Goal: Task Accomplishment & Management: Manage account settings

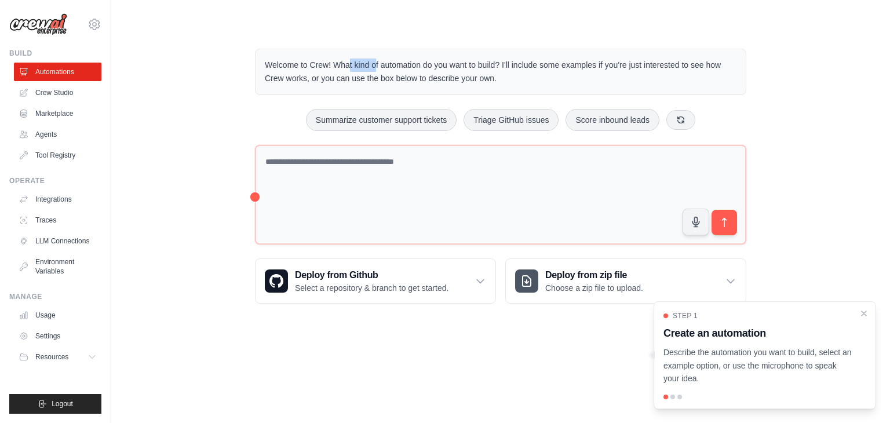
drag, startPoint x: 288, startPoint y: 65, endPoint x: 320, endPoint y: 63, distance: 31.9
click at [320, 63] on p "Welcome to Crew! What kind of automation do you want to build? I'll include som…" at bounding box center [501, 72] width 472 height 27
click at [342, 66] on p "Welcome to Crew! What kind of automation do you want to build? I'll include som…" at bounding box center [501, 72] width 472 height 27
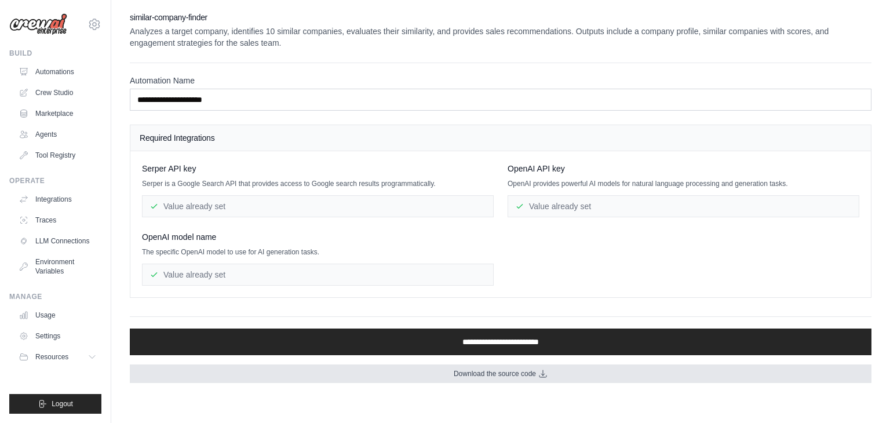
click at [494, 374] on span "Download the source code" at bounding box center [495, 373] width 82 height 9
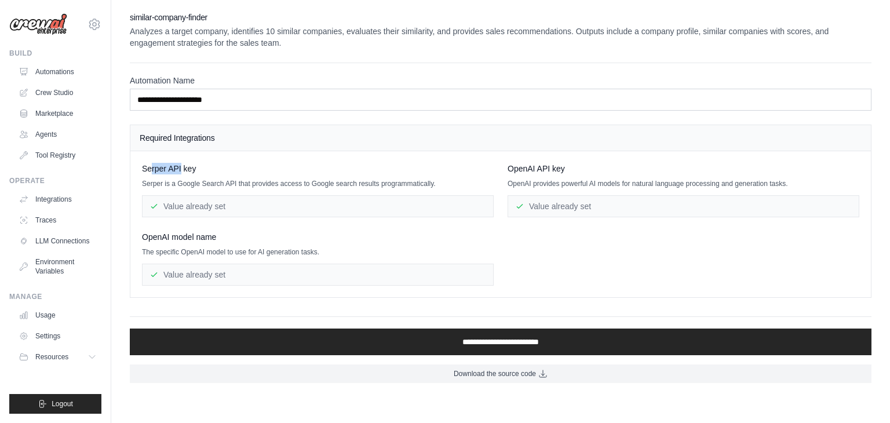
drag, startPoint x: 152, startPoint y: 167, endPoint x: 182, endPoint y: 168, distance: 29.6
click at [182, 168] on span "Serper API key" at bounding box center [169, 169] width 54 height 12
click at [187, 180] on p "Serper is a Google Search API that provides access to Google search results pro…" at bounding box center [318, 183] width 352 height 9
drag, startPoint x: 175, startPoint y: 184, endPoint x: 425, endPoint y: 181, distance: 249.9
click at [425, 181] on p "Serper is a Google Search API that provides access to Google search results pro…" at bounding box center [318, 183] width 352 height 9
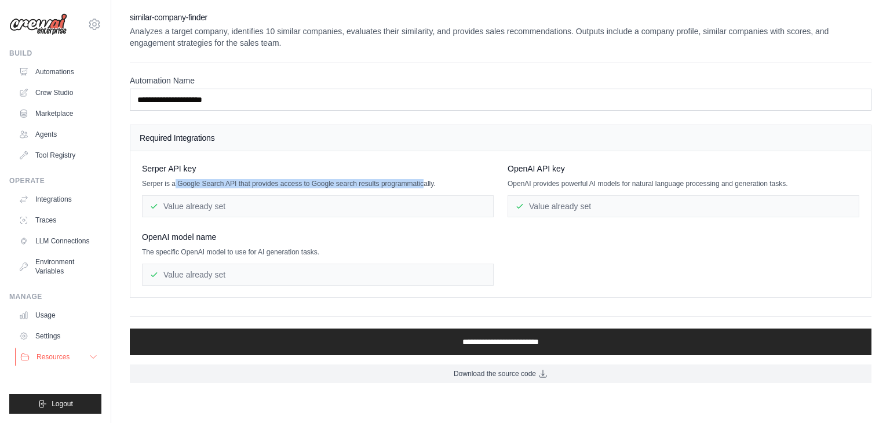
click at [91, 359] on icon at bounding box center [93, 356] width 9 height 9
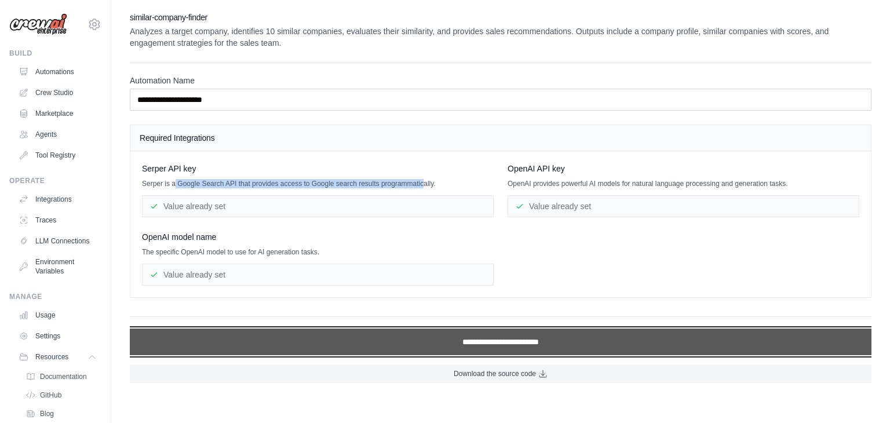
click at [470, 337] on input "**********" at bounding box center [501, 342] width 742 height 27
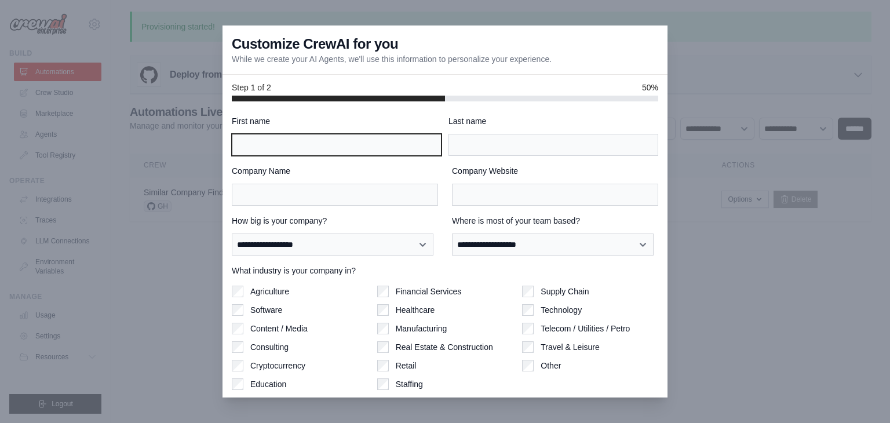
click at [294, 144] on input "First name" at bounding box center [337, 145] width 210 height 22
type input "*******"
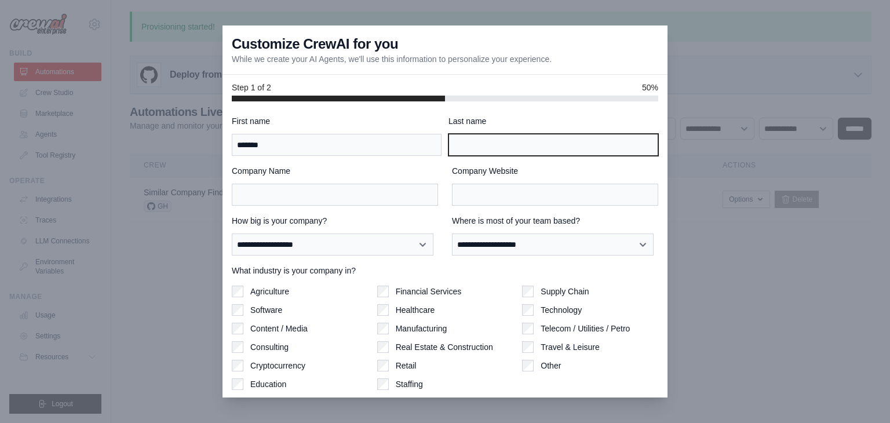
click at [453, 145] on input "Last name" at bounding box center [554, 145] width 210 height 22
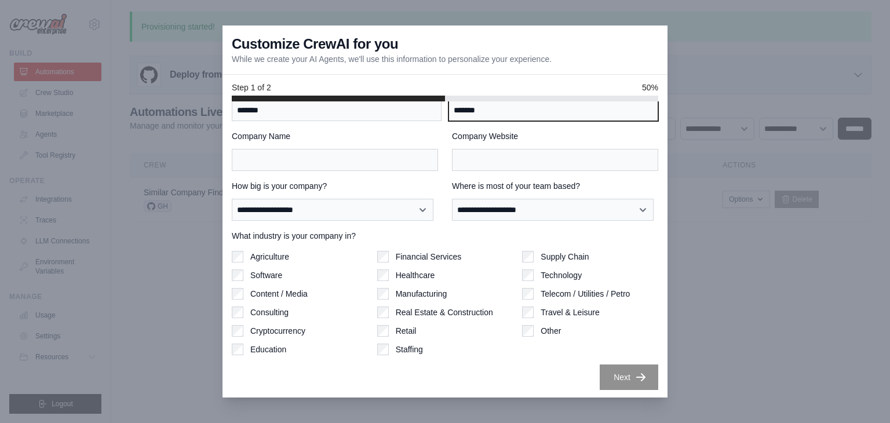
scroll to position [36, 0]
type input "*******"
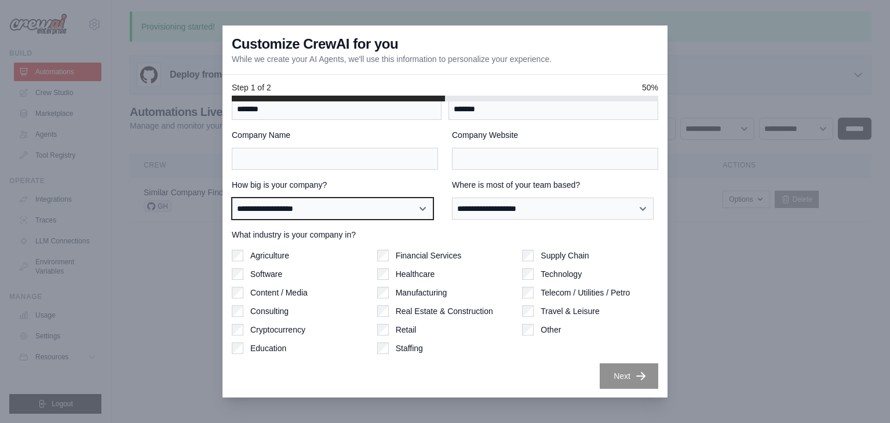
click at [337, 212] on select "**********" at bounding box center [333, 209] width 202 height 22
select select "**********"
click at [232, 198] on select "**********" at bounding box center [333, 209] width 202 height 22
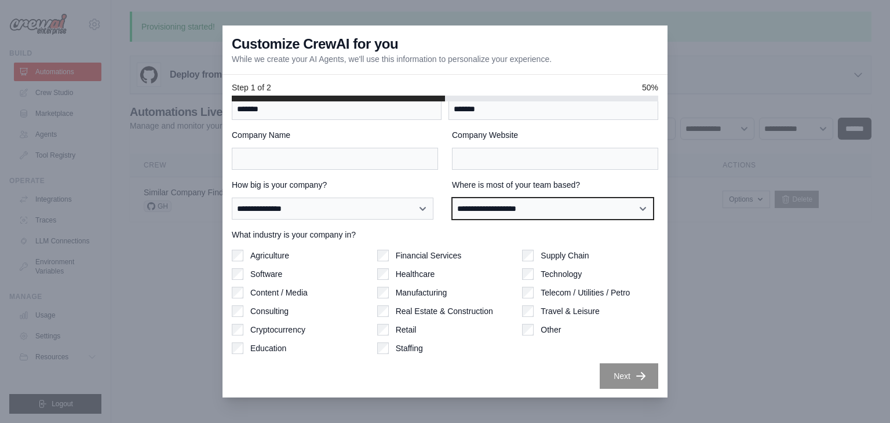
click at [499, 209] on select "**********" at bounding box center [553, 209] width 202 height 22
select select "**********"
click at [452, 198] on select "**********" at bounding box center [553, 209] width 202 height 22
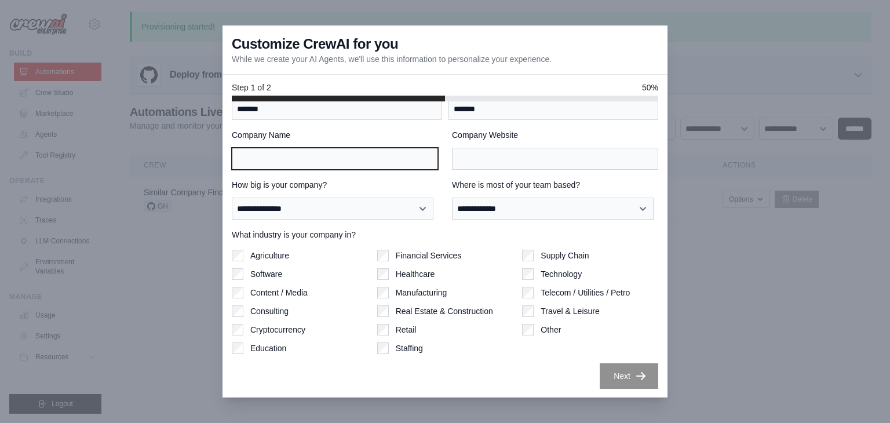
click at [355, 157] on input "Company Name" at bounding box center [335, 159] width 206 height 22
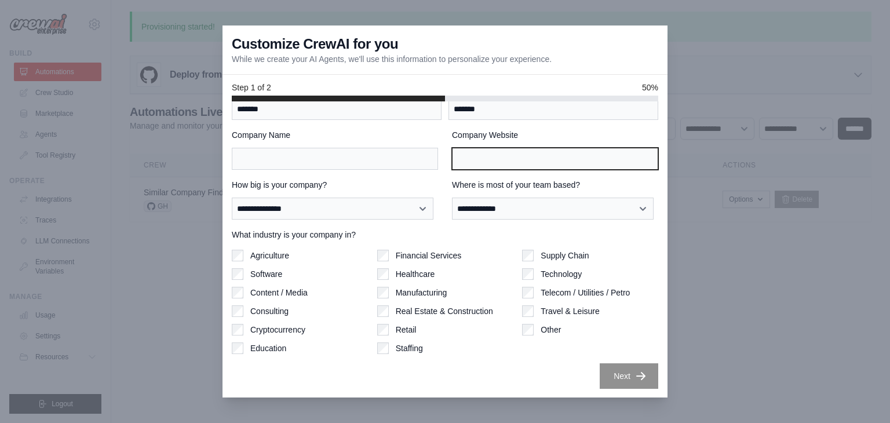
click at [486, 159] on input "Company Website" at bounding box center [555, 159] width 206 height 22
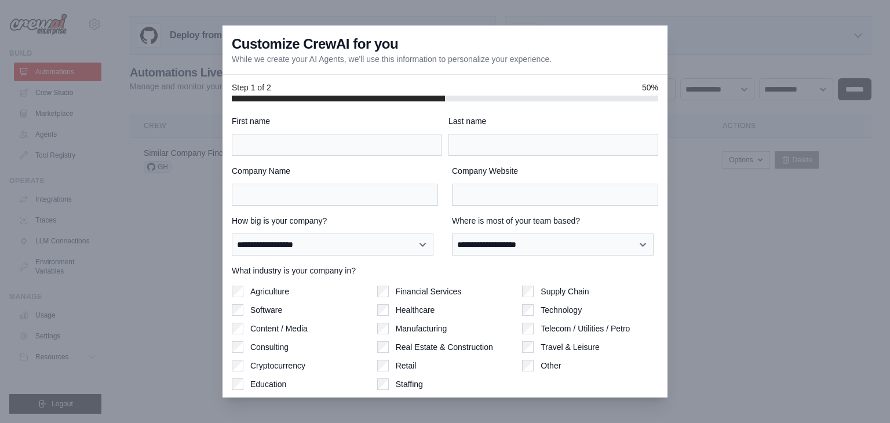
click at [695, 34] on div at bounding box center [445, 211] width 890 height 423
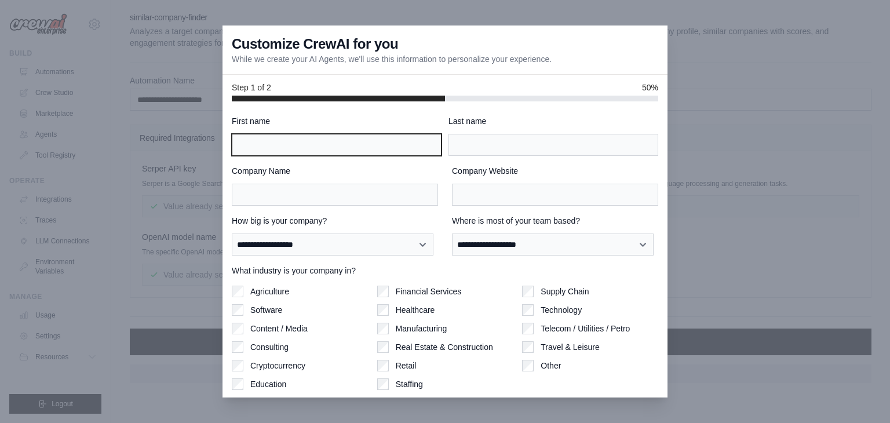
click at [299, 147] on input "First name" at bounding box center [337, 145] width 210 height 22
type input "*******"
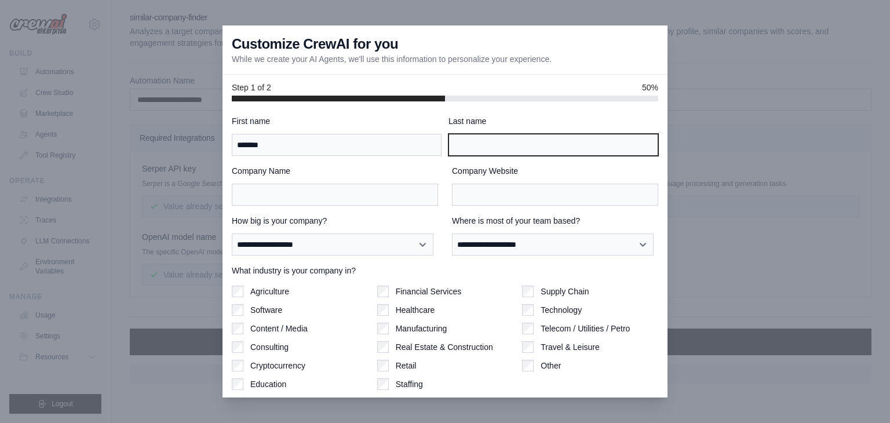
click at [457, 148] on input "Last name" at bounding box center [554, 145] width 210 height 22
type input "*******"
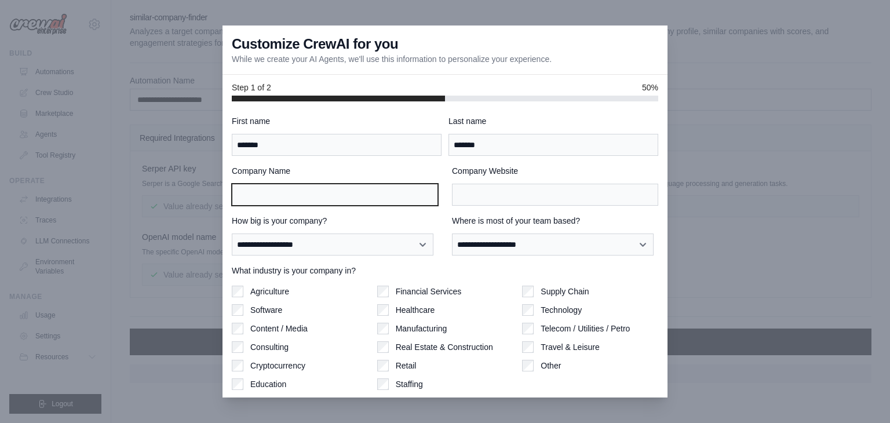
click at [319, 202] on input "Company Name" at bounding box center [335, 195] width 206 height 22
type input "***"
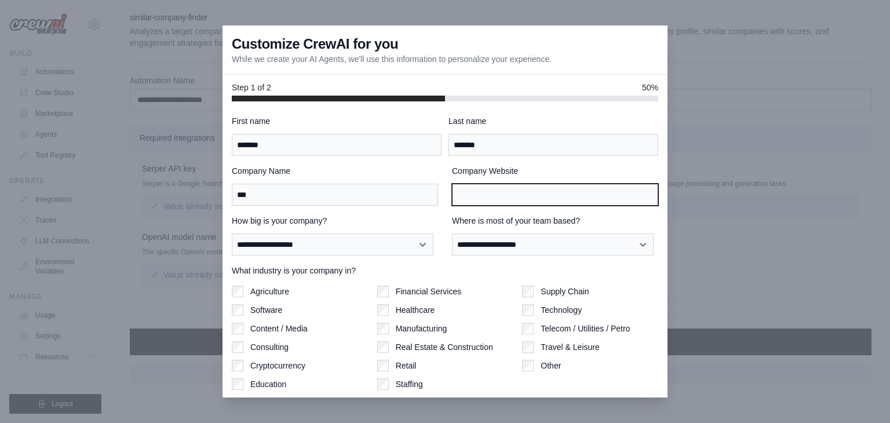
click at [587, 190] on input "Company Website" at bounding box center [555, 195] width 206 height 22
type input "**********"
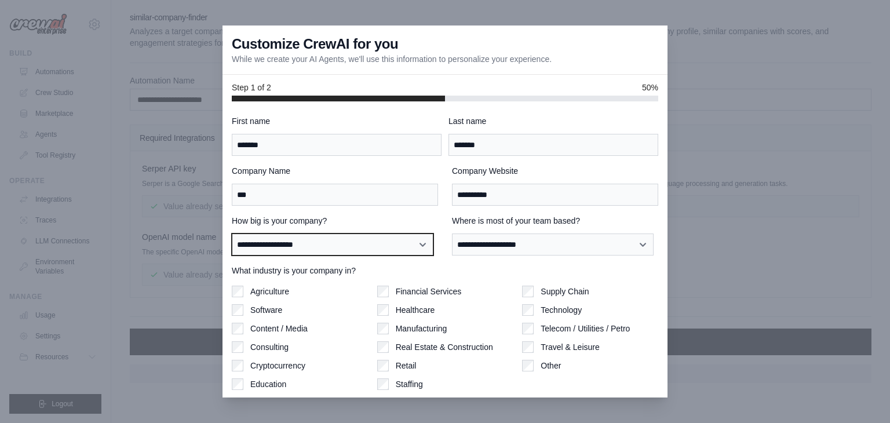
click at [348, 237] on select "**********" at bounding box center [333, 245] width 202 height 22
select select "**********"
click at [232, 234] on select "**********" at bounding box center [333, 245] width 202 height 22
click at [372, 250] on select "**********" at bounding box center [333, 245] width 202 height 22
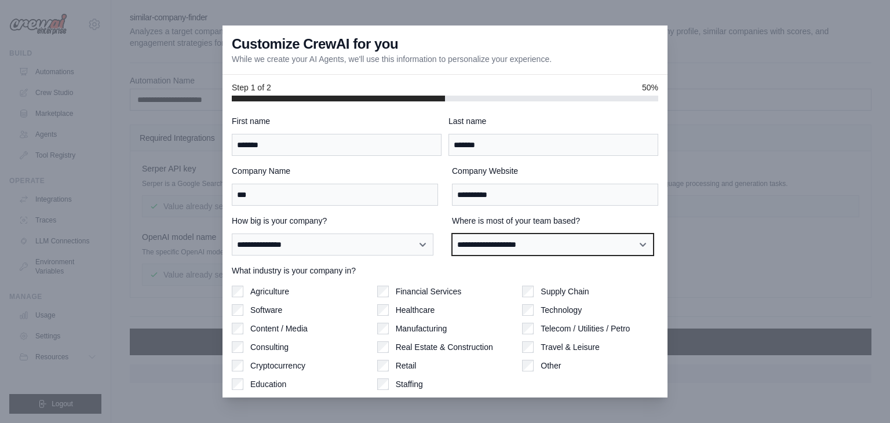
click at [480, 250] on select "**********" at bounding box center [553, 245] width 202 height 22
select select "**********"
click at [452, 234] on select "**********" at bounding box center [553, 245] width 202 height 22
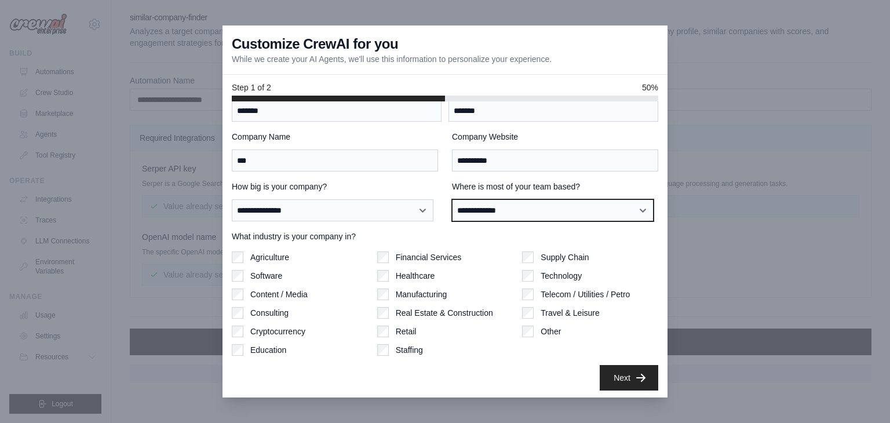
scroll to position [36, 0]
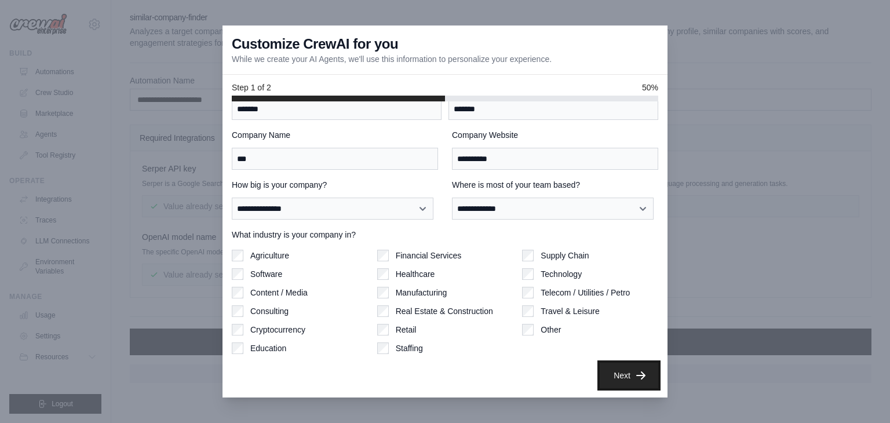
click at [610, 376] on button "Next" at bounding box center [629, 376] width 59 height 26
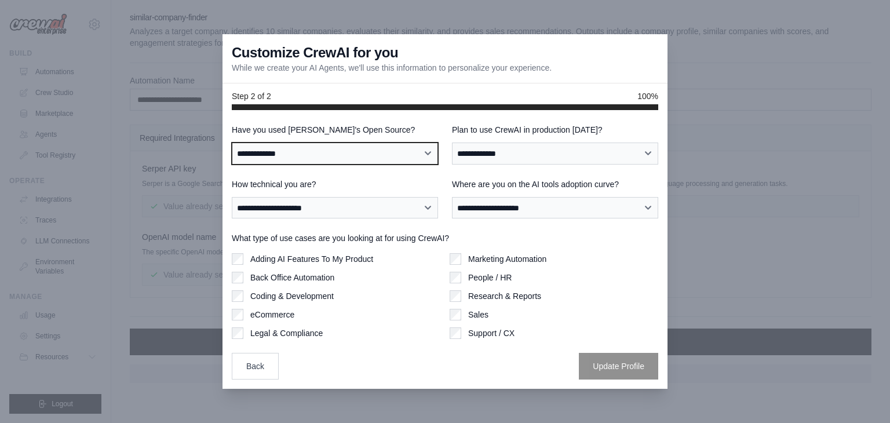
click at [339, 157] on select "**********" at bounding box center [335, 154] width 206 height 22
select select "**********"
click at [232, 143] on select "**********" at bounding box center [335, 154] width 206 height 22
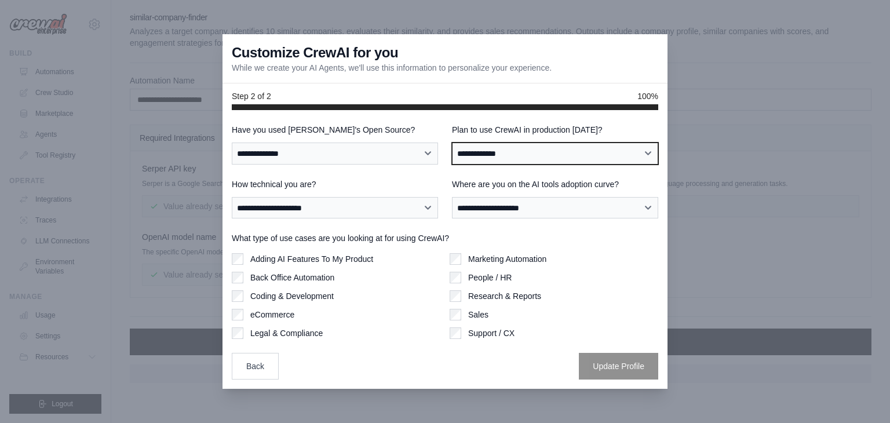
click at [551, 154] on select "**********" at bounding box center [555, 154] width 206 height 22
select select "*****"
click at [452, 143] on select "**********" at bounding box center [555, 154] width 206 height 22
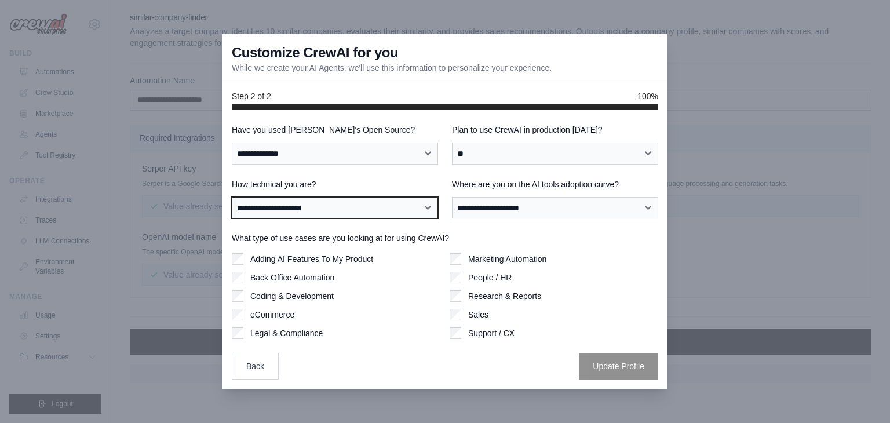
click at [318, 212] on select "**********" at bounding box center [335, 208] width 206 height 22
select select "**********"
click at [232, 197] on select "**********" at bounding box center [335, 208] width 206 height 22
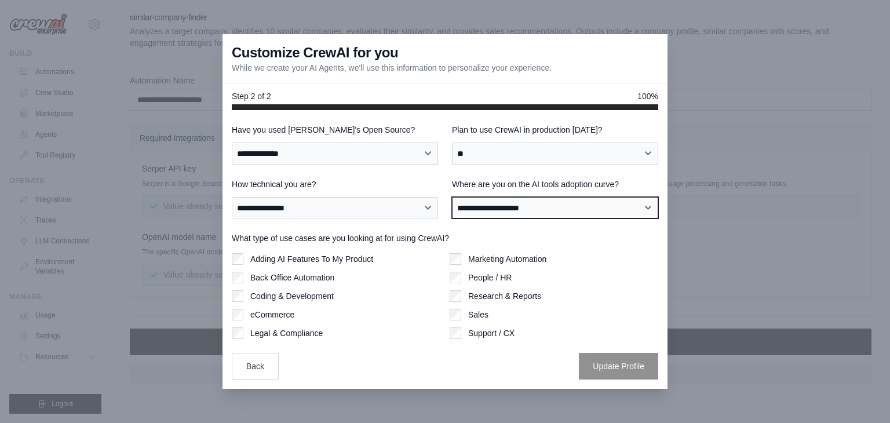
click at [537, 216] on select "**********" at bounding box center [555, 208] width 206 height 22
select select "**********"
click at [452, 197] on select "**********" at bounding box center [555, 208] width 206 height 22
click at [511, 299] on label "Research & Reports" at bounding box center [504, 296] width 73 height 12
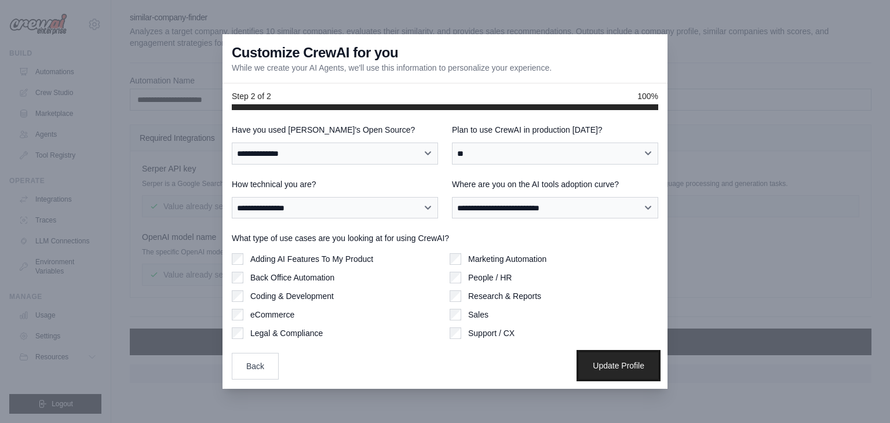
click at [610, 370] on button "Update Profile" at bounding box center [618, 365] width 79 height 27
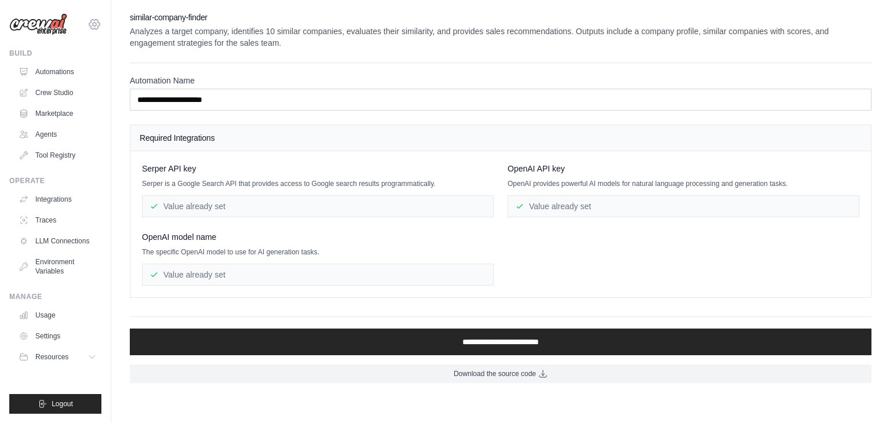
click at [93, 26] on icon at bounding box center [95, 24] width 14 height 14
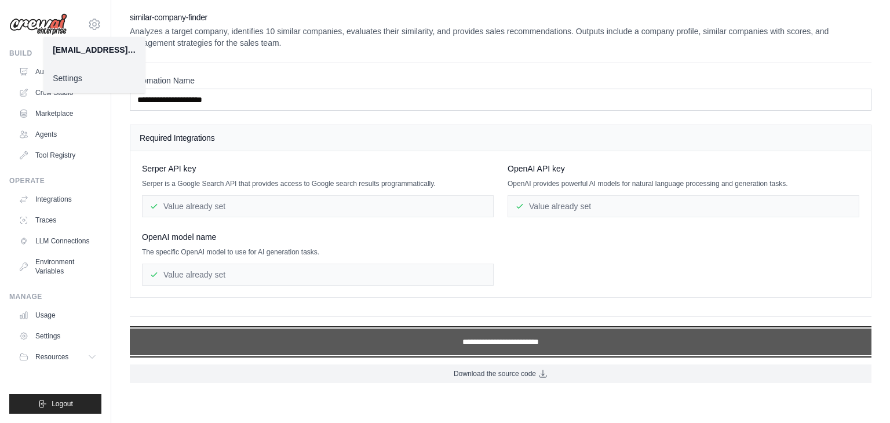
click at [504, 340] on input "**********" at bounding box center [501, 342] width 742 height 27
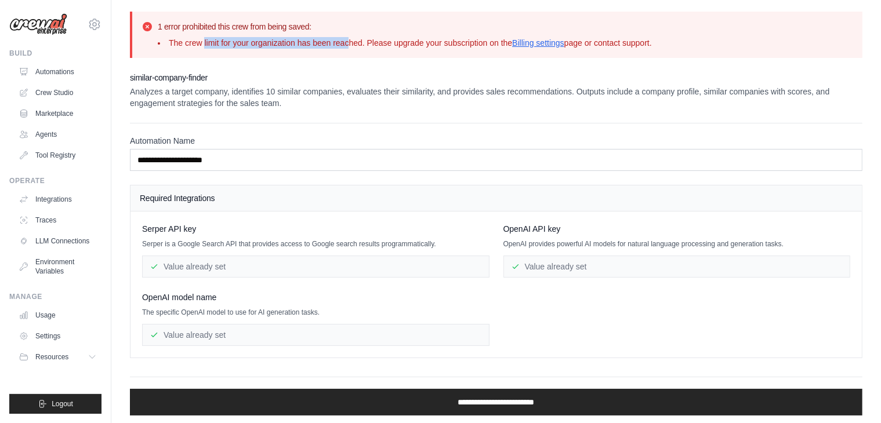
drag, startPoint x: 203, startPoint y: 45, endPoint x: 347, endPoint y: 45, distance: 143.8
click at [347, 45] on li "The crew limit for your organization has been reached. Please upgrade your subs…" at bounding box center [405, 43] width 494 height 12
drag, startPoint x: 371, startPoint y: 45, endPoint x: 471, endPoint y: 48, distance: 99.7
click at [471, 48] on li "The crew limit for your organization has been reached. Please upgrade your subs…" at bounding box center [405, 43] width 494 height 12
click at [632, 49] on div "1 error prohibited this crew from being saved: The crew limit for your organiza…" at bounding box center [496, 35] width 732 height 46
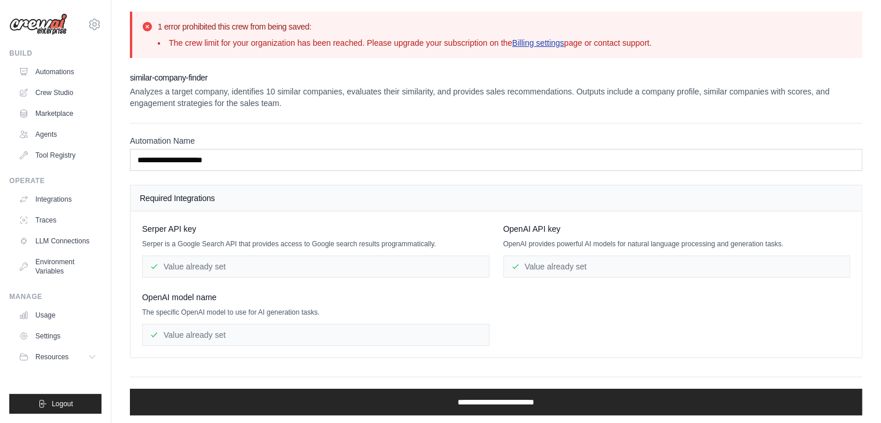
click at [531, 45] on link "Billing settings" at bounding box center [538, 42] width 52 height 9
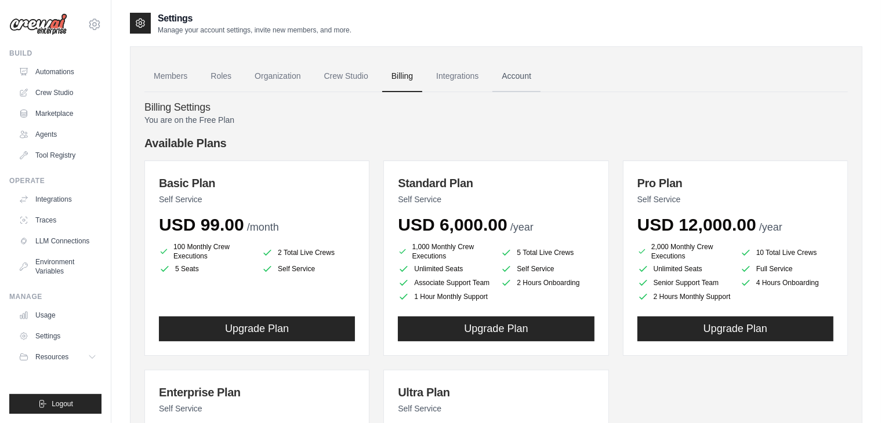
click at [510, 78] on link "Account" at bounding box center [516, 76] width 48 height 31
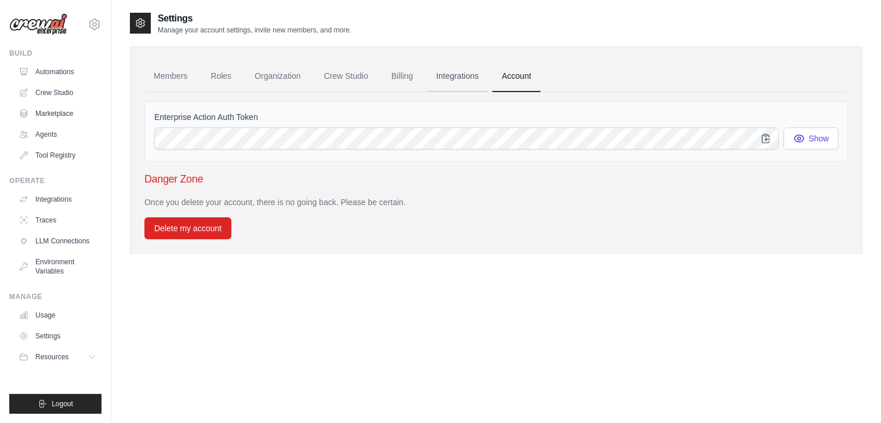
click at [453, 75] on link "Integrations" at bounding box center [457, 76] width 61 height 31
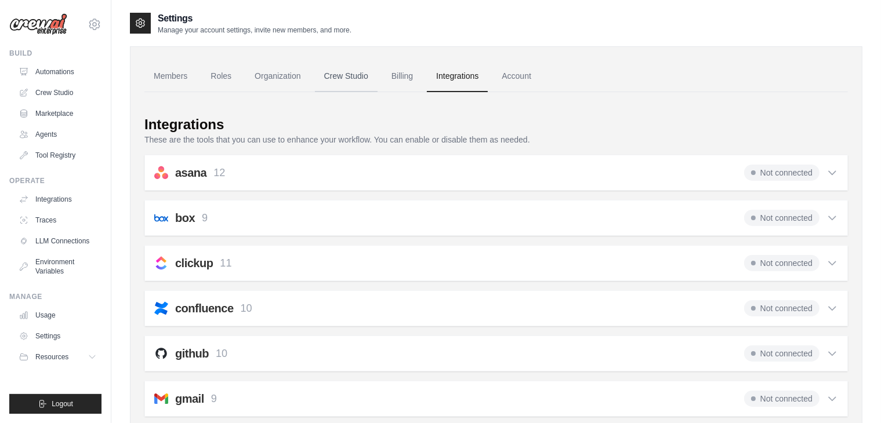
click at [359, 78] on link "Crew Studio" at bounding box center [346, 76] width 63 height 31
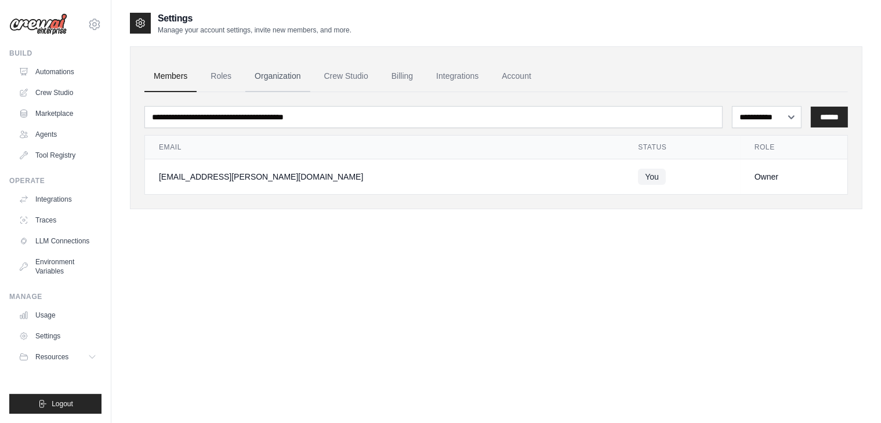
click at [272, 77] on link "Organization" at bounding box center [277, 76] width 64 height 31
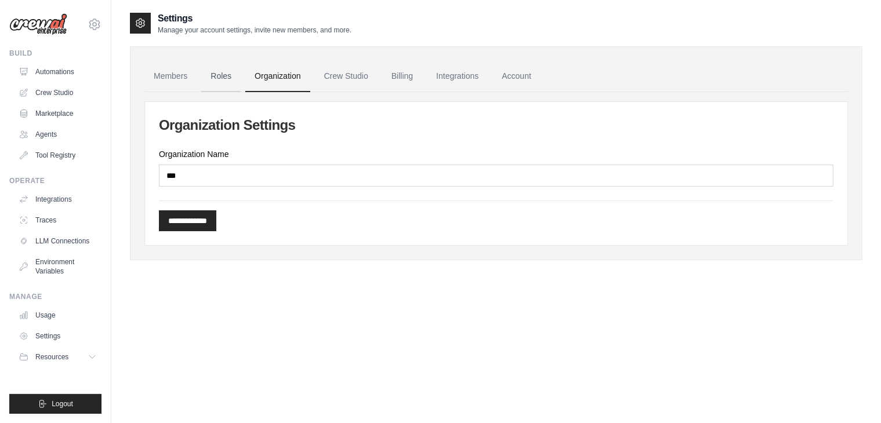
click at [238, 81] on link "Roles" at bounding box center [220, 76] width 39 height 31
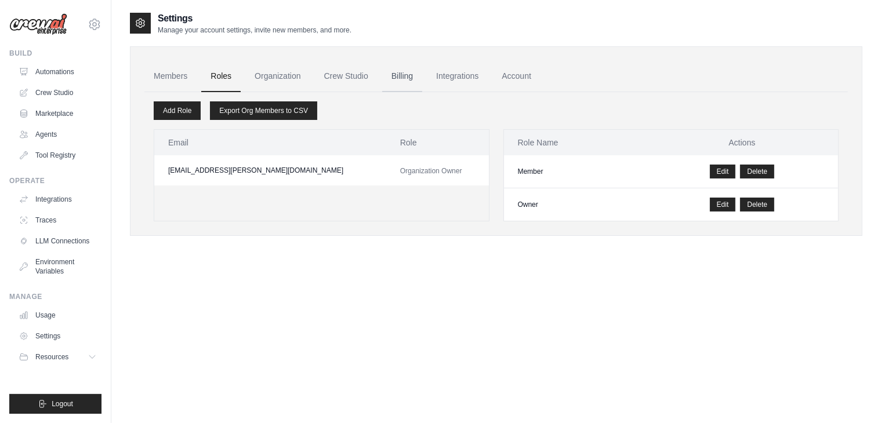
click at [401, 81] on link "Billing" at bounding box center [402, 76] width 40 height 31
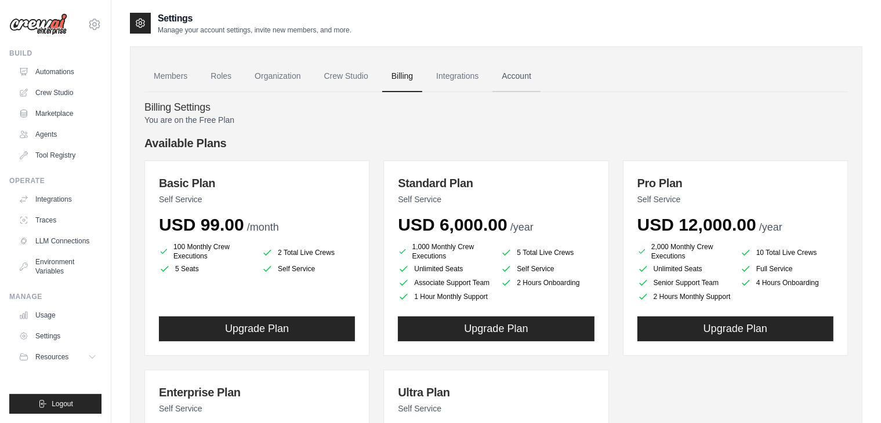
click at [527, 75] on link "Account" at bounding box center [516, 76] width 48 height 31
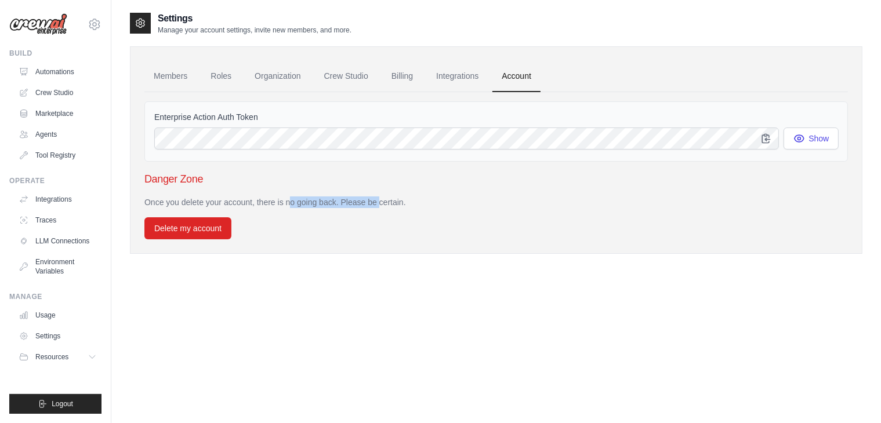
drag, startPoint x: 259, startPoint y: 202, endPoint x: 380, endPoint y: 203, distance: 121.7
click at [377, 202] on p "Once you delete your account, there is no going back. Please be certain." at bounding box center [495, 203] width 703 height 12
click at [406, 245] on div "Members Roles Organization Crew Studio Billing Integrations Account Enterprise …" at bounding box center [496, 150] width 732 height 208
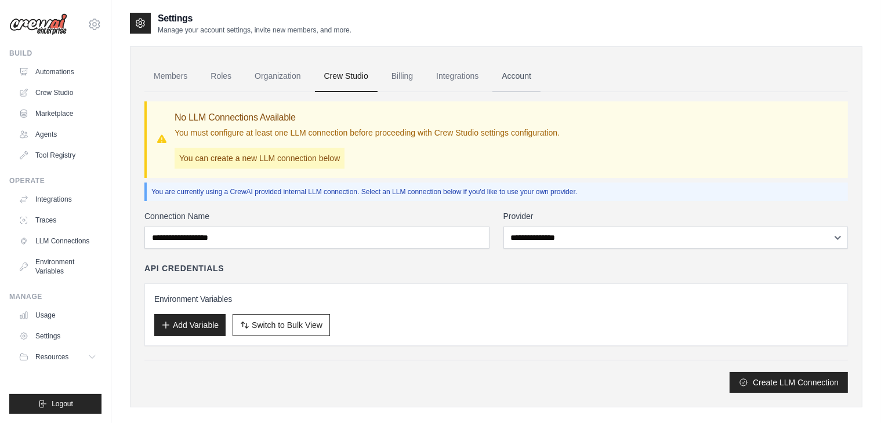
click at [526, 75] on link "Account" at bounding box center [516, 76] width 48 height 31
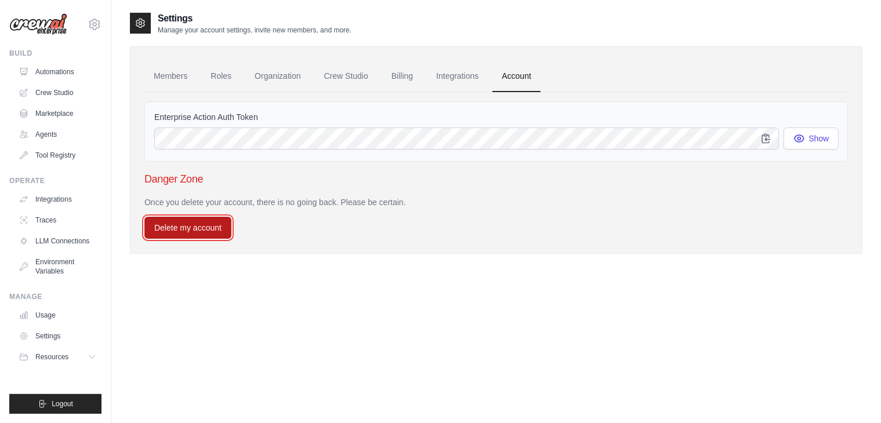
click at [189, 232] on button "Delete my account" at bounding box center [187, 228] width 87 height 22
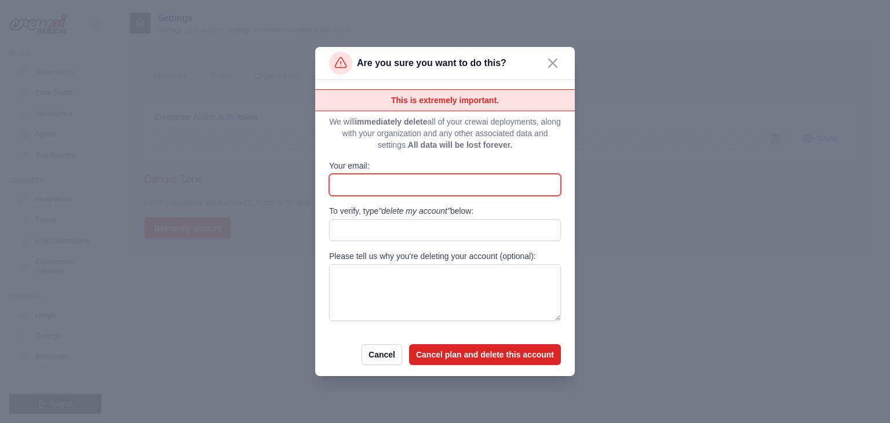
click at [377, 187] on input "Your email:" at bounding box center [445, 185] width 232 height 22
type input "**********"
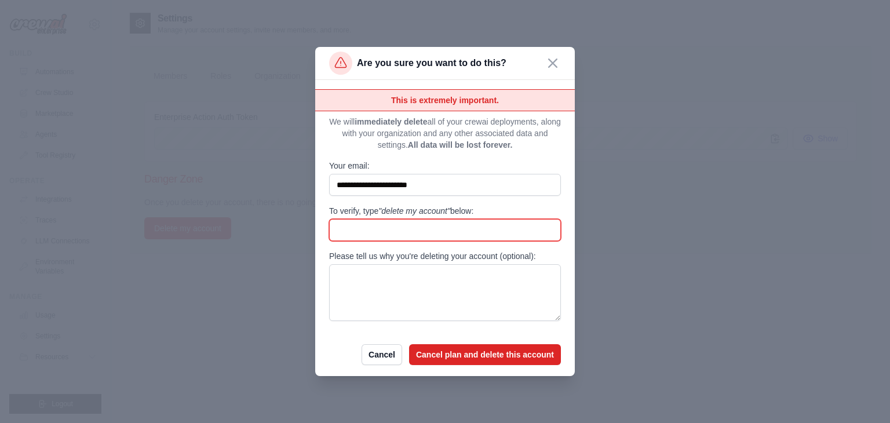
click at [399, 228] on input "To verify, type "delete my account" below:" at bounding box center [445, 230] width 232 height 22
type input "**********"
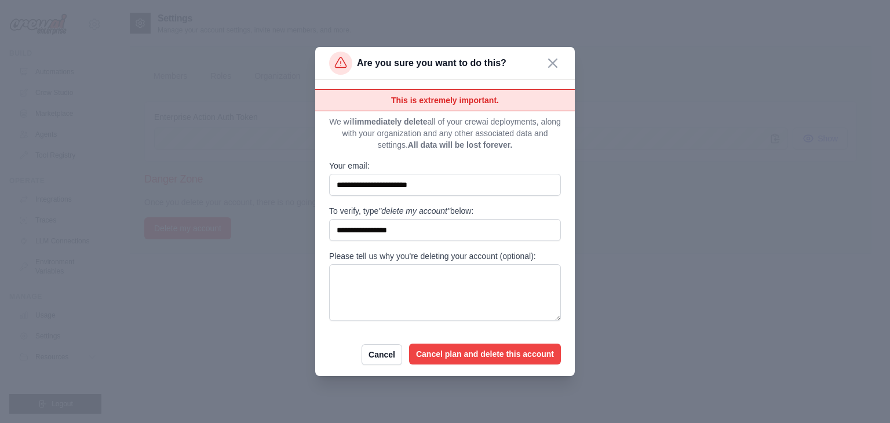
click at [515, 352] on button "Cancel plan and delete this account" at bounding box center [485, 354] width 152 height 21
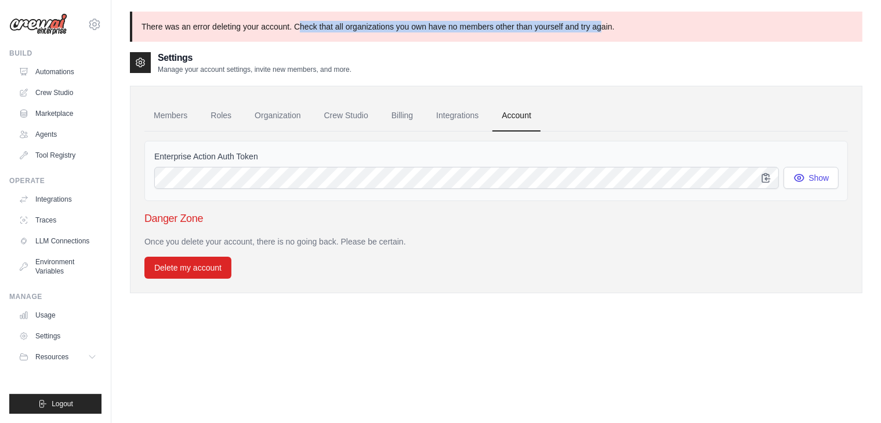
drag, startPoint x: 297, startPoint y: 26, endPoint x: 601, endPoint y: 32, distance: 303.8
click at [601, 32] on p "There was an error deleting your account. Check that all organizations you own …" at bounding box center [496, 27] width 732 height 30
click at [445, 38] on p "There was an error deleting your account. Check that all organizations you own …" at bounding box center [496, 27] width 732 height 30
drag, startPoint x: 304, startPoint y: 26, endPoint x: 630, endPoint y: 31, distance: 325.8
click at [630, 31] on p "There was an error deleting your account. Check that all organizations you own …" at bounding box center [496, 27] width 732 height 30
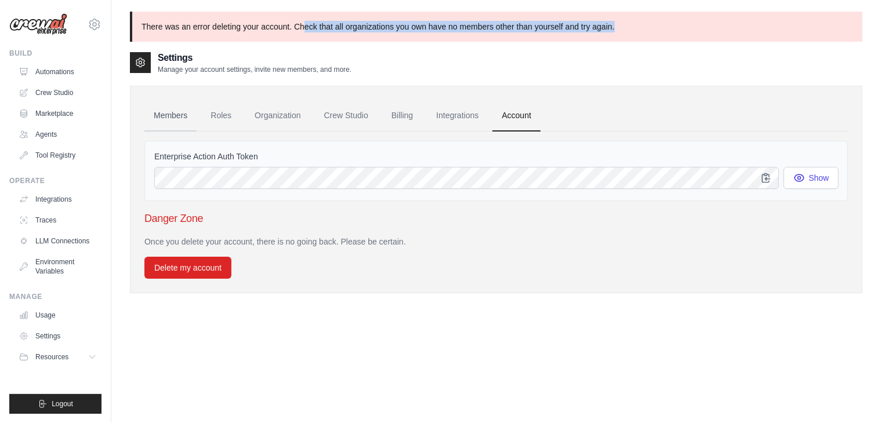
click at [177, 116] on link "Members" at bounding box center [170, 115] width 52 height 31
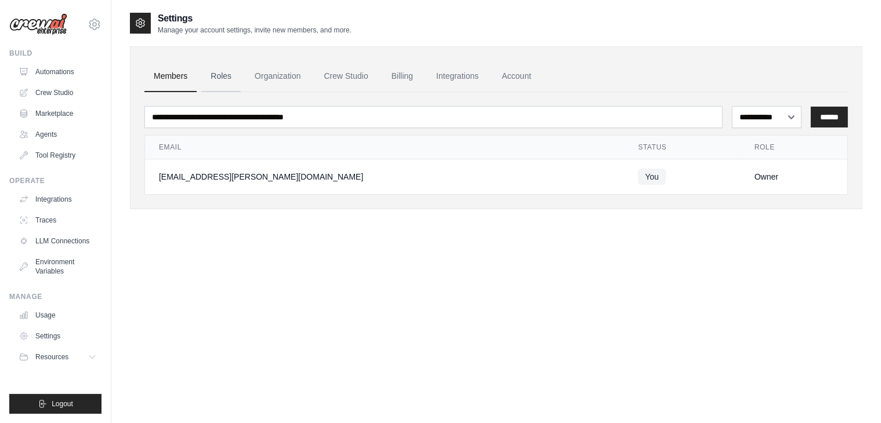
click at [216, 73] on link "Roles" at bounding box center [220, 76] width 39 height 31
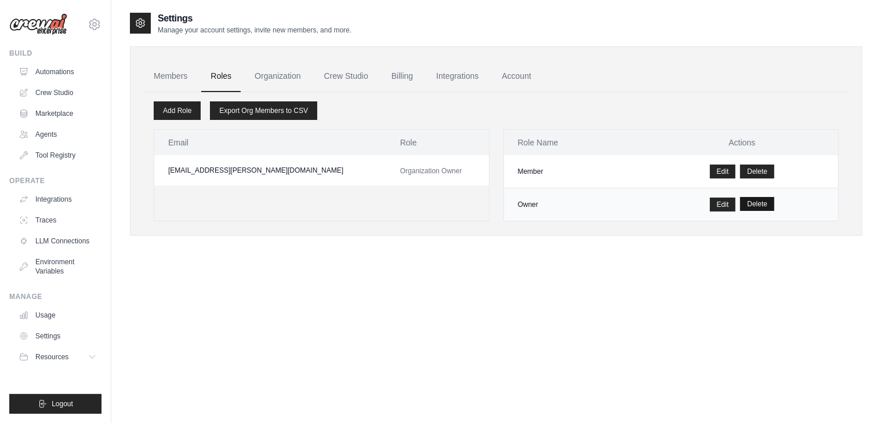
click at [756, 203] on button "Delete" at bounding box center [757, 204] width 34 height 14
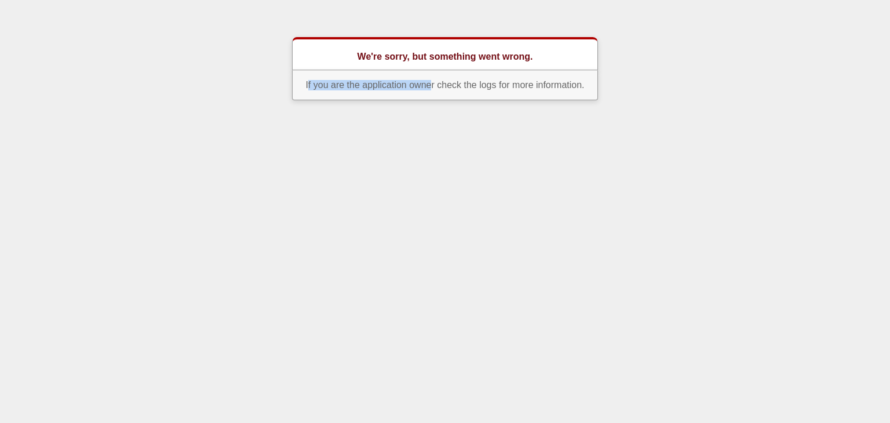
drag, startPoint x: 309, startPoint y: 85, endPoint x: 431, endPoint y: 83, distance: 122.3
click at [431, 83] on p "If you are the application owner check the logs for more information." at bounding box center [445, 85] width 306 height 30
click at [446, 85] on p "If you are the application owner check the logs for more information." at bounding box center [445, 85] width 306 height 30
drag, startPoint x: 467, startPoint y: 86, endPoint x: 573, endPoint y: 87, distance: 106.1
click at [563, 87] on p "If you are the application owner check the logs for more information." at bounding box center [445, 85] width 306 height 30
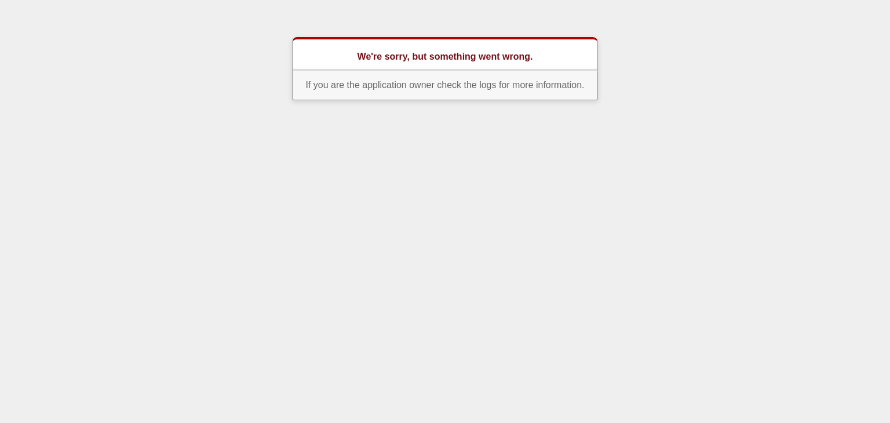
click at [588, 88] on p "If you are the application owner check the logs for more information." at bounding box center [445, 85] width 306 height 30
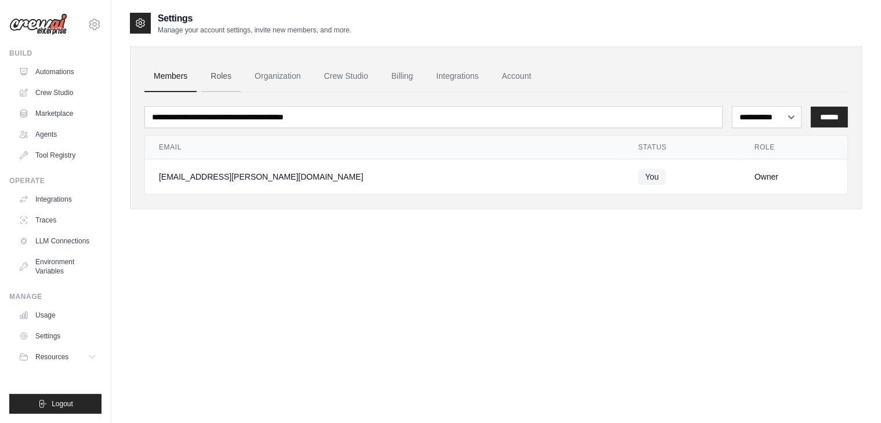
click at [228, 72] on link "Roles" at bounding box center [220, 76] width 39 height 31
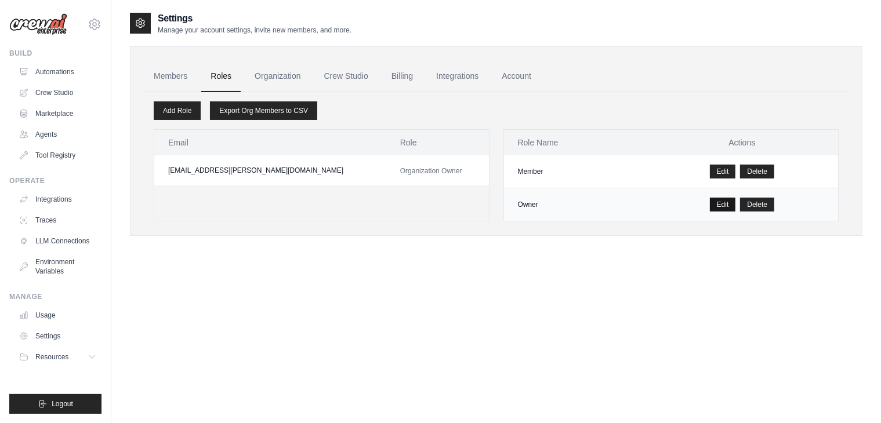
click at [722, 205] on link "Edit" at bounding box center [723, 205] width 26 height 14
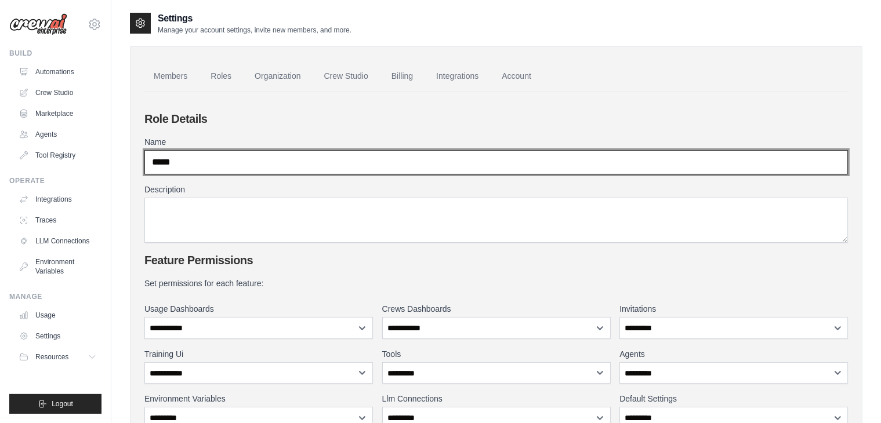
click at [225, 150] on input "*****" at bounding box center [495, 162] width 703 height 24
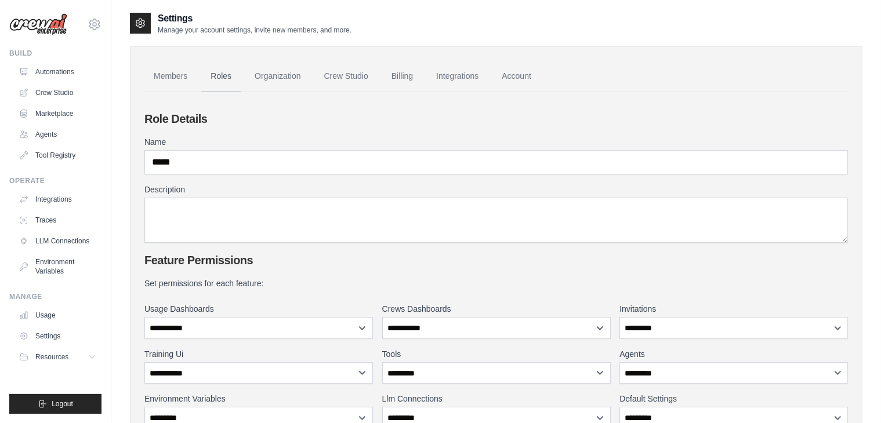
click at [216, 62] on link "Roles" at bounding box center [220, 76] width 39 height 31
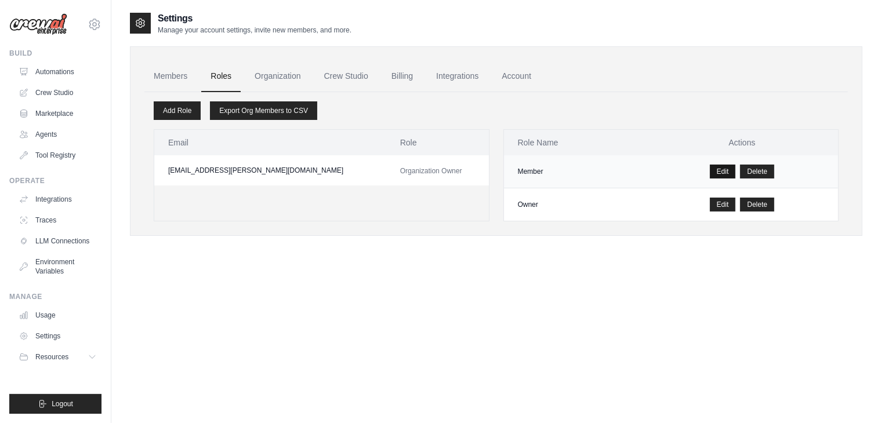
click at [725, 176] on link "Edit" at bounding box center [723, 172] width 26 height 14
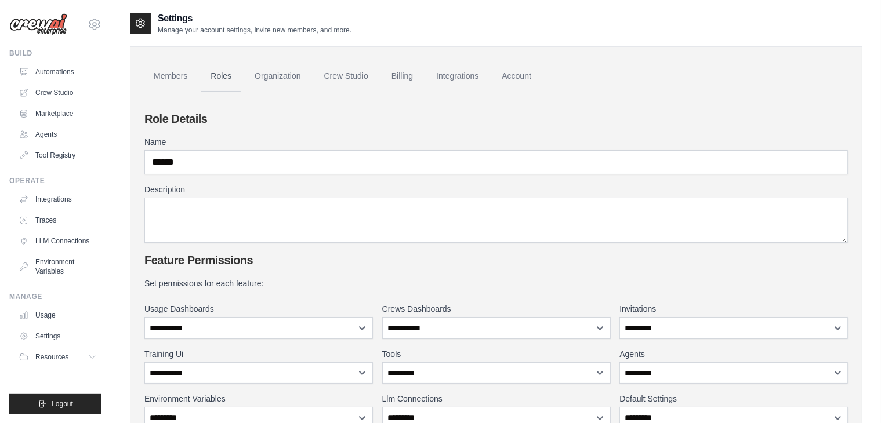
click at [230, 76] on link "Roles" at bounding box center [220, 76] width 39 height 31
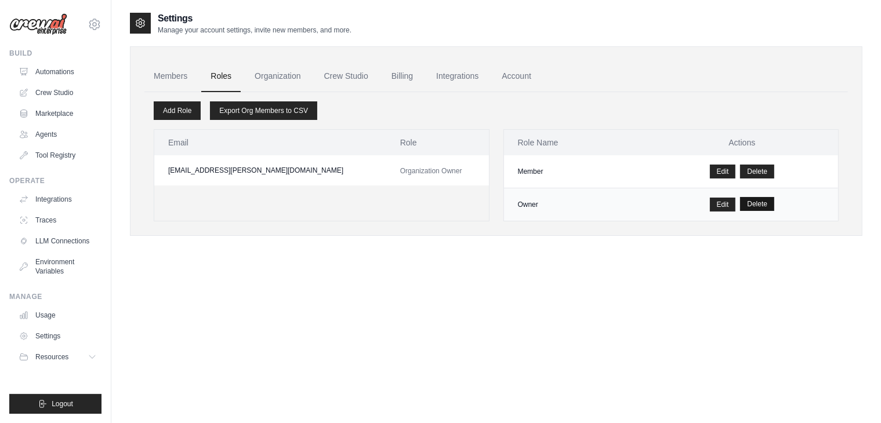
click at [759, 203] on button "Delete" at bounding box center [757, 204] width 34 height 14
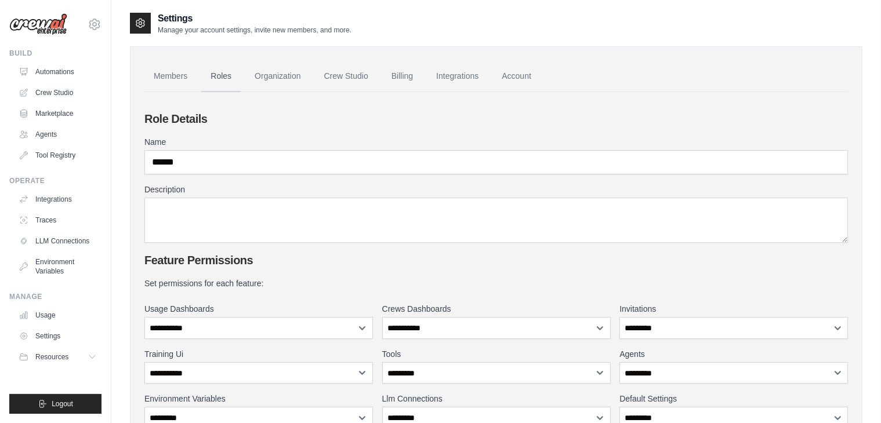
click at [232, 80] on link "Roles" at bounding box center [220, 76] width 39 height 31
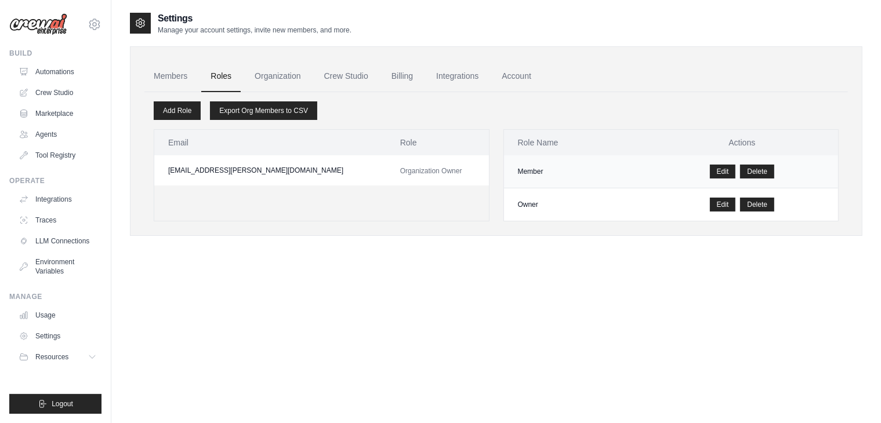
click at [754, 178] on td "Edit [GEOGRAPHIC_DATA]" at bounding box center [742, 171] width 192 height 33
click at [755, 174] on button "Delete" at bounding box center [757, 171] width 34 height 14
click at [508, 76] on link "Account" at bounding box center [516, 76] width 48 height 31
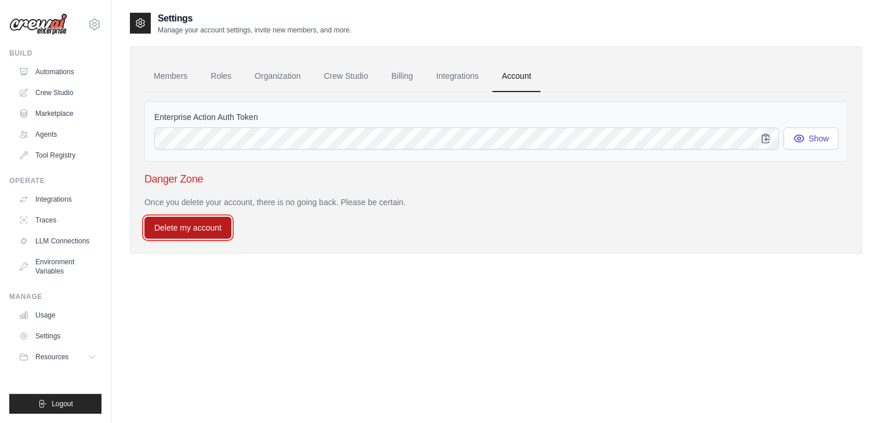
click at [210, 236] on button "Delete my account" at bounding box center [187, 228] width 87 height 22
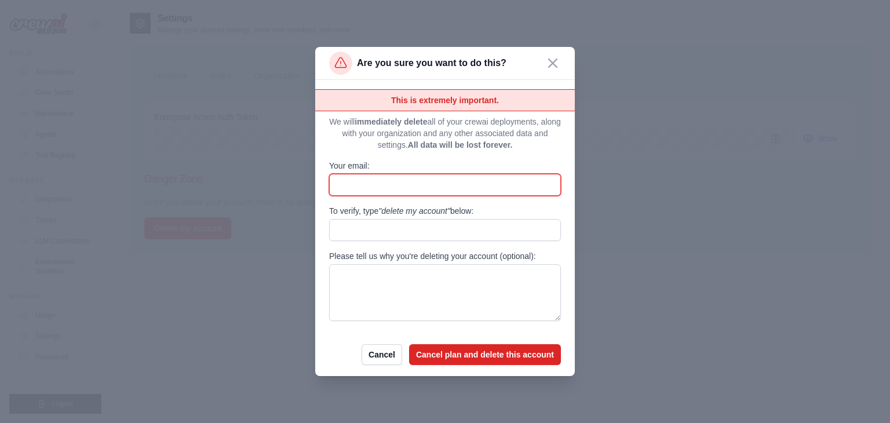
click at [387, 186] on input "Your email:" at bounding box center [445, 185] width 232 height 22
type input "**********"
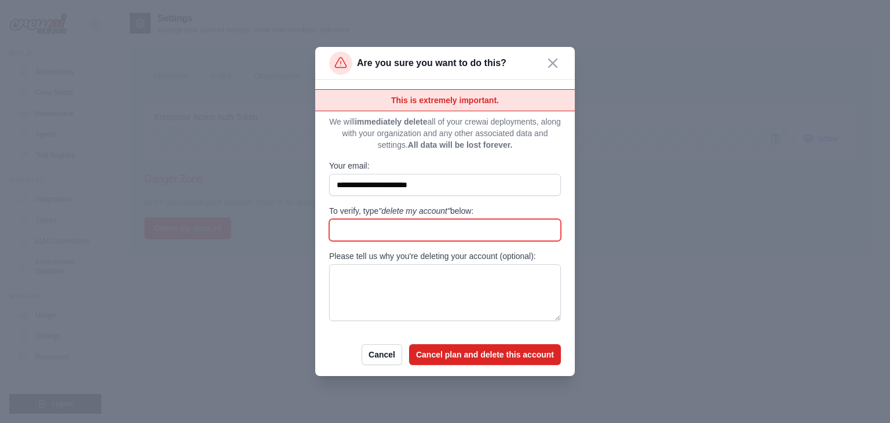
click at [405, 222] on input "To verify, type "delete my account" below:" at bounding box center [445, 230] width 232 height 22
type input "**********"
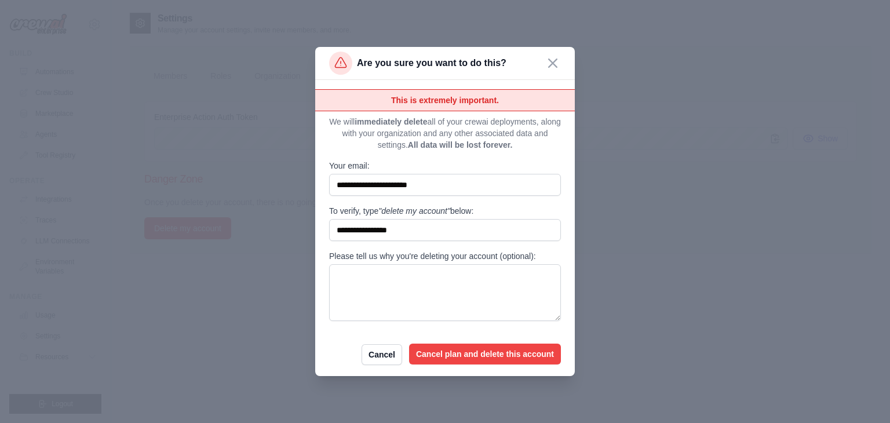
click at [426, 358] on button "Cancel plan and delete this account" at bounding box center [485, 354] width 152 height 21
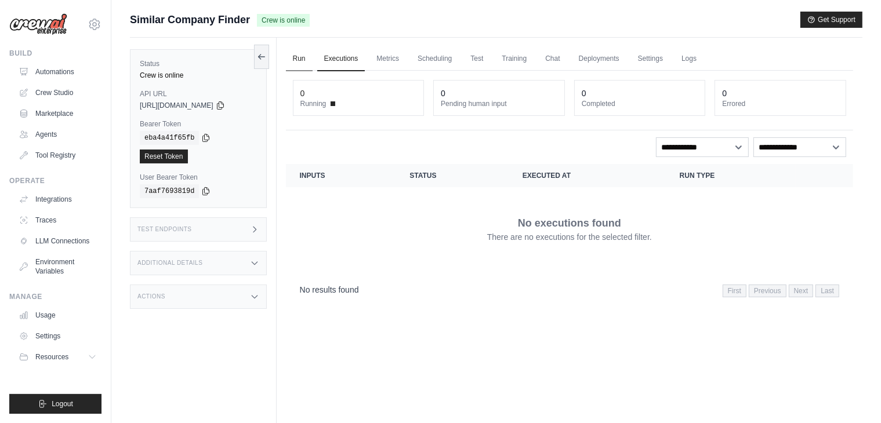
click at [306, 57] on link "Run" at bounding box center [299, 59] width 27 height 24
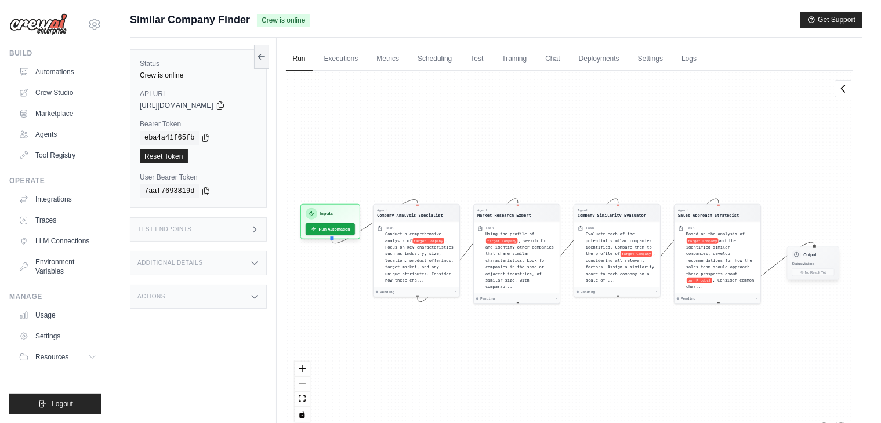
click at [809, 253] on h3 "Output" at bounding box center [809, 255] width 13 height 6
click at [809, 267] on div "Output Status: Waiting No Result Yet" at bounding box center [813, 263] width 52 height 34
click at [339, 56] on link "Executions" at bounding box center [341, 59] width 48 height 24
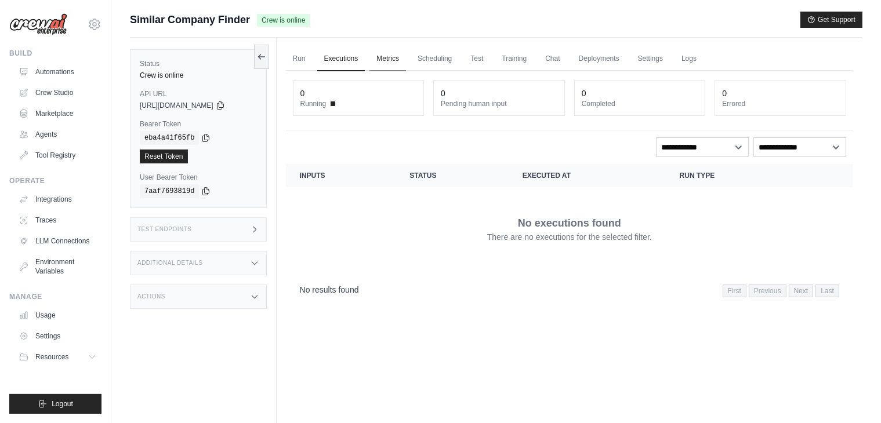
click at [383, 59] on link "Metrics" at bounding box center [387, 59] width 37 height 24
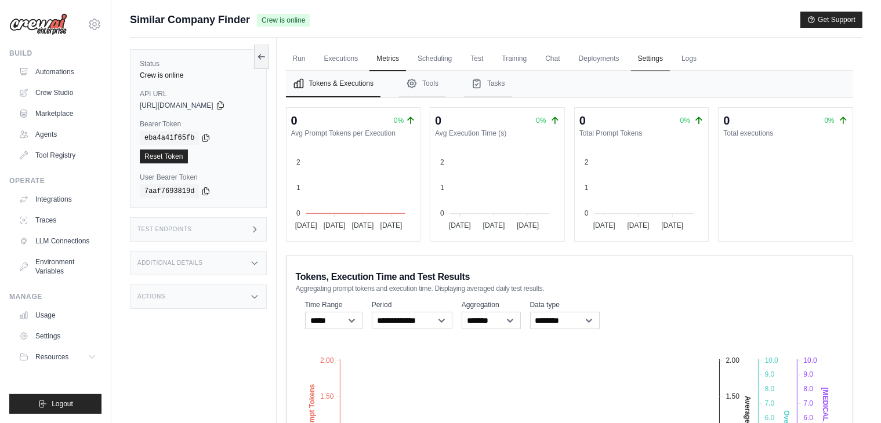
click at [650, 60] on link "Settings" at bounding box center [650, 59] width 39 height 24
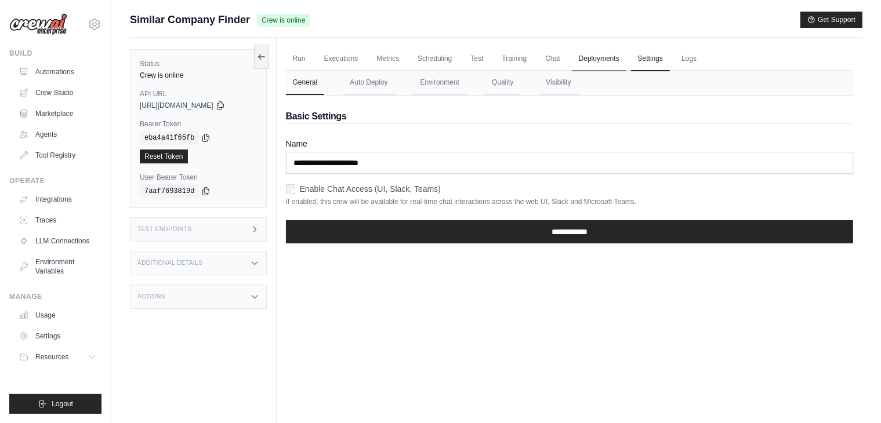
click at [608, 56] on link "Deployments" at bounding box center [599, 59] width 54 height 24
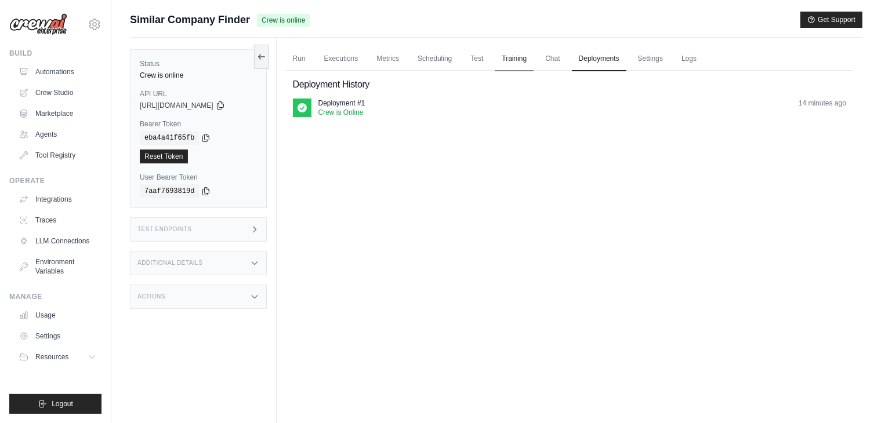
click at [516, 53] on link "Training" at bounding box center [513, 59] width 39 height 24
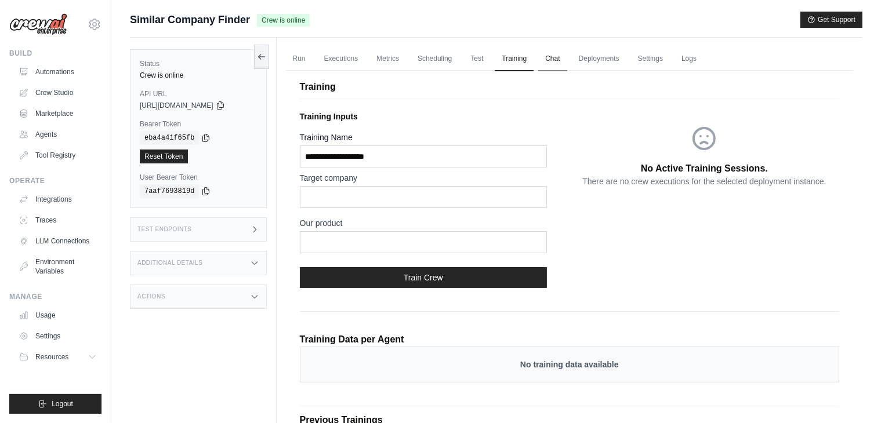
click at [554, 54] on link "Chat" at bounding box center [552, 59] width 28 height 24
click at [435, 63] on link "Scheduling" at bounding box center [434, 59] width 48 height 24
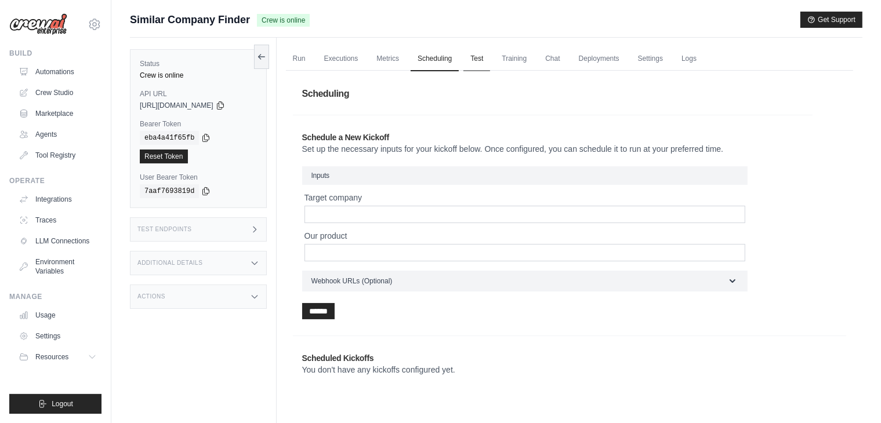
click at [477, 56] on link "Test" at bounding box center [476, 59] width 27 height 24
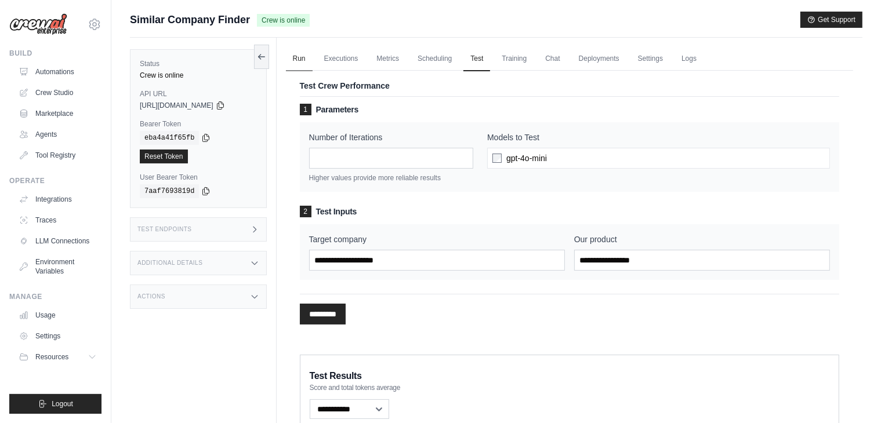
click at [293, 61] on link "Run" at bounding box center [299, 59] width 27 height 24
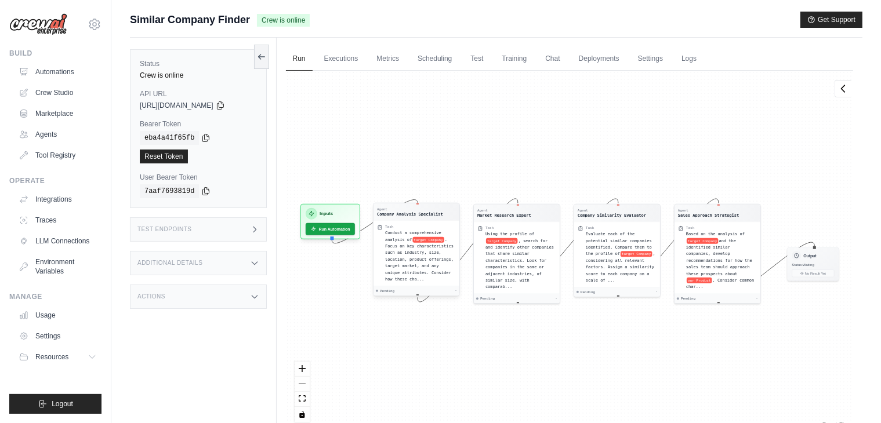
click at [403, 237] on span "Conduct a comprehensive analysis of" at bounding box center [413, 236] width 56 height 11
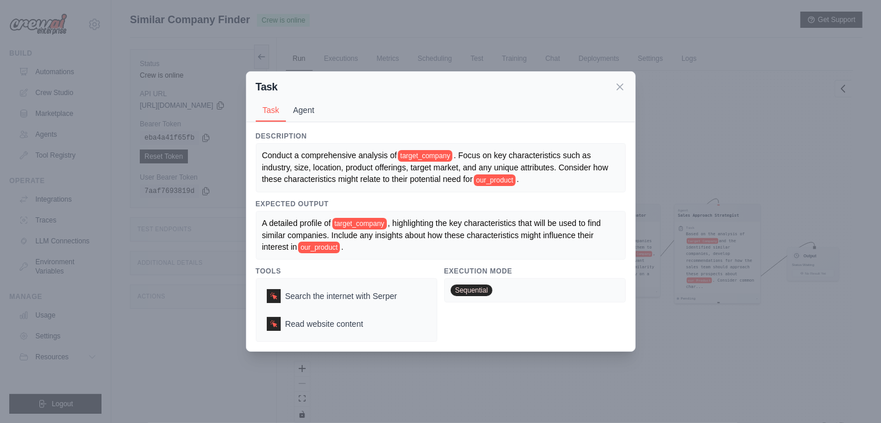
click at [318, 118] on button "Agent" at bounding box center [303, 110] width 35 height 22
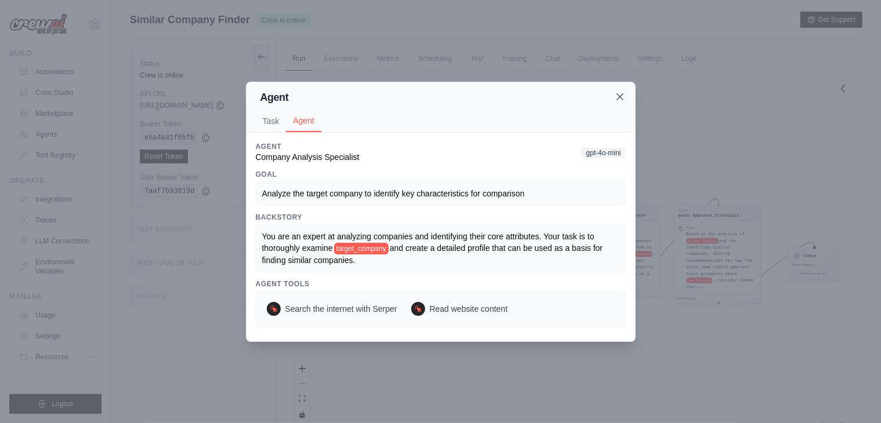
click at [621, 96] on icon at bounding box center [620, 97] width 12 height 12
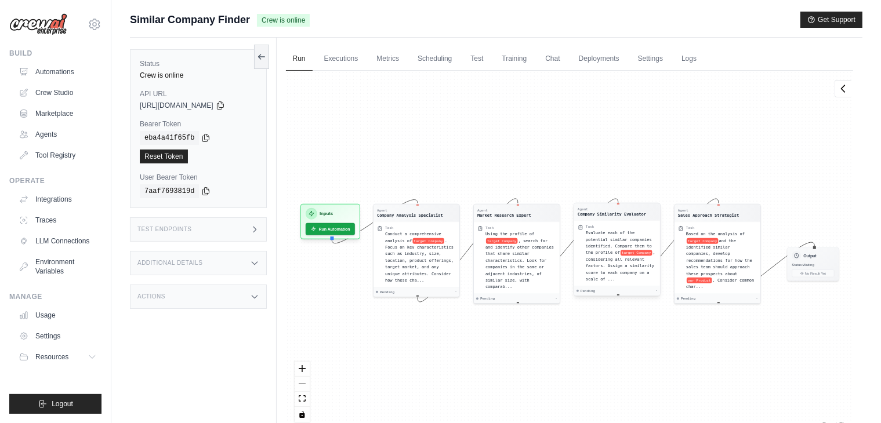
click at [625, 252] on span ", considering all relevant factors. Assign a similarity score to each company o…" at bounding box center [620, 265] width 70 height 31
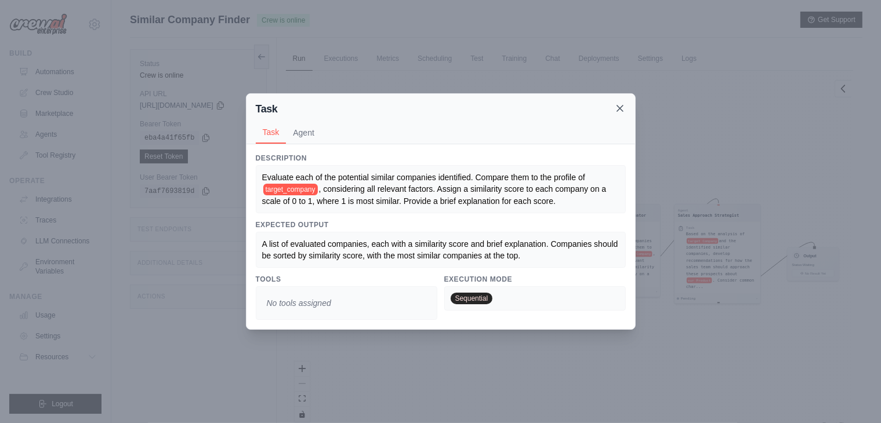
click at [619, 110] on icon at bounding box center [620, 109] width 12 height 12
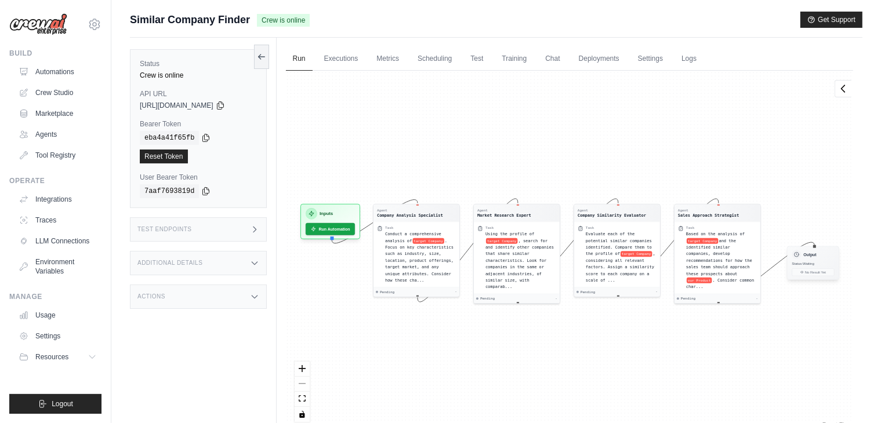
click at [812, 262] on span "Status: Waiting" at bounding box center [802, 264] width 22 height 4
click at [623, 245] on span "Evaluate each of the potential similar companies identified. Compare them to th…" at bounding box center [618, 243] width 66 height 24
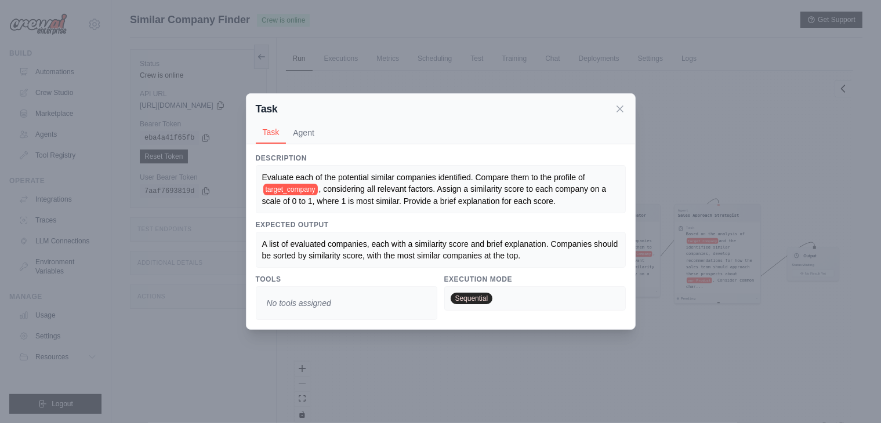
click at [626, 108] on div "Task Task Agent" at bounding box center [440, 119] width 388 height 50
click at [619, 110] on icon at bounding box center [620, 109] width 12 height 12
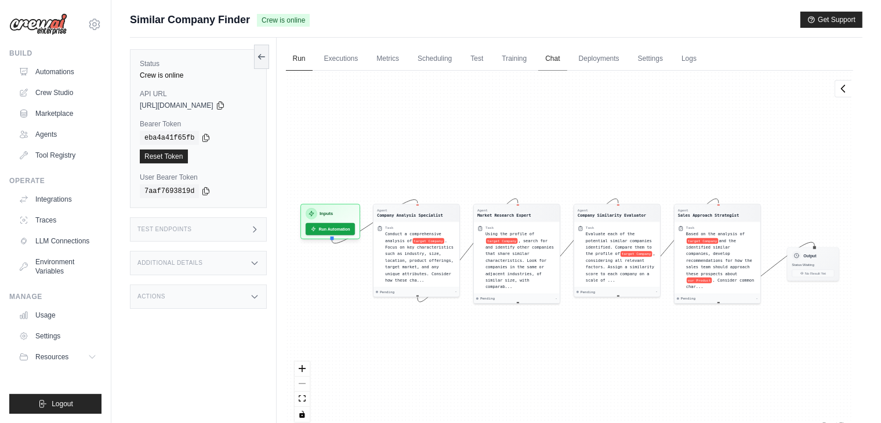
click at [547, 64] on link "Chat" at bounding box center [552, 59] width 28 height 24
click at [385, 55] on link "Metrics" at bounding box center [387, 59] width 37 height 24
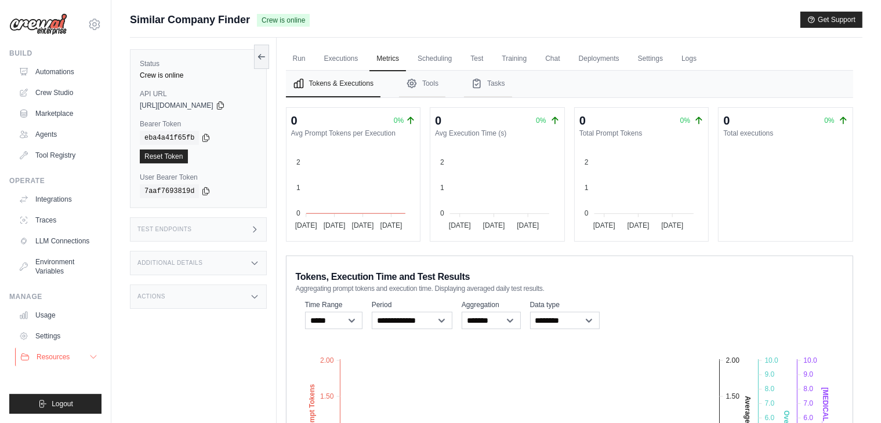
click at [82, 353] on button "Resources" at bounding box center [59, 357] width 88 height 19
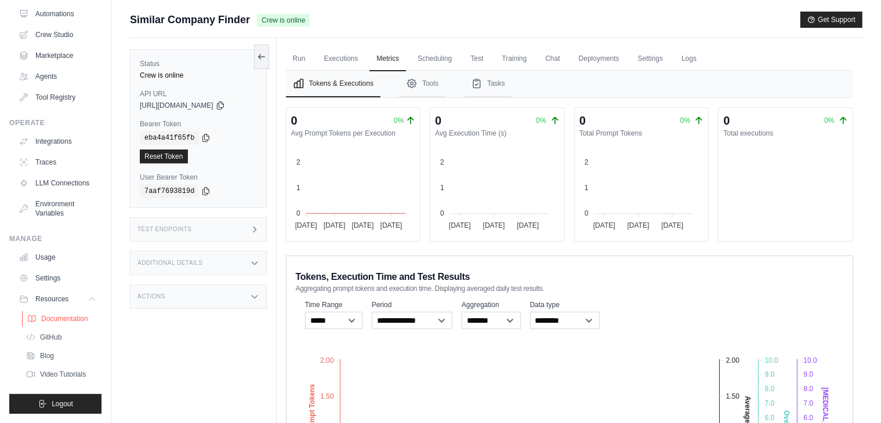
scroll to position [67, 0]
click at [303, 59] on link "Run" at bounding box center [299, 59] width 27 height 24
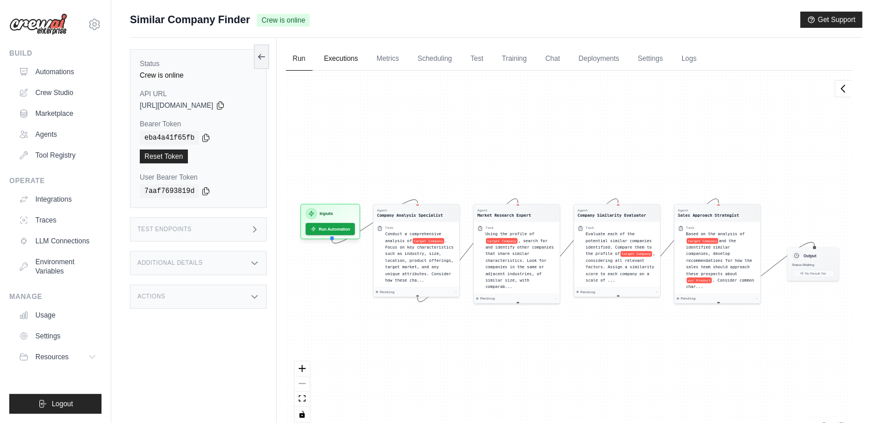
click at [342, 58] on link "Executions" at bounding box center [341, 59] width 48 height 24
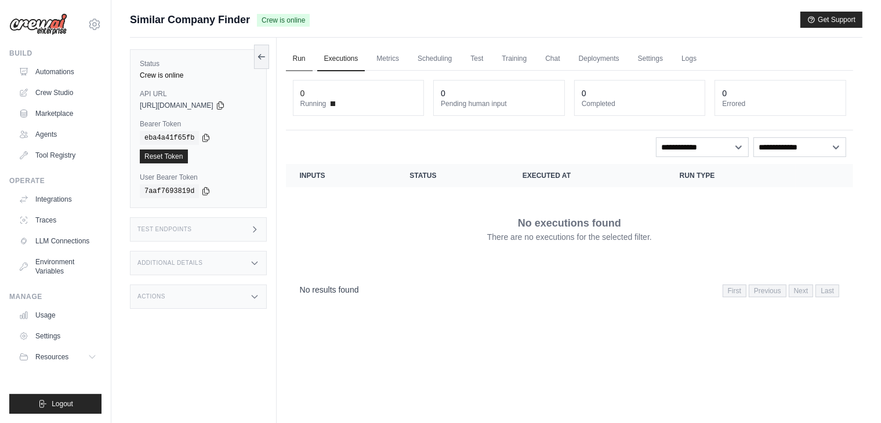
click at [309, 60] on link "Run" at bounding box center [299, 59] width 27 height 24
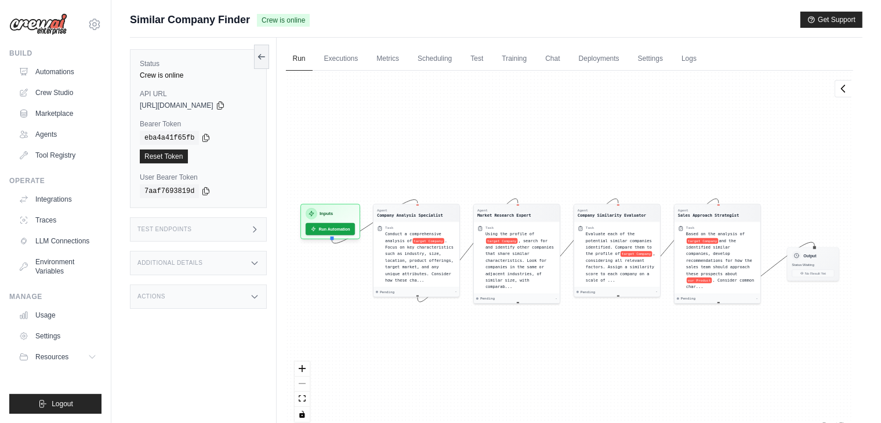
drag, startPoint x: 249, startPoint y: 17, endPoint x: 132, endPoint y: 14, distance: 117.1
click at [132, 14] on span "Similar Company Finder" at bounding box center [190, 20] width 120 height 16
copy span "Similar Company Finder"
click at [416, 248] on span ". Focus on key characteristics such as industry, size, location, product offeri…" at bounding box center [419, 259] width 68 height 44
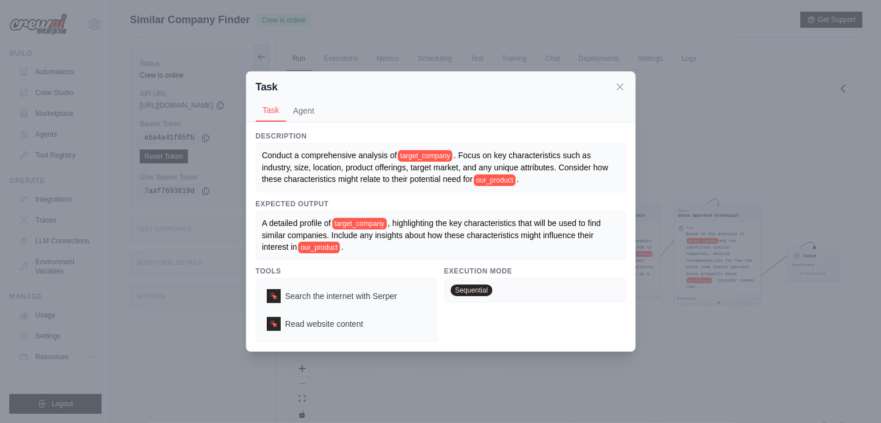
click at [250, 136] on div "Description Conduct a comprehensive analysis of target_company . Focus on key c…" at bounding box center [440, 236] width 388 height 229
click at [307, 112] on button "Agent" at bounding box center [303, 110] width 35 height 22
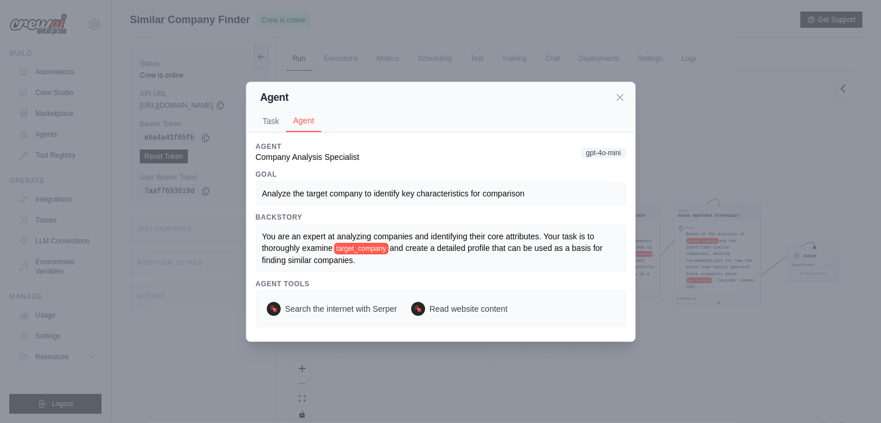
click at [504, 362] on div "Agent Task Agent Description Conduct a comprehensive analysis of target_company…" at bounding box center [440, 211] width 881 height 423
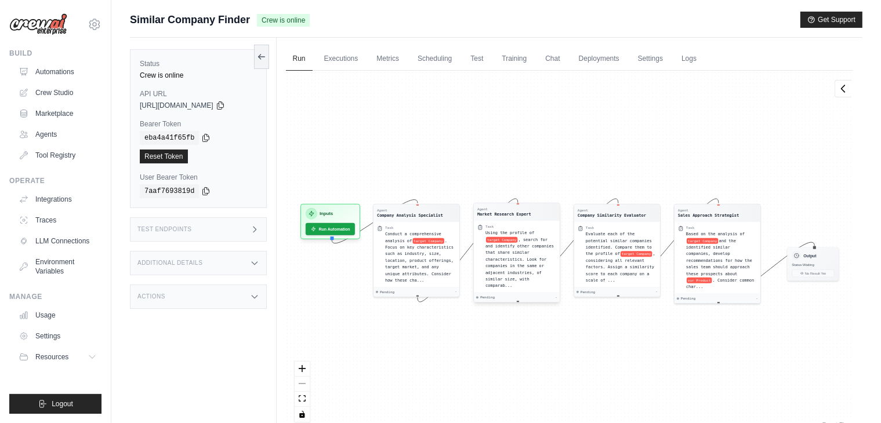
click at [512, 239] on span "target Company" at bounding box center [502, 240] width 32 height 6
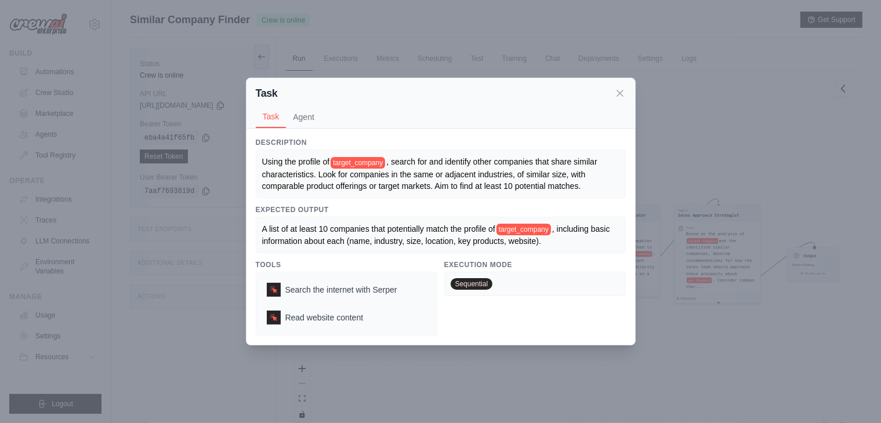
click at [248, 128] on div "Task Task Agent" at bounding box center [440, 103] width 388 height 50
click at [297, 119] on button "Agent" at bounding box center [303, 116] width 35 height 22
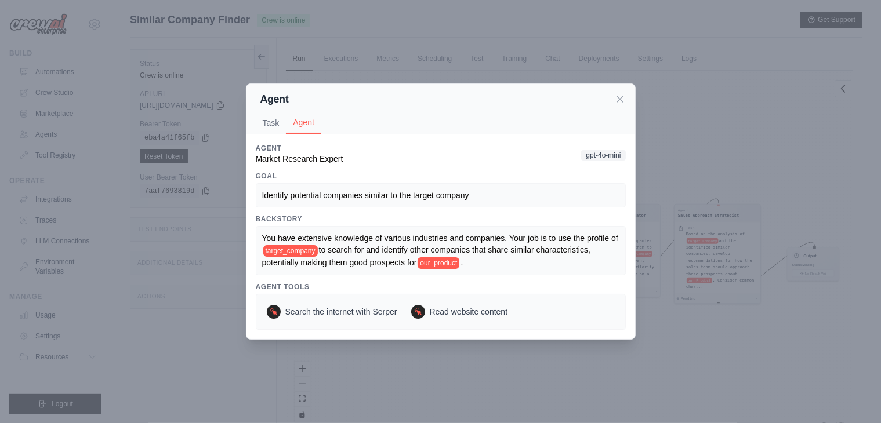
click at [429, 359] on div "Agent Task Agent Description Using the profile of target_company , search for a…" at bounding box center [440, 211] width 881 height 423
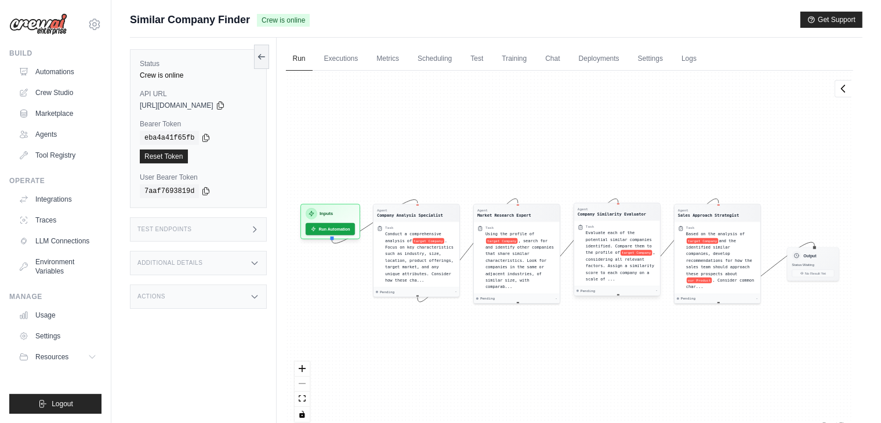
click at [630, 263] on span ", considering all relevant factors. Assign a similarity score to each company o…" at bounding box center [620, 265] width 70 height 31
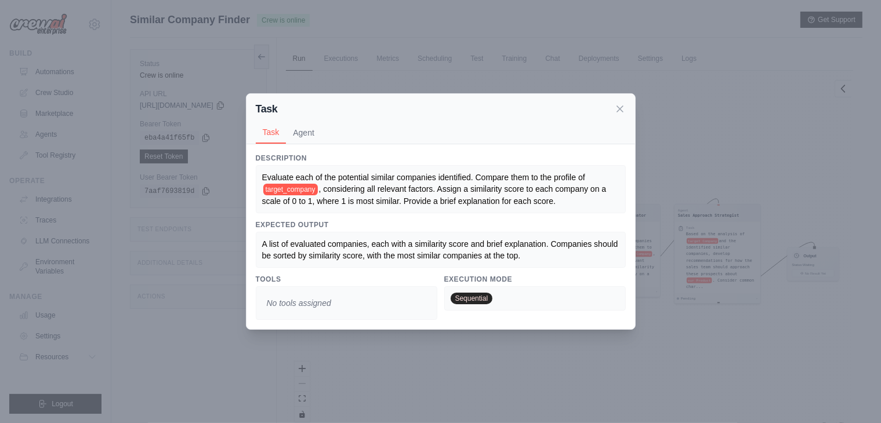
click at [322, 328] on div "Description Evaluate each of the potential similar companies identified. Compar…" at bounding box center [440, 236] width 388 height 185
click at [295, 126] on button "Agent" at bounding box center [303, 132] width 35 height 22
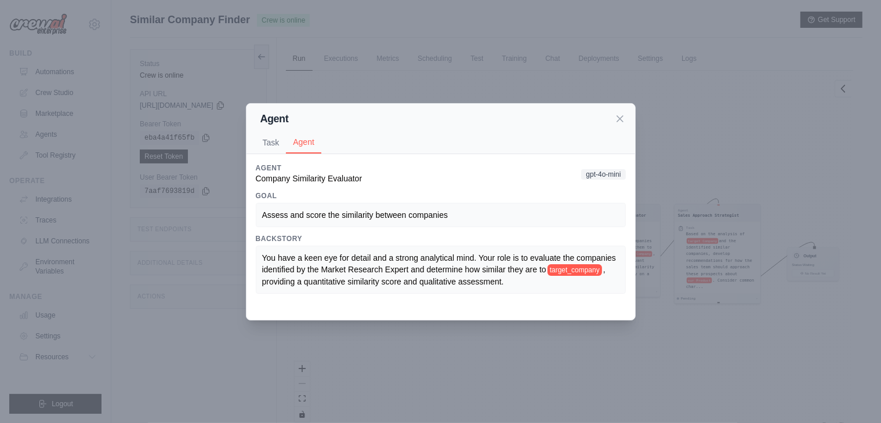
click at [355, 406] on div "Agent Task Agent Description Evaluate each of the potential similar companies i…" at bounding box center [440, 211] width 881 height 423
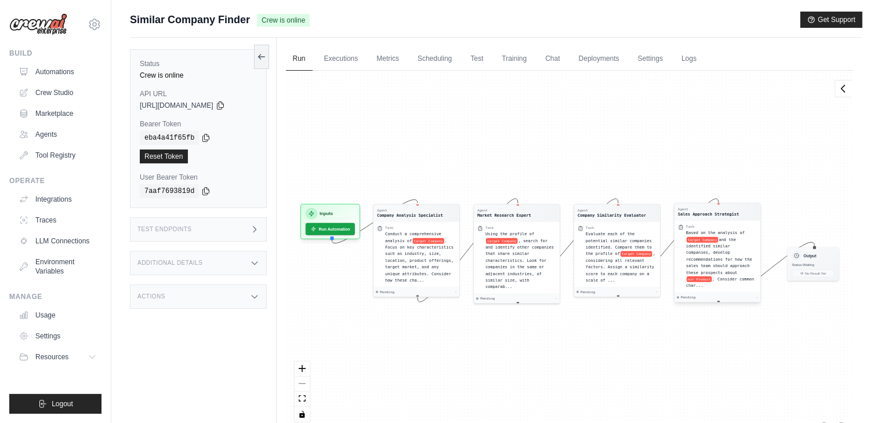
click at [732, 252] on span "and the identified similar companies, develop recommendations for how the sales…" at bounding box center [719, 256] width 66 height 38
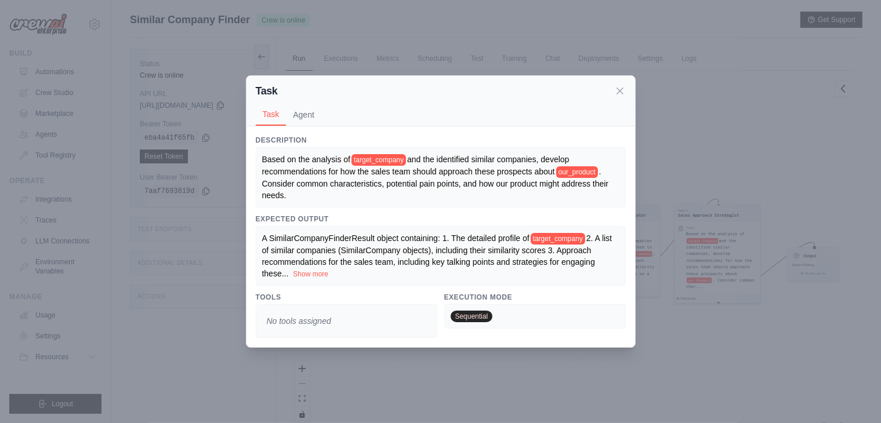
click at [334, 374] on div "Task Task Agent Description Based on the analysis of target_company and the ide…" at bounding box center [440, 211] width 881 height 423
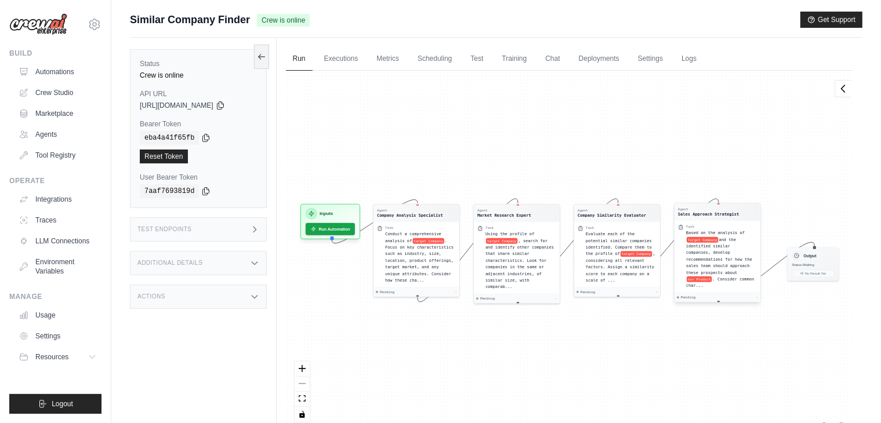
click at [722, 252] on span "and the identified similar companies, develop recommendations for how the sales…" at bounding box center [719, 256] width 66 height 38
click at [736, 259] on span "and the identified similar companies, develop recommendations for how the sales…" at bounding box center [719, 256] width 66 height 38
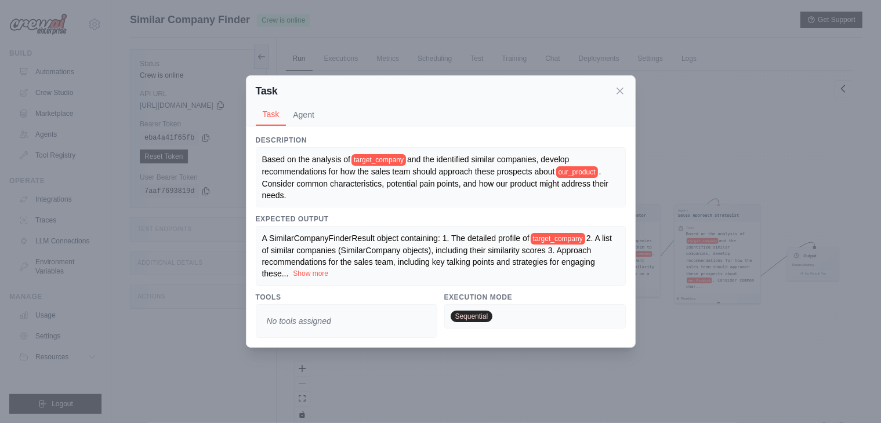
click at [293, 271] on button "Show more" at bounding box center [310, 273] width 35 height 9
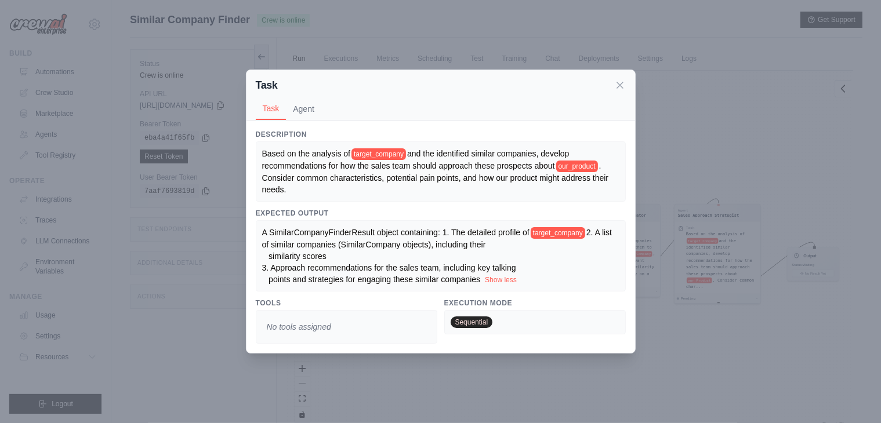
click at [385, 329] on div "No tools assigned" at bounding box center [346, 327] width 181 height 34
click at [306, 105] on button "Agent" at bounding box center [303, 108] width 35 height 22
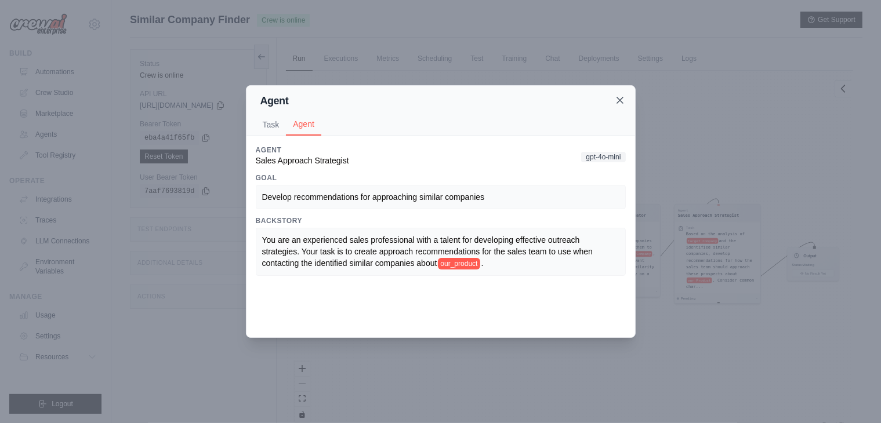
click at [624, 99] on icon at bounding box center [620, 100] width 12 height 12
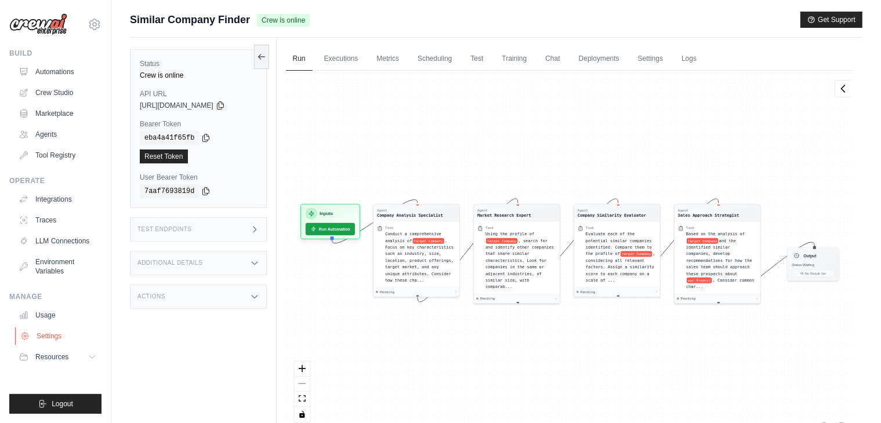
click at [58, 336] on link "Settings" at bounding box center [59, 336] width 88 height 19
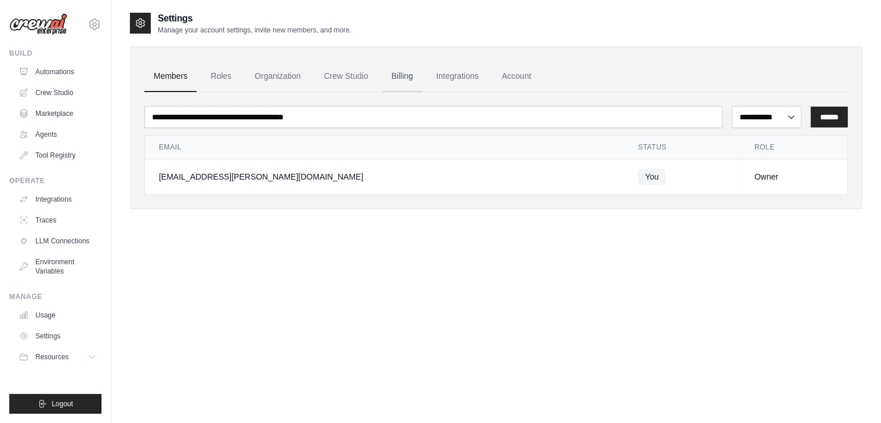
click at [400, 75] on link "Billing" at bounding box center [402, 76] width 40 height 31
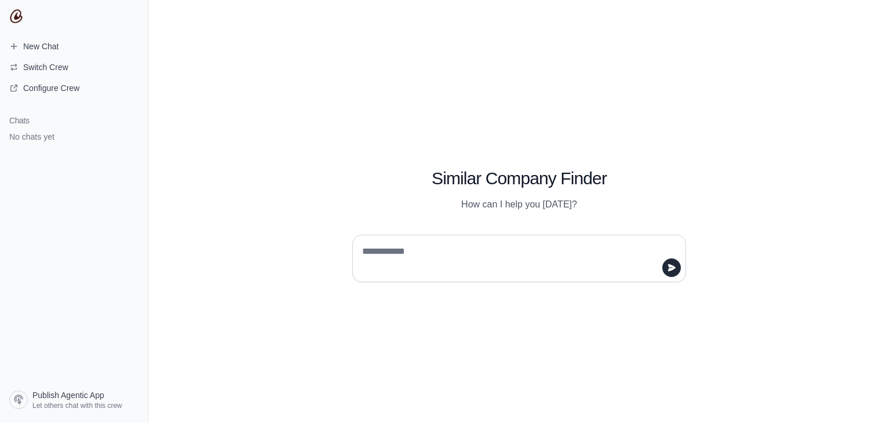
click at [576, 248] on textarea at bounding box center [516, 258] width 312 height 32
type textarea "***"
click at [667, 270] on button "submit" at bounding box center [672, 268] width 19 height 19
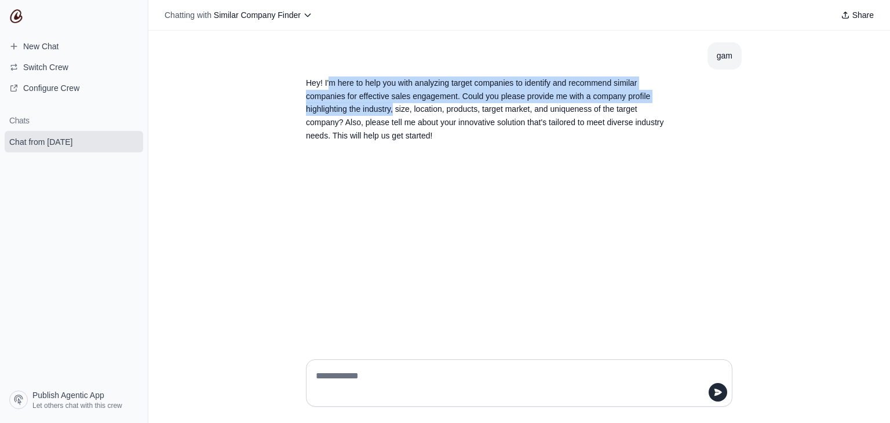
drag, startPoint x: 330, startPoint y: 83, endPoint x: 466, endPoint y: 105, distance: 137.3
click at [393, 105] on p "Hey! I'm here to help you with analyzing target companies to identify and recom…" at bounding box center [491, 110] width 371 height 66
click at [528, 101] on p "Hey! I'm here to help you with analyzing target companies to identify and recom…" at bounding box center [491, 110] width 371 height 66
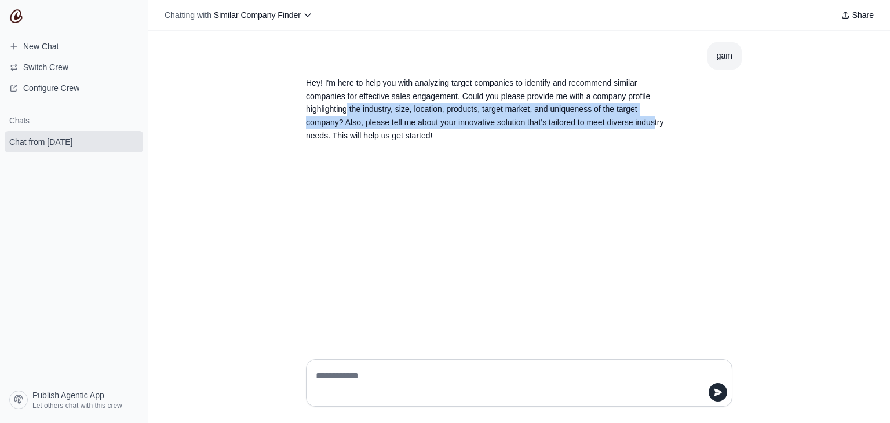
drag, startPoint x: 346, startPoint y: 108, endPoint x: 654, endPoint y: 124, distance: 308.2
click at [654, 124] on p "Hey! I'm here to help you with analyzing target companies to identify and recom…" at bounding box center [491, 110] width 371 height 66
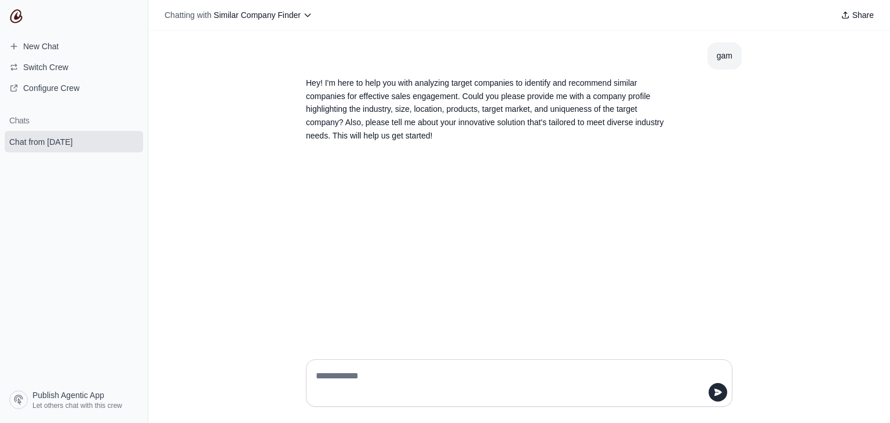
click at [396, 135] on p "Hey! I'm here to help you with analyzing target companies to identify and recom…" at bounding box center [491, 110] width 371 height 66
drag, startPoint x: 337, startPoint y: 135, endPoint x: 435, endPoint y: 135, distance: 98.0
click at [435, 135] on p "Hey! I'm here to help you with analyzing target companies to identify and recom…" at bounding box center [491, 110] width 371 height 66
click at [442, 135] on p "Hey! I'm here to help you with analyzing target companies to identify and recom…" at bounding box center [491, 110] width 371 height 66
click at [431, 137] on p "Hey! I'm here to help you with analyzing target companies to identify and recom…" at bounding box center [491, 110] width 371 height 66
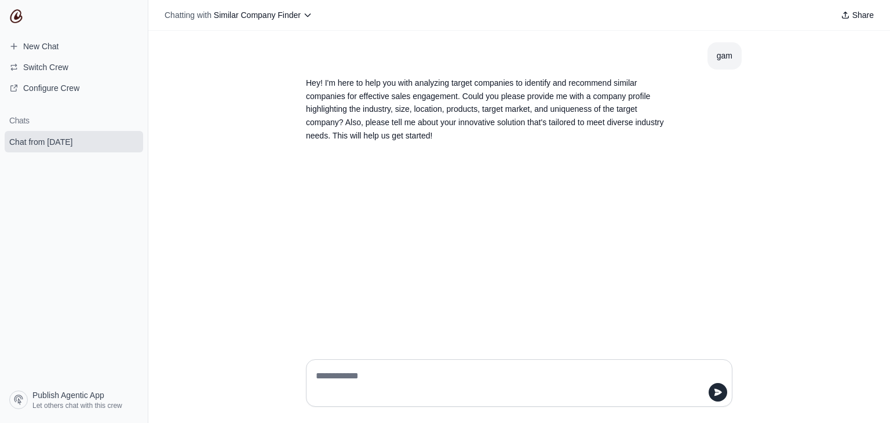
click at [385, 379] on textarea at bounding box center [516, 383] width 405 height 32
type textarea "**********"
click at [715, 392] on icon "submit" at bounding box center [718, 392] width 9 height 9
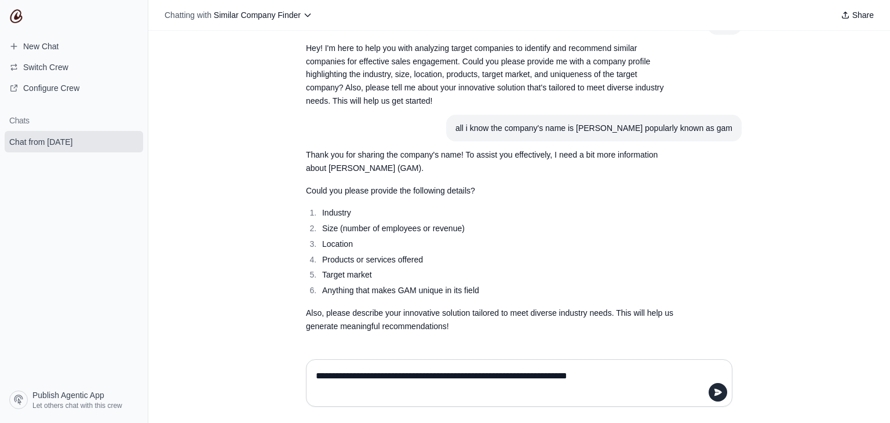
scroll to position [36, 0]
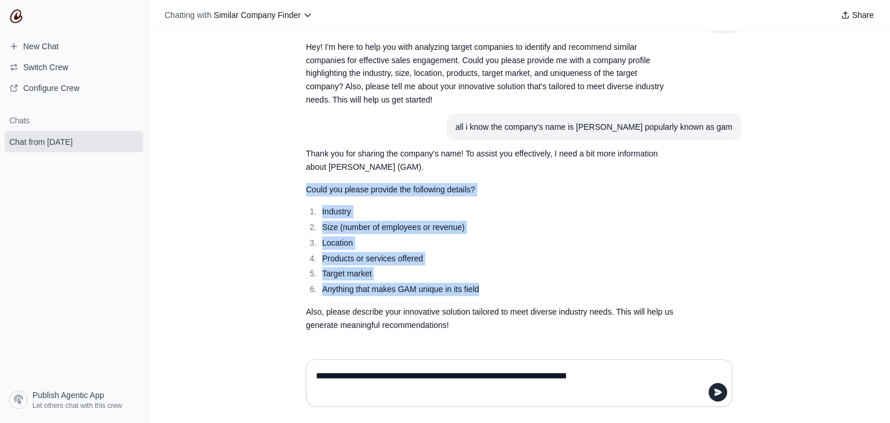
drag, startPoint x: 477, startPoint y: 290, endPoint x: 301, endPoint y: 186, distance: 204.8
click at [306, 186] on div "Thank you for sharing the company's name! To assist you effectively, I need a b…" at bounding box center [491, 239] width 371 height 184
copy div "Could you please provide the following details? Industry Size (number of employ…"
drag, startPoint x: 301, startPoint y: 167, endPoint x: 417, endPoint y: 169, distance: 116.0
click at [417, 169] on p "Thank you for sharing the company's name! To assist you effectively, I need a b…" at bounding box center [491, 160] width 371 height 27
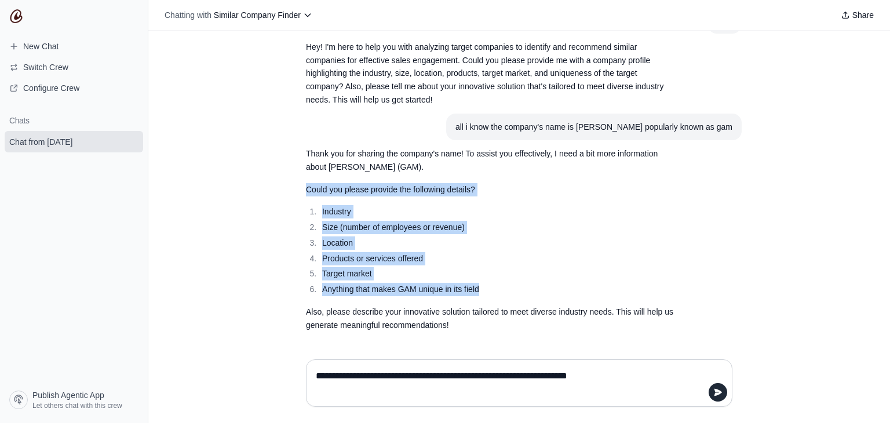
copy p "about Genesio A Mendes (GAM)"
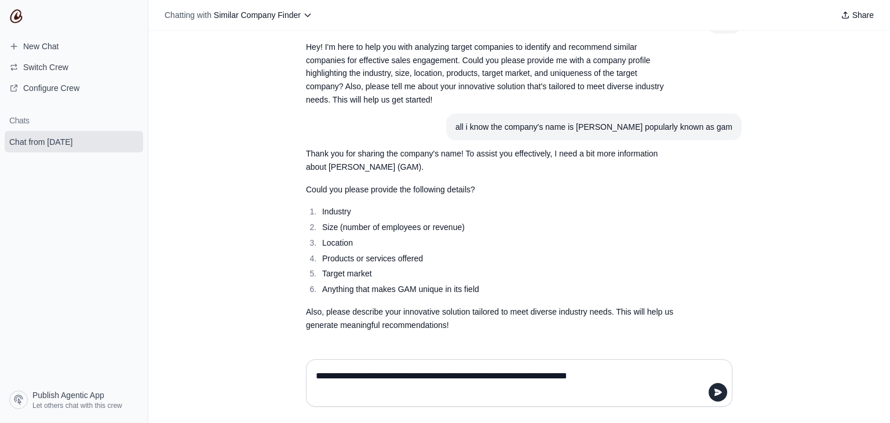
click at [347, 378] on textarea "**********" at bounding box center [516, 383] width 405 height 32
paste textarea "**********"
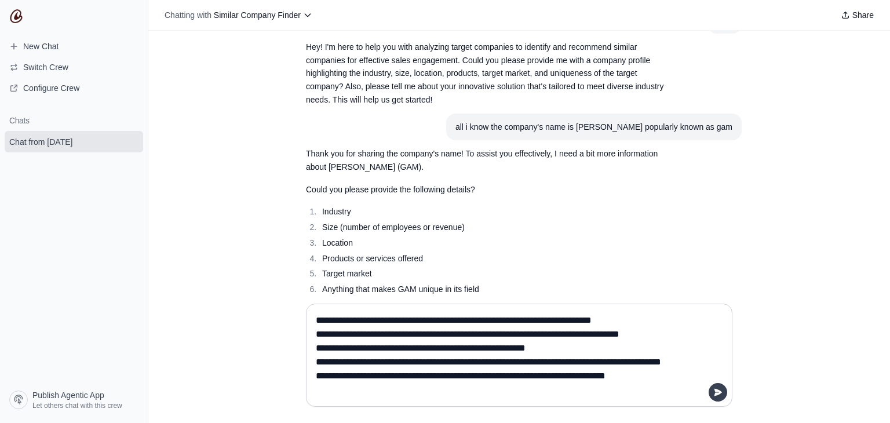
type textarea "**********"
click at [718, 395] on icon "submit" at bounding box center [719, 392] width 8 height 7
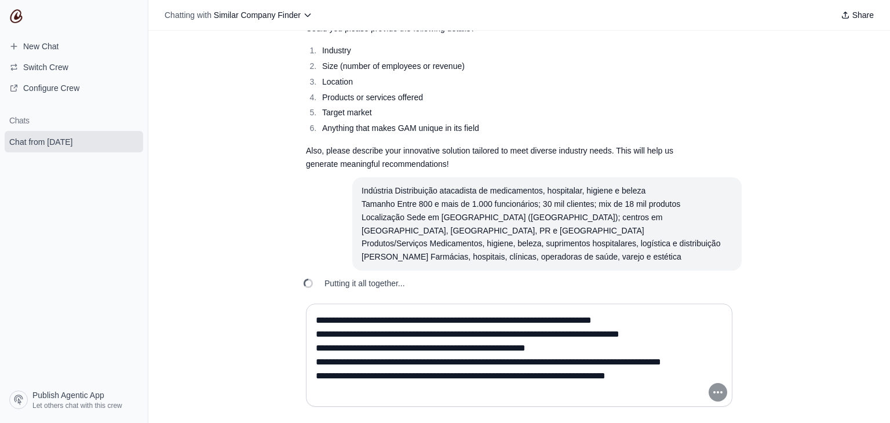
scroll to position [225, 0]
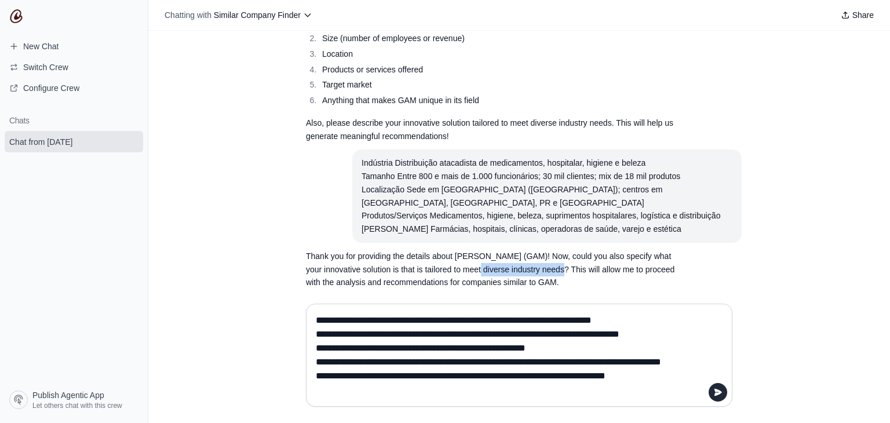
drag, startPoint x: 462, startPoint y: 256, endPoint x: 548, endPoint y: 257, distance: 85.8
click at [548, 257] on p "Thank you for providing the details about Genesio A Mendes (GAM)! Now, could yo…" at bounding box center [491, 269] width 371 height 39
click at [575, 259] on p "Thank you for providing the details about Genesio A Mendes (GAM)! Now, could yo…" at bounding box center [491, 269] width 371 height 39
drag, startPoint x: 320, startPoint y: 268, endPoint x: 402, endPoint y: 270, distance: 81.7
click at [381, 269] on p "Thank you for providing the details about Genesio A Mendes (GAM)! Now, could yo…" at bounding box center [491, 269] width 371 height 39
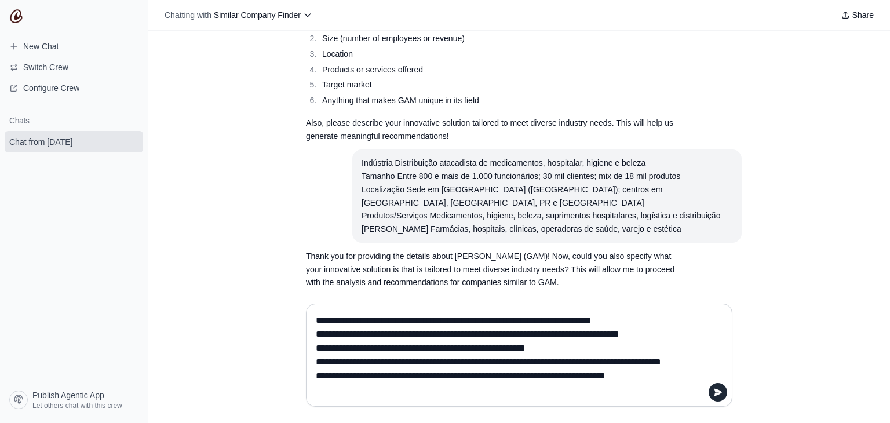
click at [456, 270] on p "Thank you for providing the details about Genesio A Mendes (GAM)! Now, could yo…" at bounding box center [491, 269] width 371 height 39
click at [556, 270] on p "Thank you for providing the details about Genesio A Mendes (GAM)! Now, could yo…" at bounding box center [491, 269] width 371 height 39
click at [383, 336] on textarea "**********" at bounding box center [516, 355] width 405 height 88
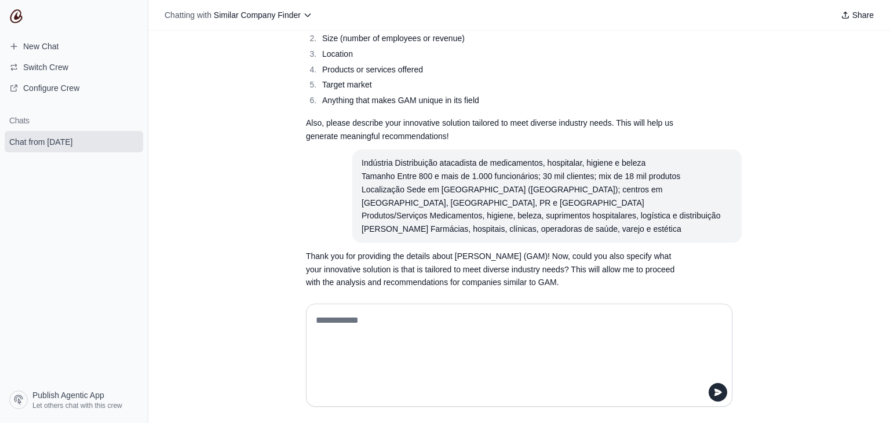
paste textarea "**********"
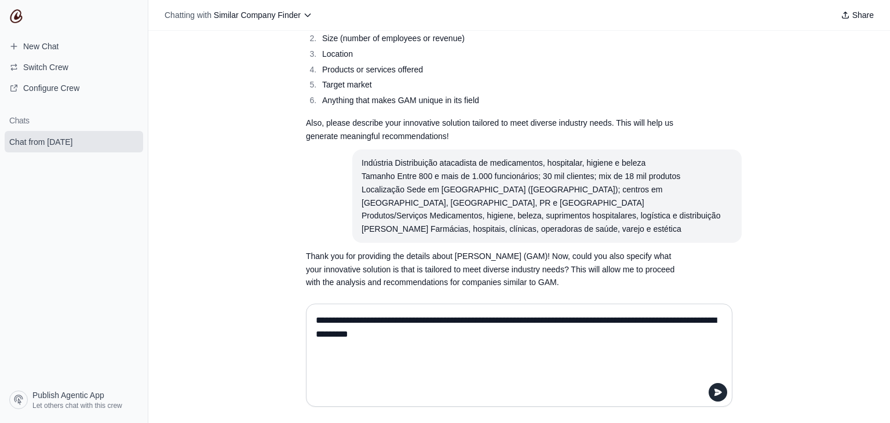
scroll to position [169, 0]
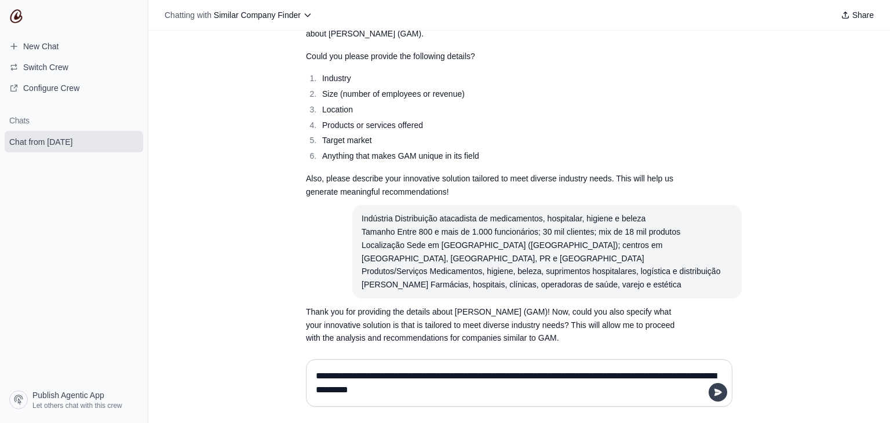
type textarea "**********"
click at [721, 390] on icon "submit" at bounding box center [718, 392] width 9 height 9
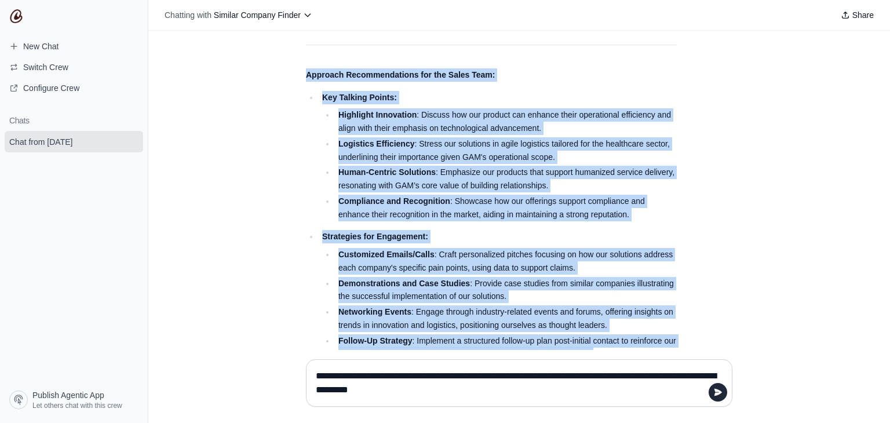
scroll to position [1905, 0]
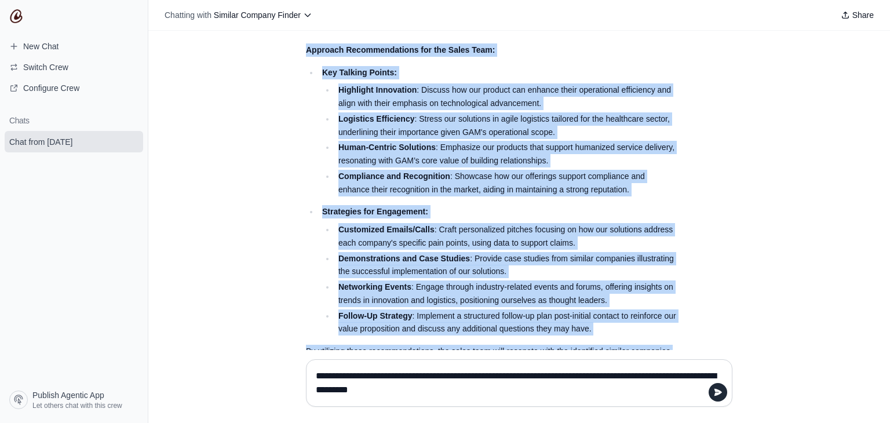
drag, startPoint x: 300, startPoint y: 190, endPoint x: 510, endPoint y: 322, distance: 248.3
copy div "Company Profile: Genesio A Mendes (GAM) Industry: GAM operates in the wholesale…"
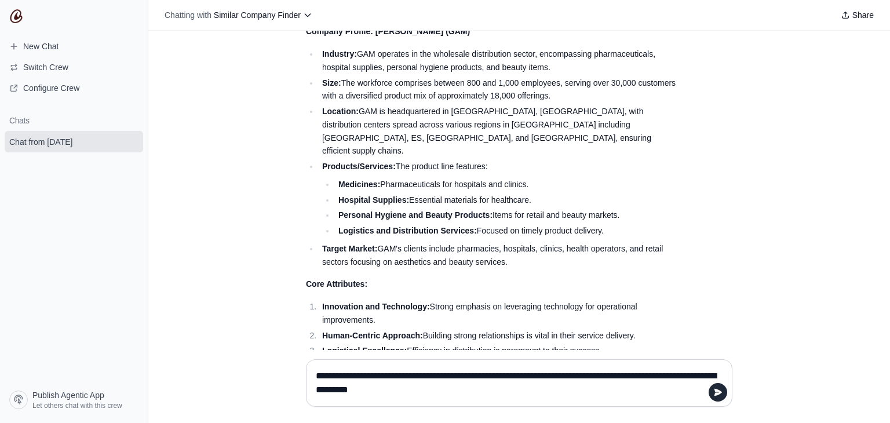
scroll to position [572, 0]
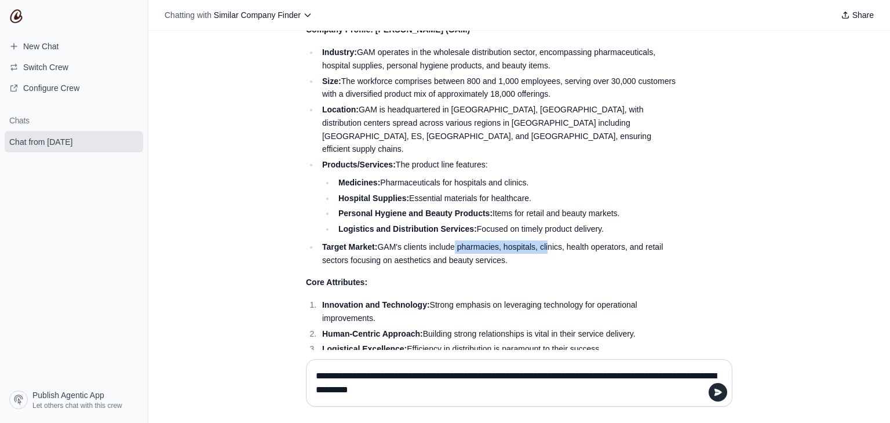
drag, startPoint x: 447, startPoint y: 210, endPoint x: 543, endPoint y: 208, distance: 95.1
click at [543, 241] on li "Target Market: GAM's clients include pharmacies, hospitals, clinics, health ope…" at bounding box center [498, 254] width 358 height 27
click at [521, 276] on p "Core Attributes:" at bounding box center [491, 282] width 371 height 13
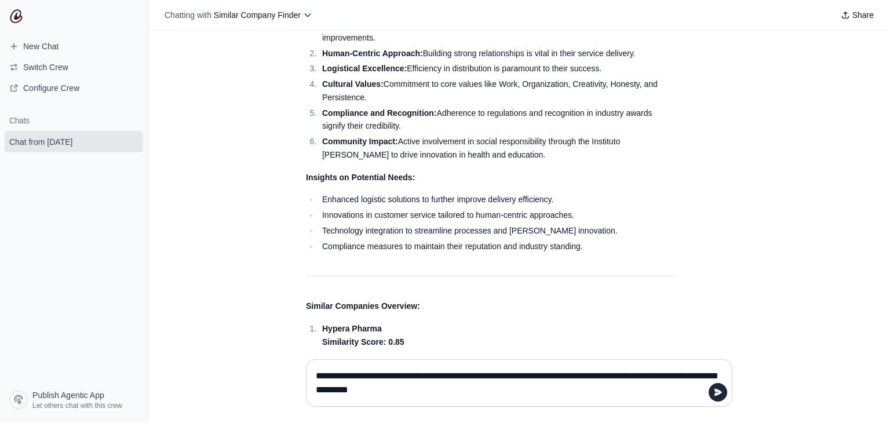
scroll to position [862, 0]
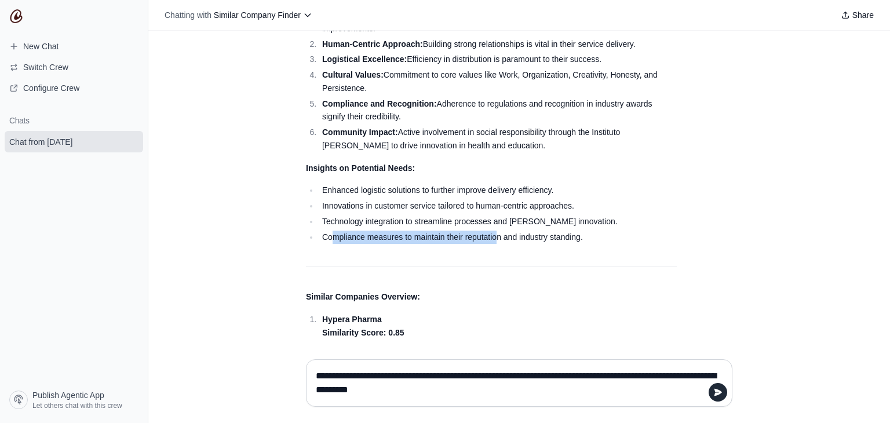
drag, startPoint x: 329, startPoint y: 198, endPoint x: 492, endPoint y: 197, distance: 162.9
click at [492, 231] on li "Compliance measures to maintain their reputation and industry standing." at bounding box center [498, 237] width 358 height 13
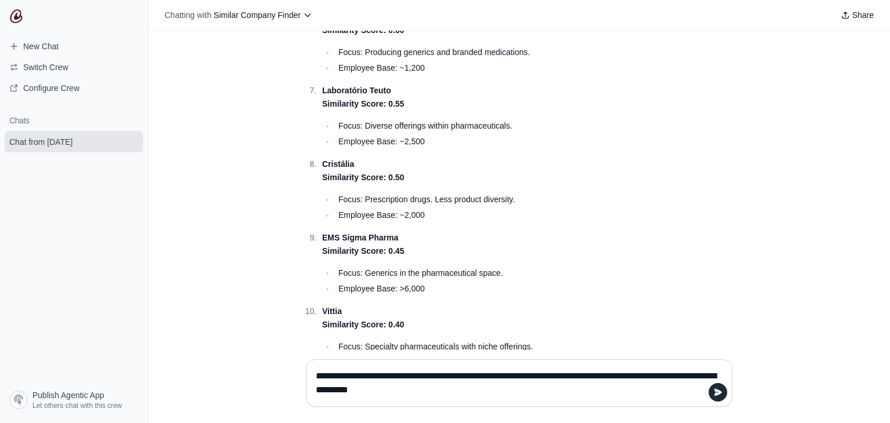
scroll to position [1673, 0]
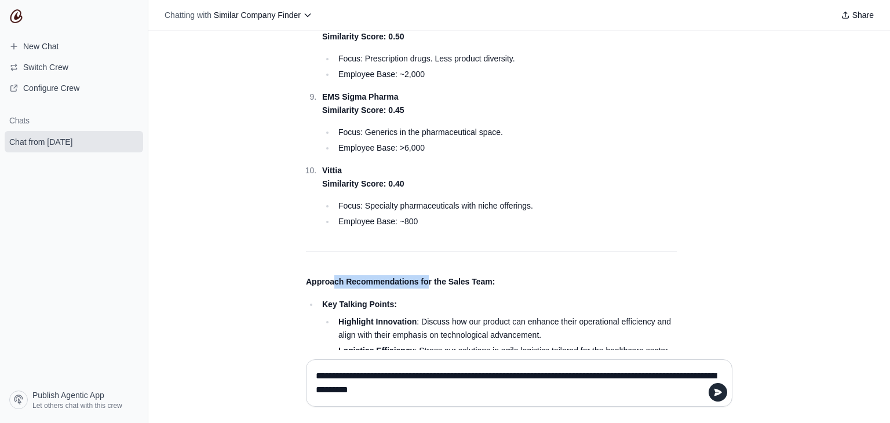
drag, startPoint x: 328, startPoint y: 241, endPoint x: 423, endPoint y: 237, distance: 95.2
click at [423, 275] on p "Approach Recommendations for the Sales Team:" at bounding box center [491, 281] width 371 height 13
click at [419, 298] on p "Key Talking Points:" at bounding box center [499, 304] width 355 height 13
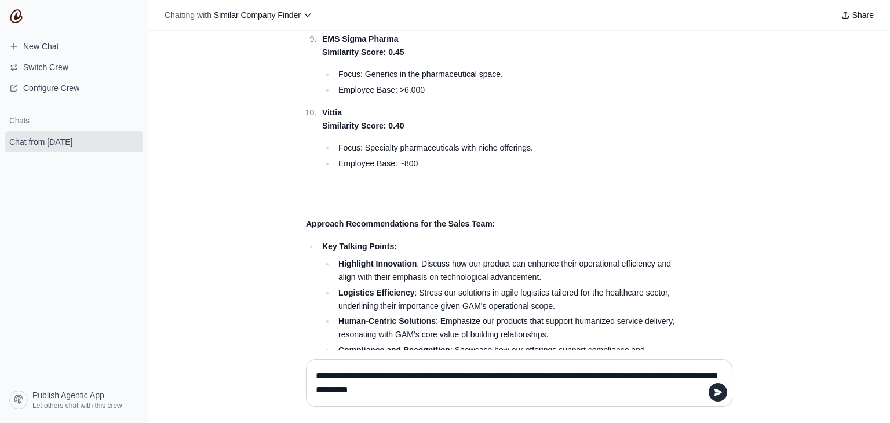
scroll to position [1905, 0]
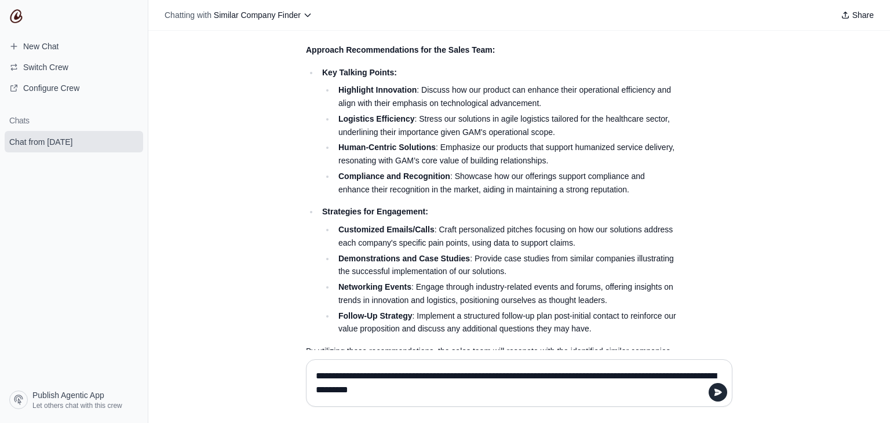
click at [454, 373] on textarea "**********" at bounding box center [520, 383] width 412 height 32
type textarea "**********"
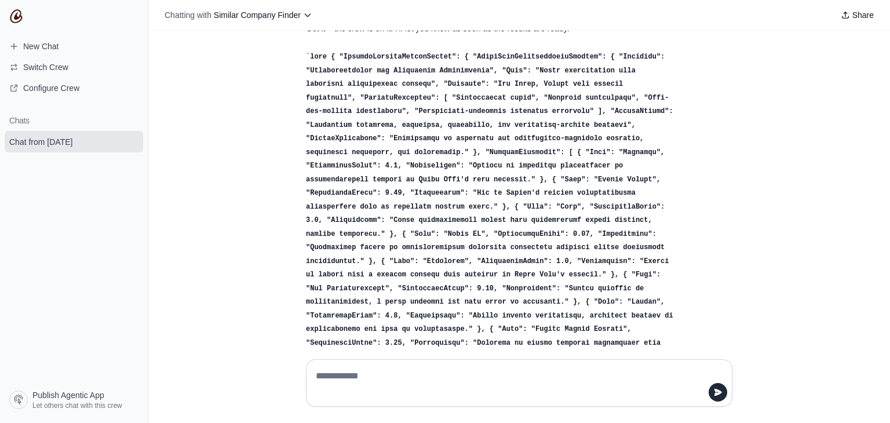
scroll to position [2527, 0]
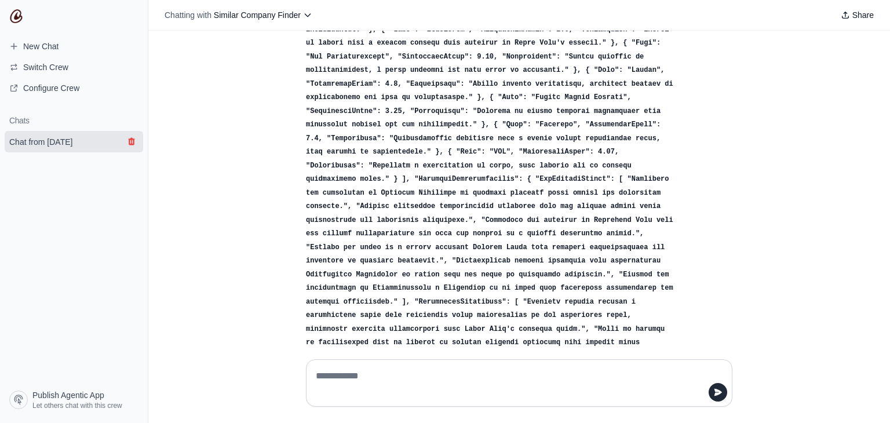
click at [131, 143] on icon "submit" at bounding box center [131, 142] width 6 height 8
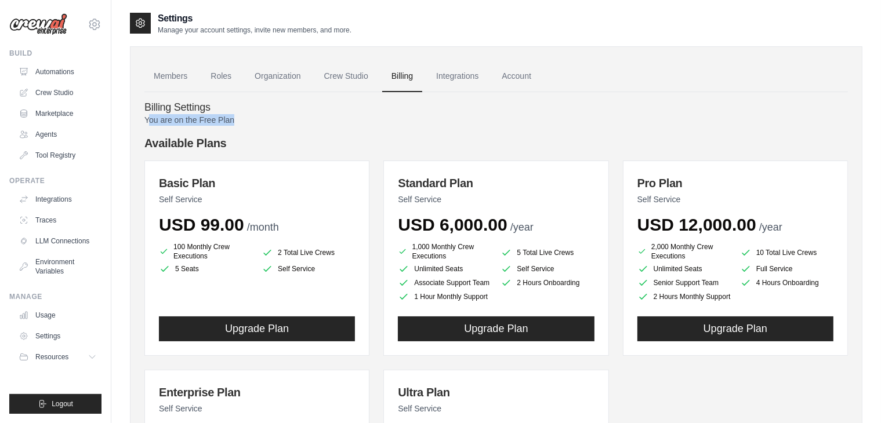
drag, startPoint x: 151, startPoint y: 117, endPoint x: 232, endPoint y: 118, distance: 81.2
click at [232, 118] on p "You are on the Free Plan" at bounding box center [495, 120] width 703 height 12
click at [508, 79] on link "Account" at bounding box center [516, 76] width 48 height 31
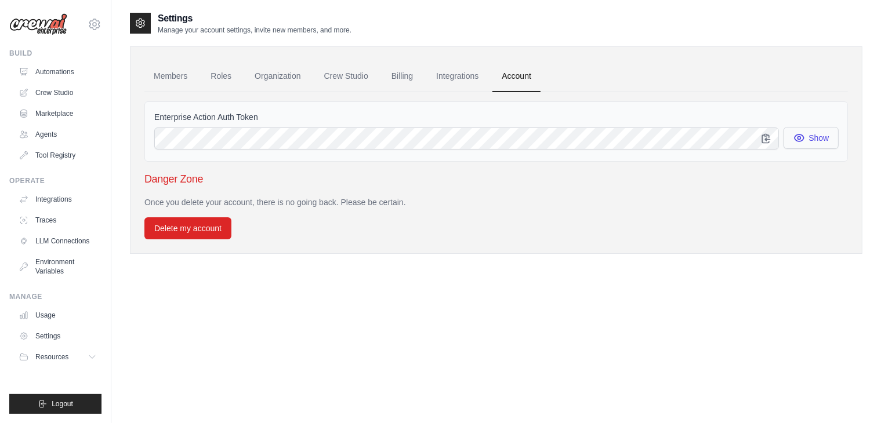
click at [828, 143] on button "Show" at bounding box center [810, 138] width 55 height 22
click at [825, 138] on button "Show" at bounding box center [810, 138] width 55 height 22
drag, startPoint x: 195, startPoint y: 201, endPoint x: 348, endPoint y: 199, distance: 153.0
click at [348, 199] on p "Once you delete your account, there is no going back. Please be certain." at bounding box center [495, 203] width 703 height 12
click at [380, 199] on p "Once you delete your account, there is no going back. Please be certain." at bounding box center [495, 203] width 703 height 12
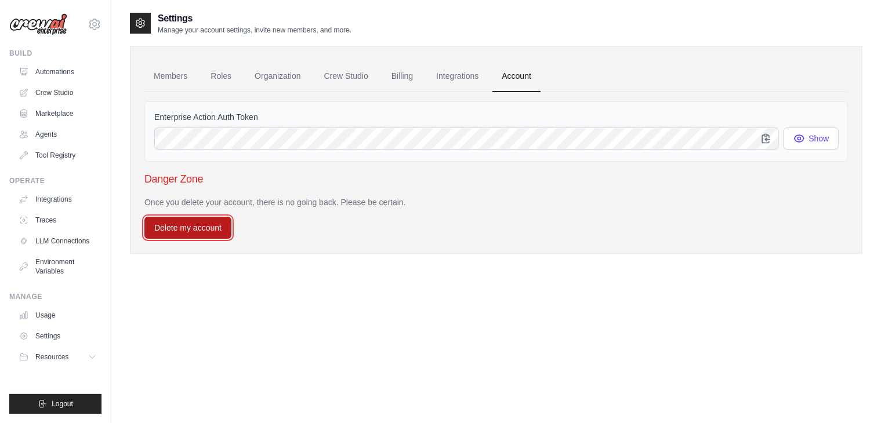
click at [180, 219] on button "Delete my account" at bounding box center [187, 228] width 87 height 22
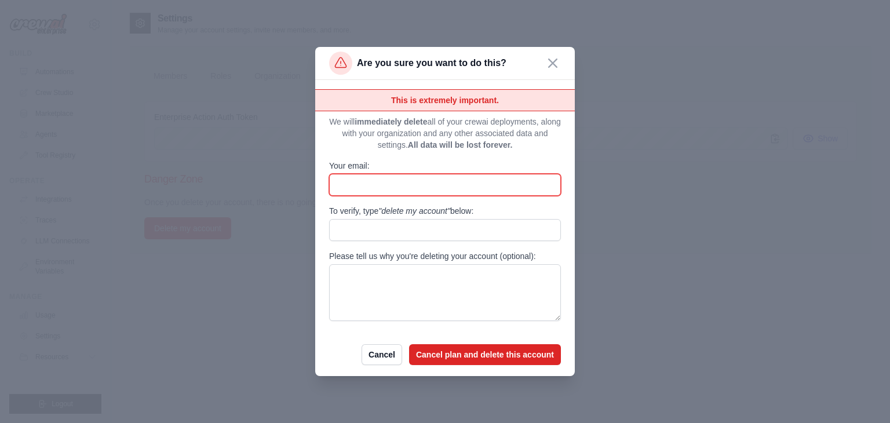
click at [371, 190] on input "Your email:" at bounding box center [445, 185] width 232 height 22
type input "**********"
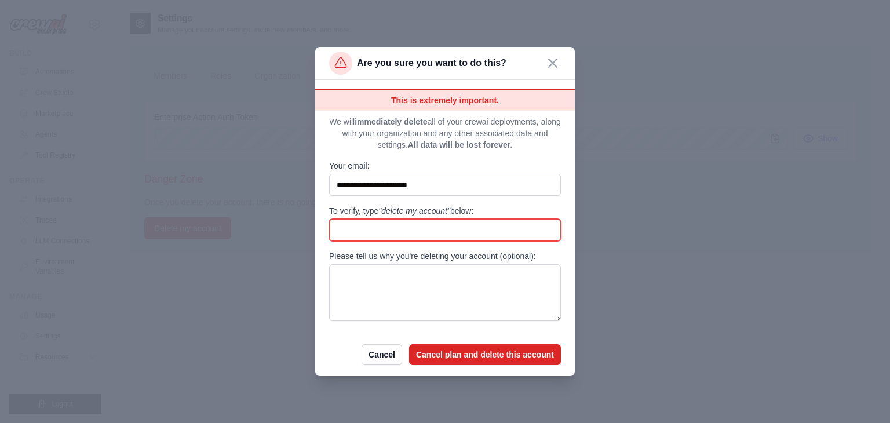
click at [398, 232] on input "To verify, type "delete my account" below:" at bounding box center [445, 230] width 232 height 22
type input "**********"
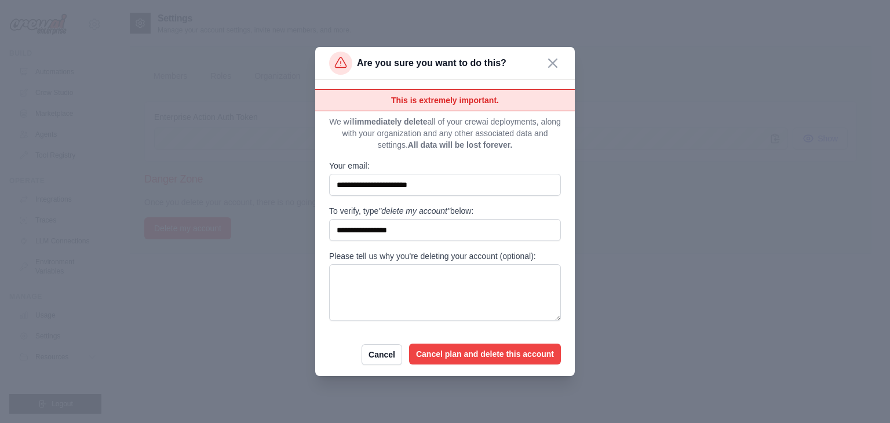
click at [450, 352] on button "Cancel plan and delete this account" at bounding box center [485, 354] width 152 height 21
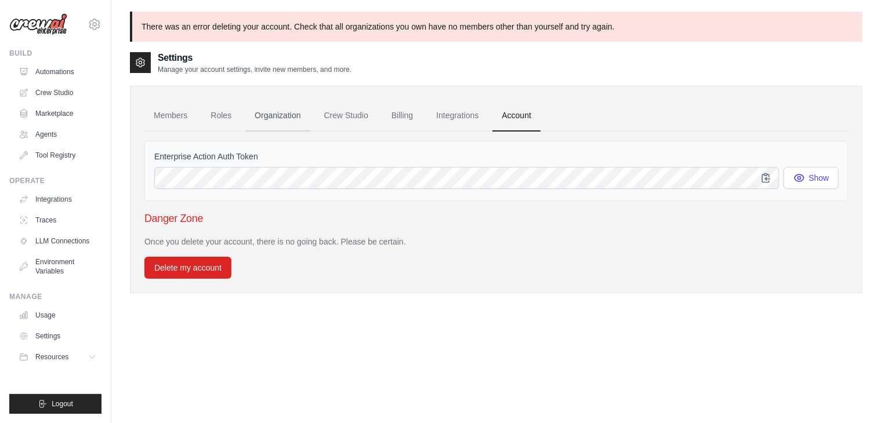
click at [264, 114] on link "Organization" at bounding box center [277, 115] width 64 height 31
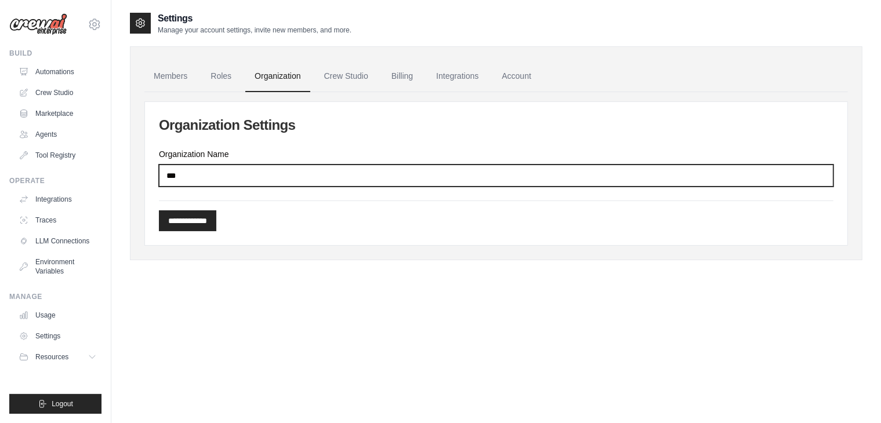
click at [208, 174] on input "***" at bounding box center [496, 176] width 674 height 22
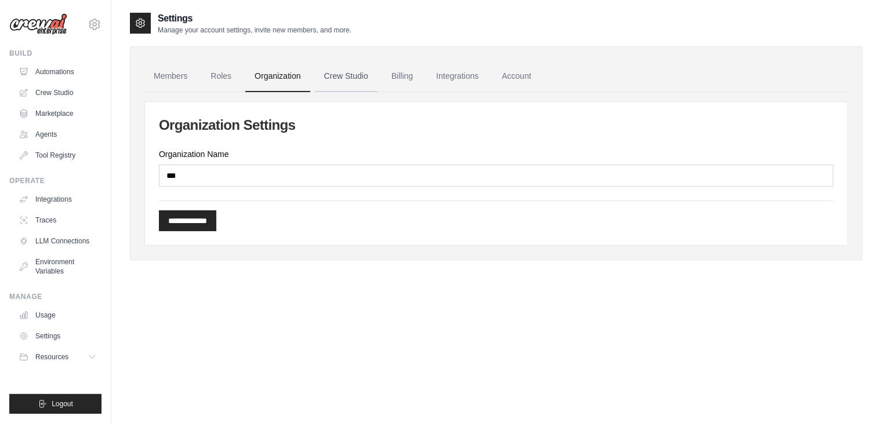
click at [340, 71] on link "Crew Studio" at bounding box center [346, 76] width 63 height 31
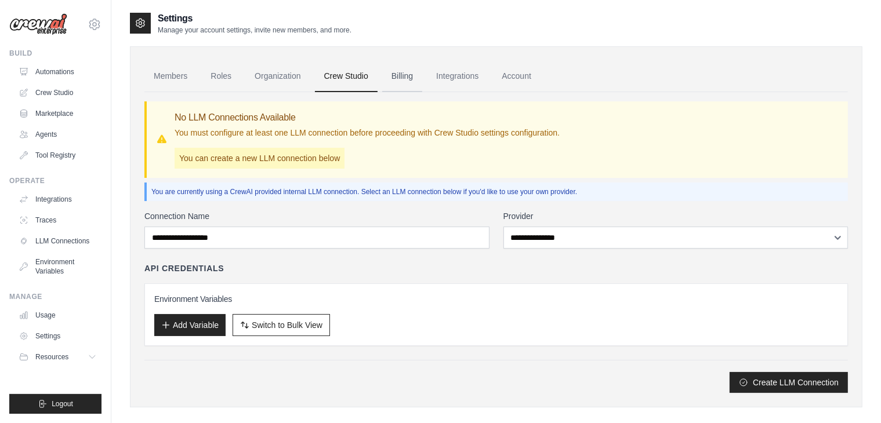
click at [396, 71] on link "Billing" at bounding box center [402, 76] width 40 height 31
click at [445, 75] on link "Integrations" at bounding box center [457, 76] width 61 height 31
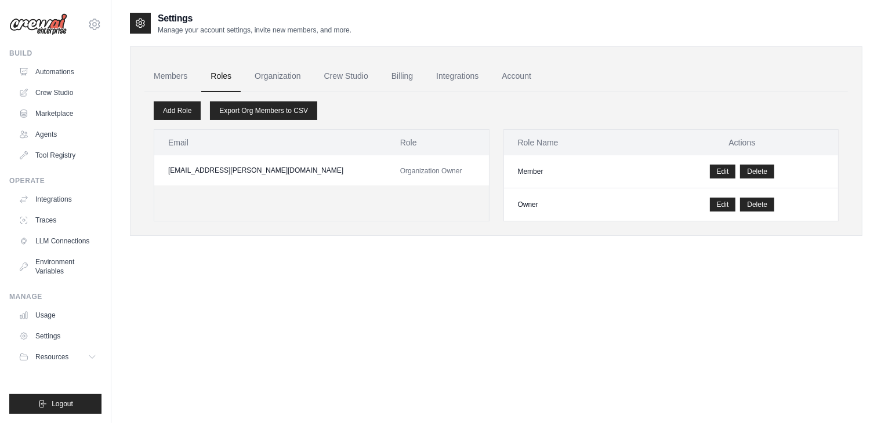
click at [220, 77] on link "Roles" at bounding box center [220, 76] width 39 height 31
click at [174, 82] on link "Members" at bounding box center [170, 76] width 52 height 31
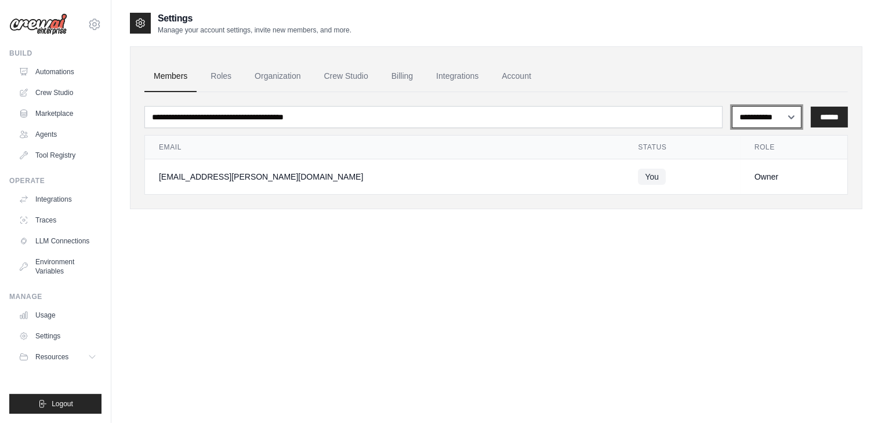
click at [781, 118] on select "**********" at bounding box center [767, 117] width 70 height 22
click at [581, 243] on div "**********" at bounding box center [496, 223] width 732 height 423
click at [209, 72] on link "Roles" at bounding box center [220, 76] width 39 height 31
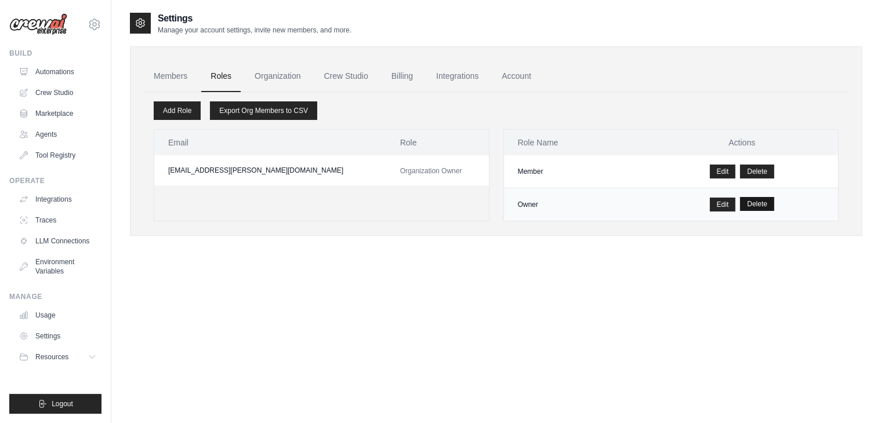
click at [757, 205] on button "Delete" at bounding box center [757, 204] width 34 height 14
click at [89, 21] on icon at bounding box center [95, 24] width 14 height 14
click at [754, 174] on button "Delete" at bounding box center [757, 172] width 34 height 14
click at [257, 75] on link "Organization" at bounding box center [277, 76] width 64 height 31
click at [183, 78] on link "Members" at bounding box center [170, 76] width 52 height 31
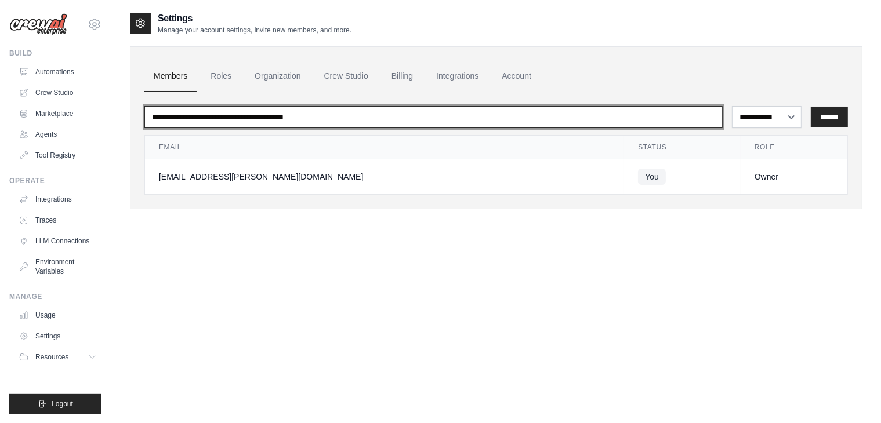
click at [165, 114] on input "email" at bounding box center [433, 117] width 578 height 22
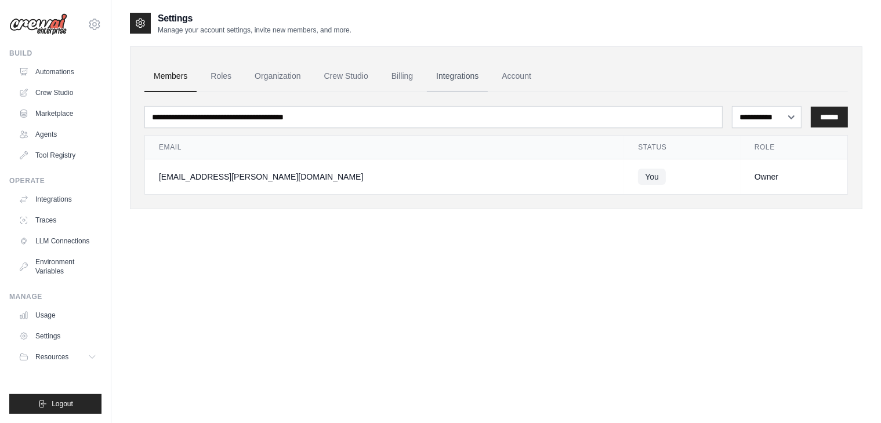
click at [466, 69] on link "Integrations" at bounding box center [457, 76] width 61 height 31
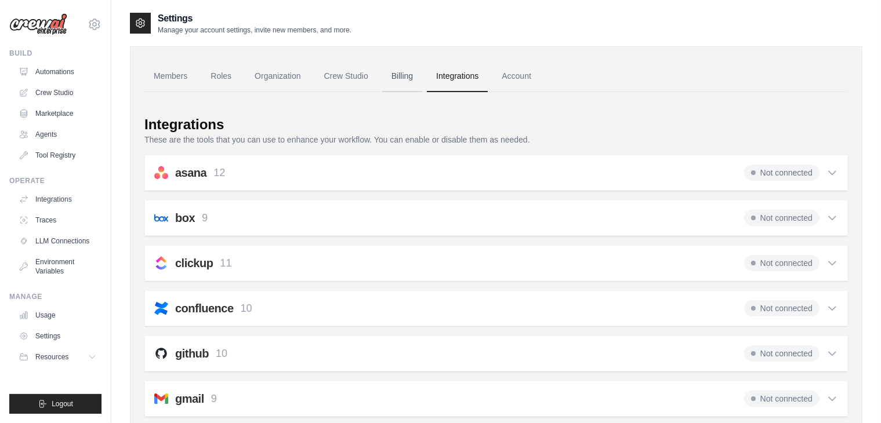
click at [396, 79] on link "Billing" at bounding box center [402, 76] width 40 height 31
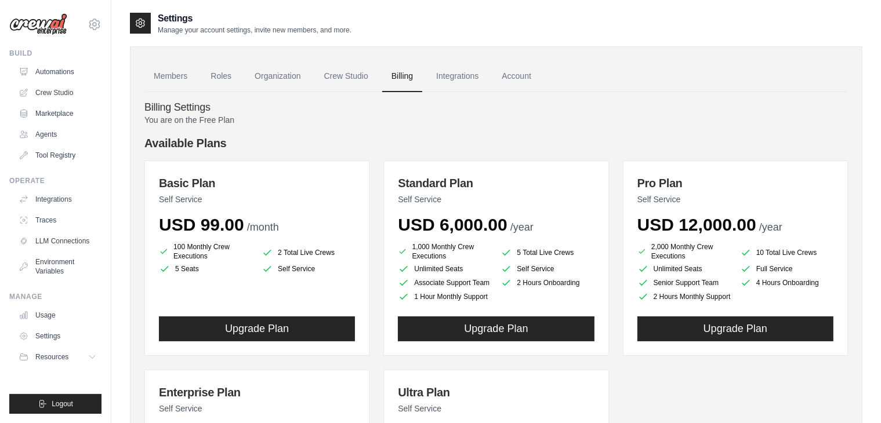
click at [522, 76] on link "Account" at bounding box center [516, 76] width 48 height 31
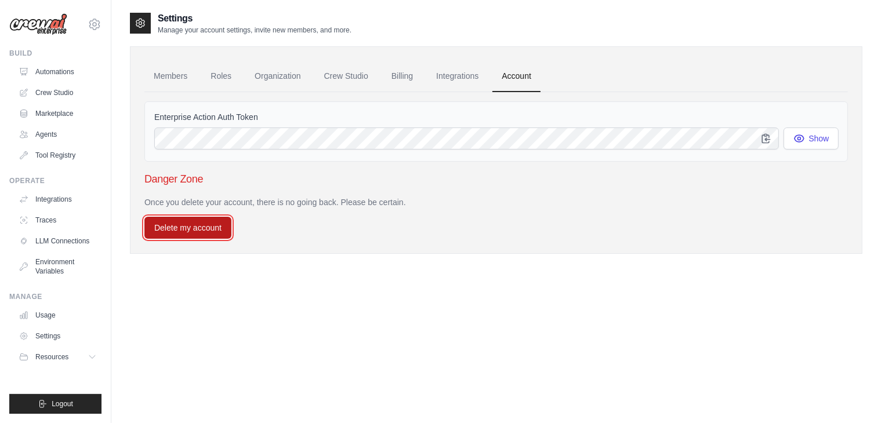
click at [200, 234] on button "Delete my account" at bounding box center [187, 228] width 87 height 22
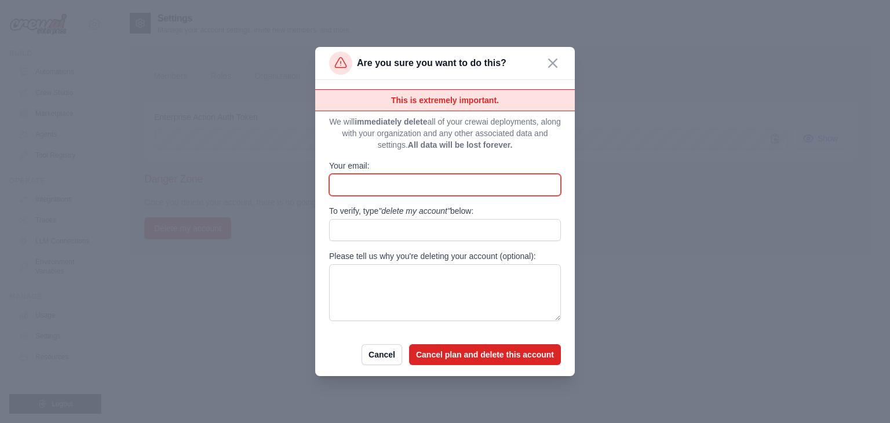
click at [380, 186] on input "Your email:" at bounding box center [445, 185] width 232 height 22
type input "**********"
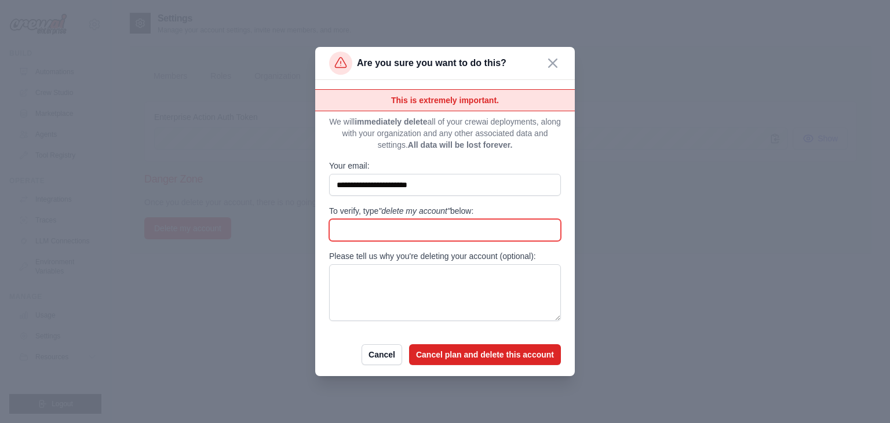
click at [391, 239] on input "To verify, type "delete my account" below:" at bounding box center [445, 230] width 232 height 22
type input "**********"
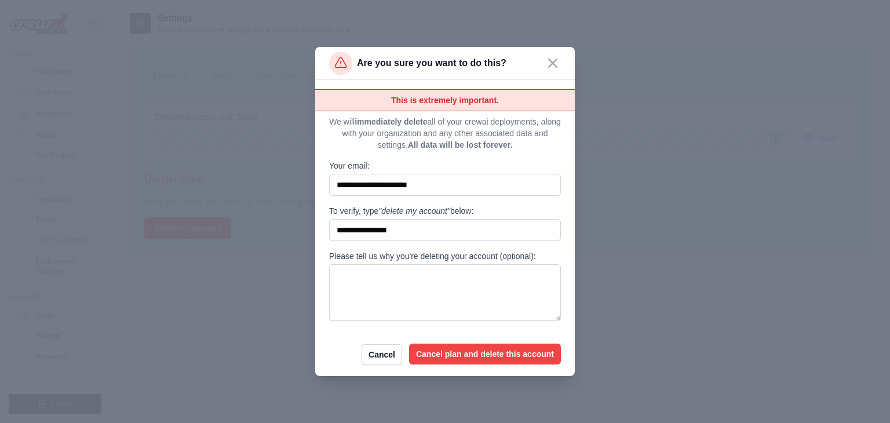
click at [456, 353] on button "Cancel plan and delete this account" at bounding box center [485, 354] width 152 height 21
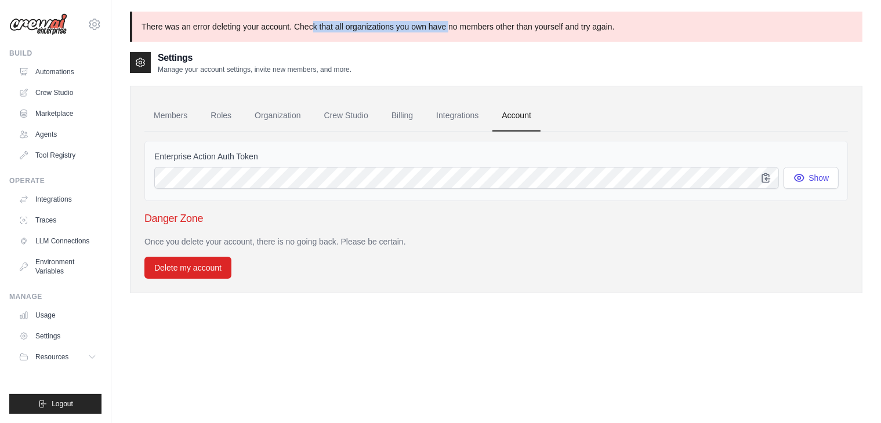
drag, startPoint x: 313, startPoint y: 26, endPoint x: 449, endPoint y: 25, distance: 135.6
click at [449, 25] on p "There was an error deleting your account. Check that all organizations you own …" at bounding box center [496, 27] width 732 height 30
click at [517, 21] on p "There was an error deleting your account. Check that all organizations you own …" at bounding box center [496, 27] width 732 height 30
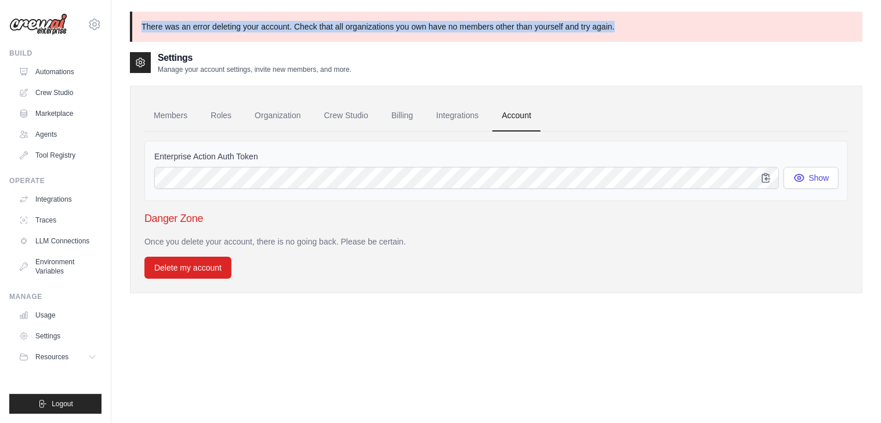
drag, startPoint x: 623, startPoint y: 26, endPoint x: 142, endPoint y: 23, distance: 481.1
click at [142, 23] on p "There was an error deleting your account. Check that all organizations you own …" at bounding box center [496, 27] width 732 height 30
copy p "There was an error deleting your account. Check that all organizations you own …"
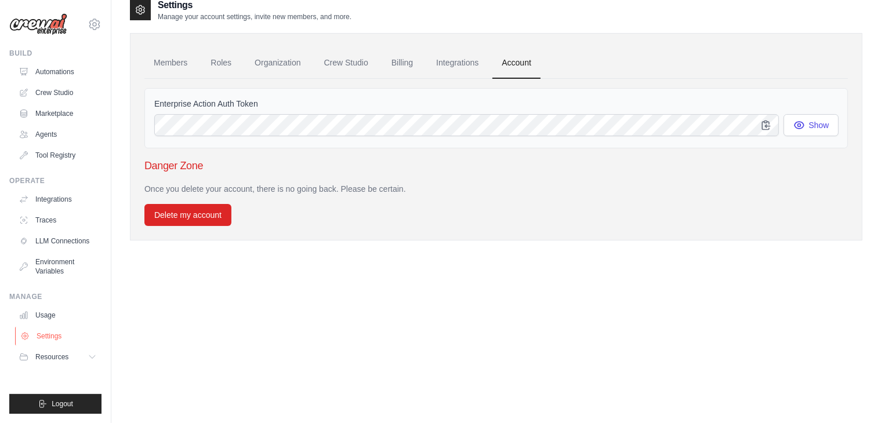
scroll to position [63, 0]
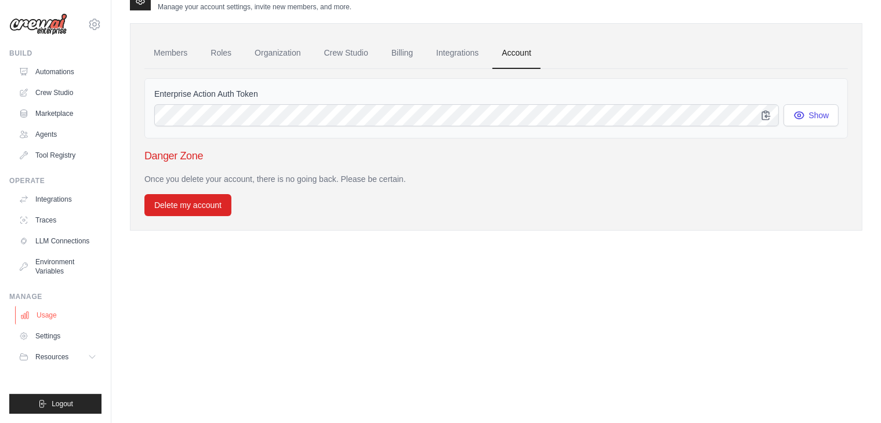
click at [51, 318] on link "Usage" at bounding box center [59, 315] width 88 height 19
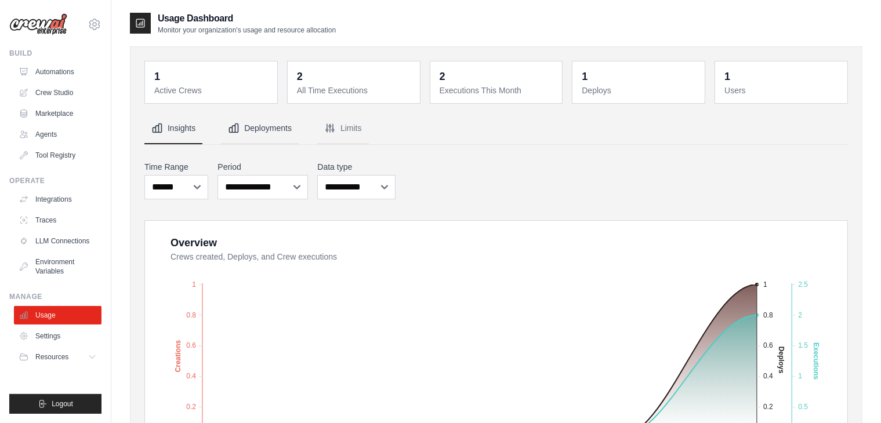
click at [257, 130] on button "Deployments" at bounding box center [260, 128] width 78 height 31
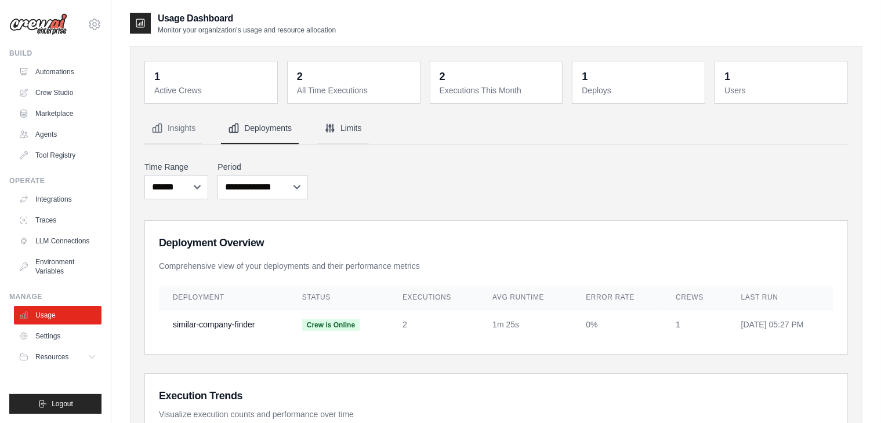
click at [340, 130] on button "Limits" at bounding box center [343, 128] width 52 height 31
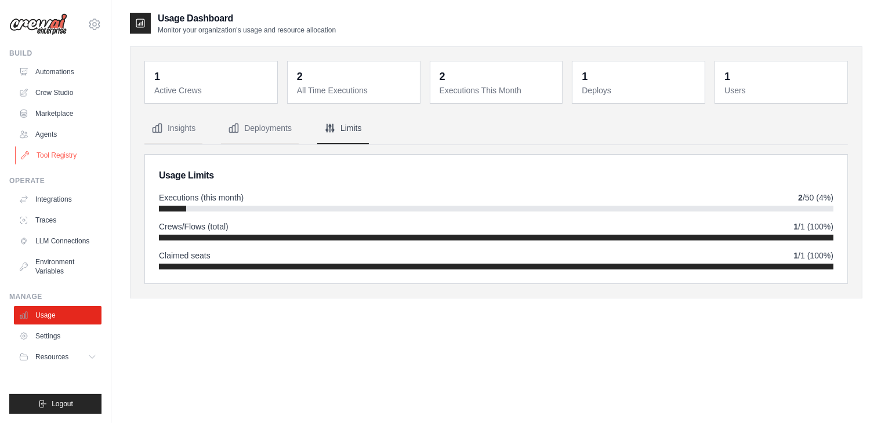
click at [60, 159] on link "Tool Registry" at bounding box center [59, 155] width 88 height 19
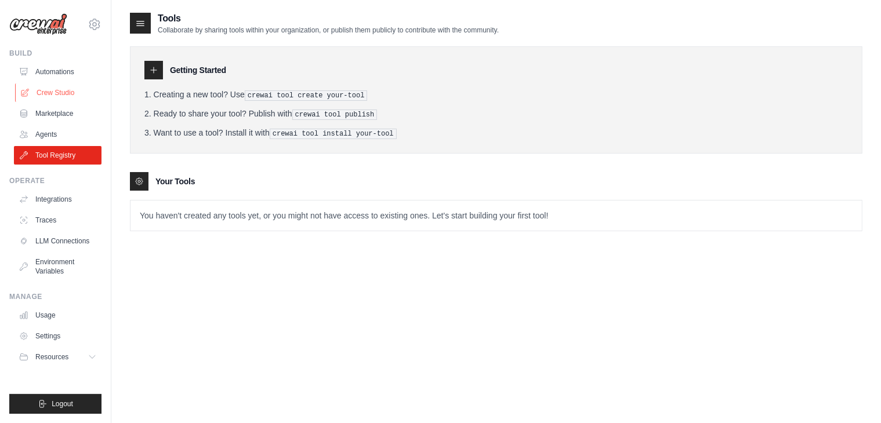
click at [59, 96] on link "Crew Studio" at bounding box center [59, 92] width 88 height 19
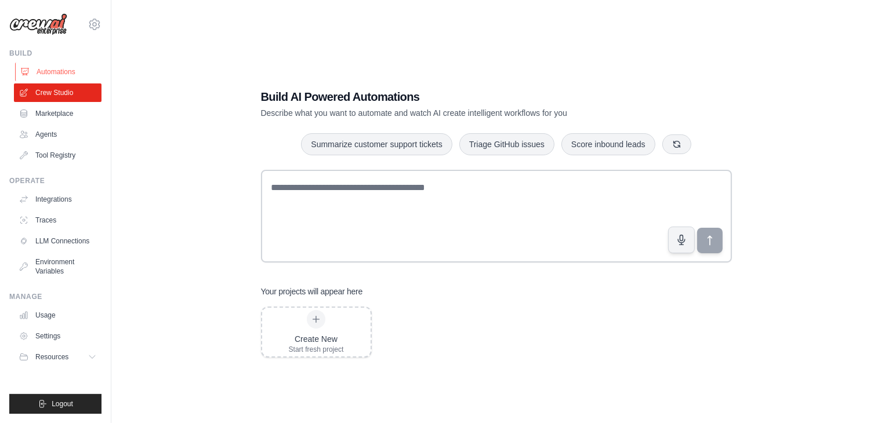
click at [70, 74] on link "Automations" at bounding box center [59, 72] width 88 height 19
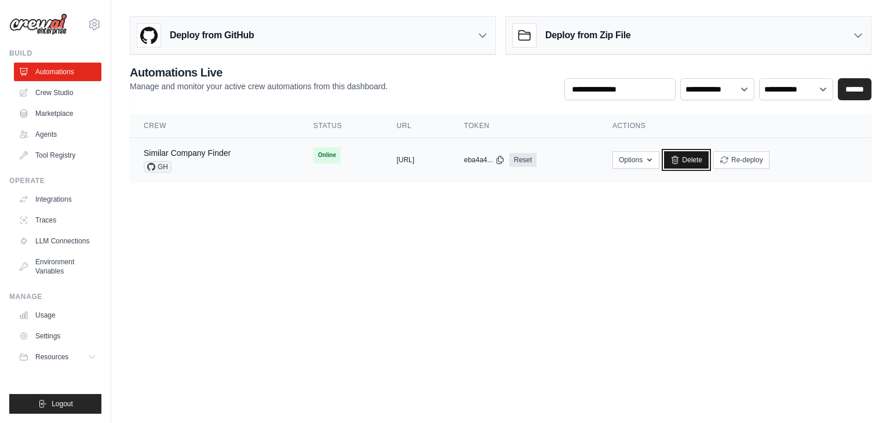
click at [709, 163] on link "Delete" at bounding box center [686, 159] width 45 height 17
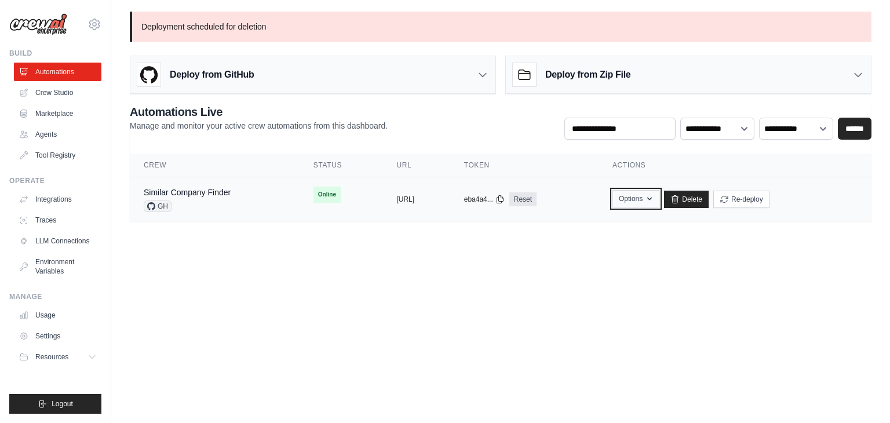
click at [660, 195] on button "Options" at bounding box center [636, 198] width 47 height 17
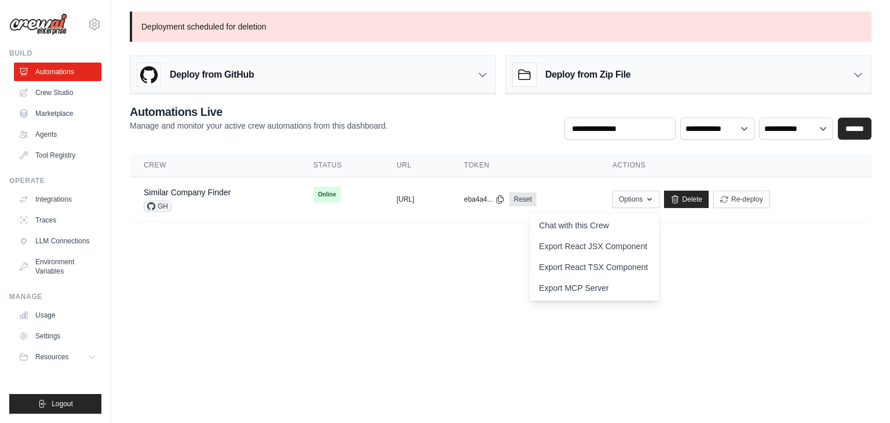
click at [565, 79] on h3 "Deploy from Zip File" at bounding box center [587, 75] width 85 height 14
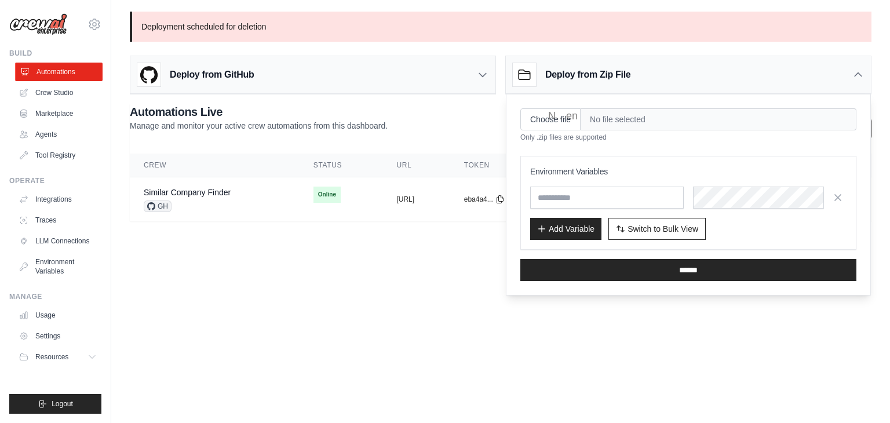
click at [64, 74] on link "Automations" at bounding box center [59, 72] width 88 height 19
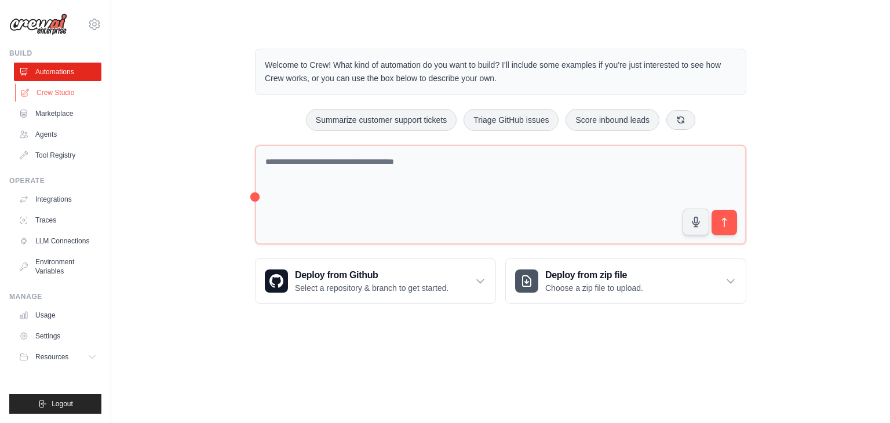
click at [68, 89] on link "Crew Studio" at bounding box center [59, 92] width 88 height 19
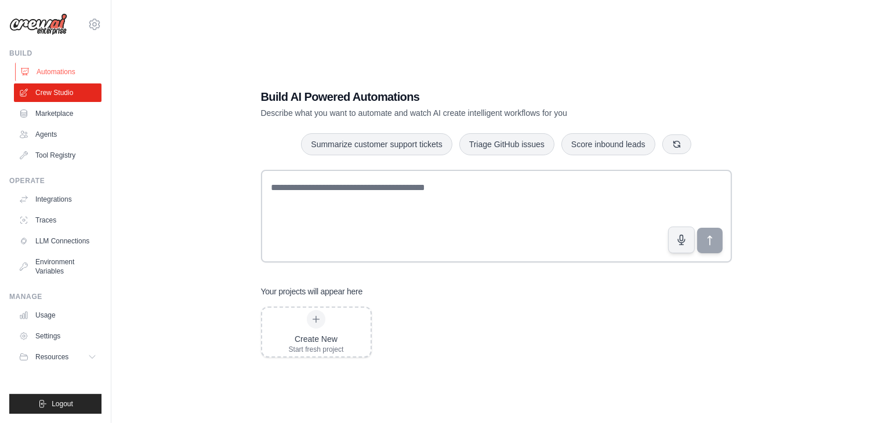
click at [66, 72] on link "Automations" at bounding box center [59, 72] width 88 height 19
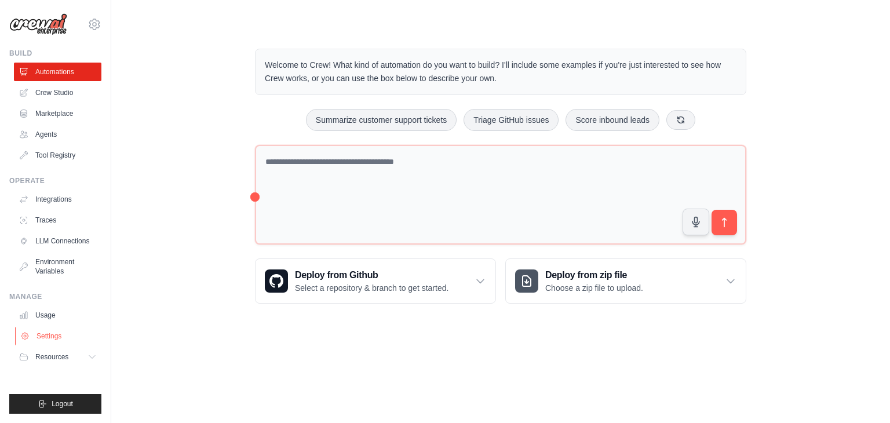
click at [64, 334] on link "Settings" at bounding box center [59, 336] width 88 height 19
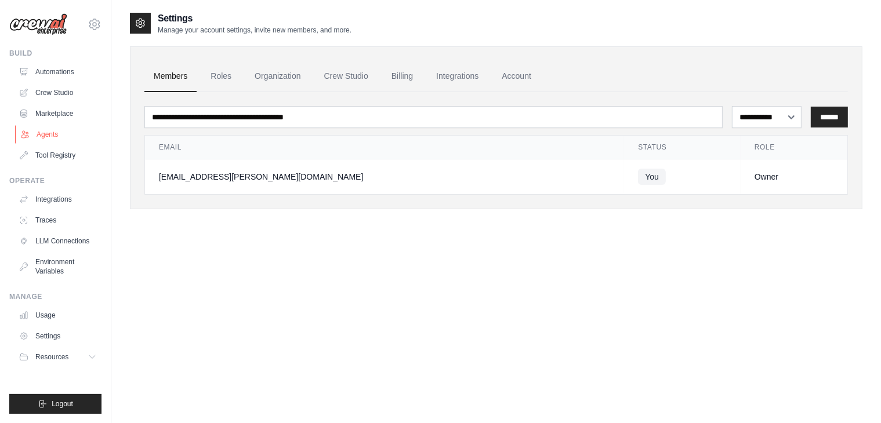
click at [57, 142] on link "Agents" at bounding box center [59, 134] width 88 height 19
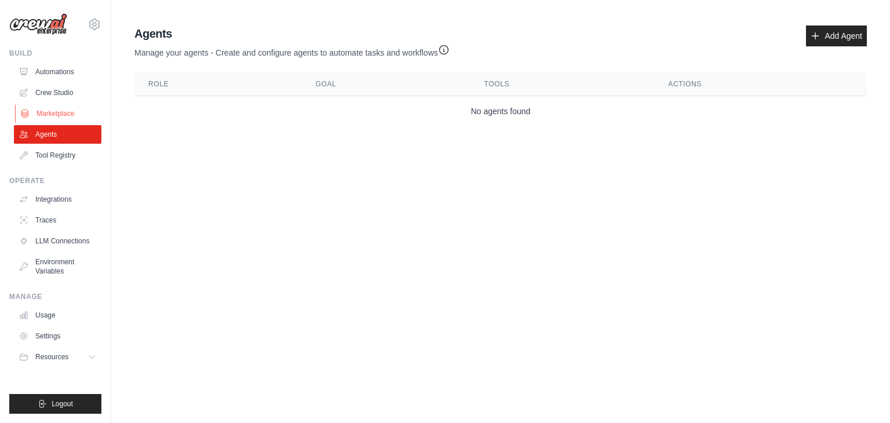
click at [59, 118] on link "Marketplace" at bounding box center [59, 113] width 88 height 19
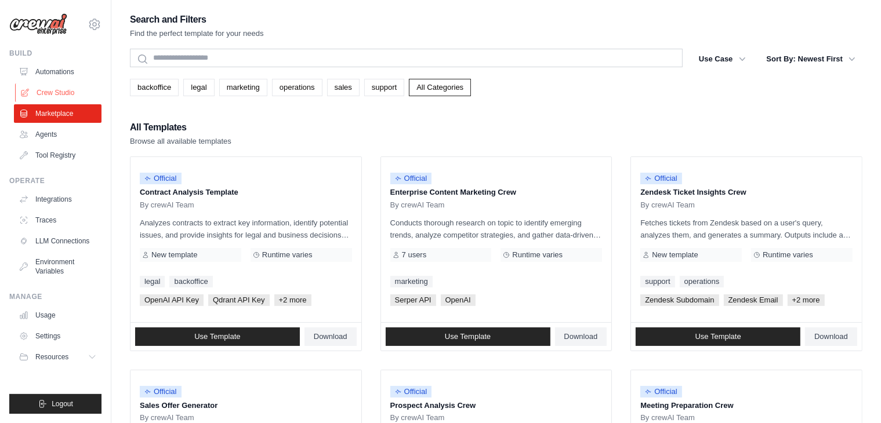
click at [69, 92] on link "Crew Studio" at bounding box center [59, 92] width 88 height 19
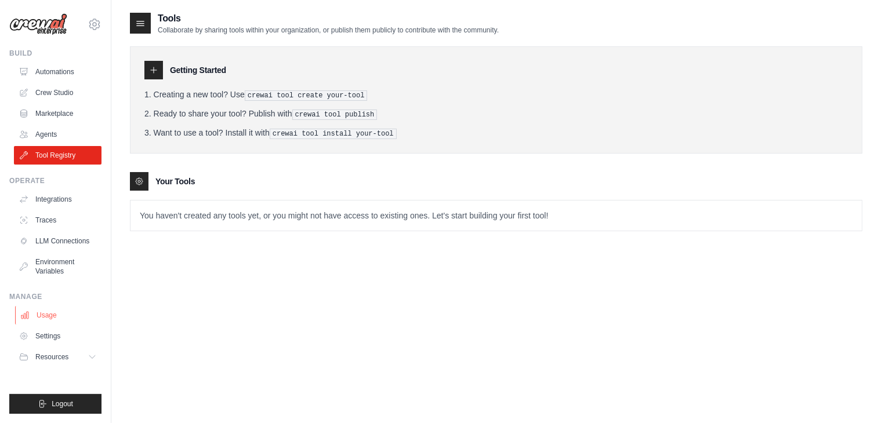
click at [53, 322] on link "Usage" at bounding box center [59, 315] width 88 height 19
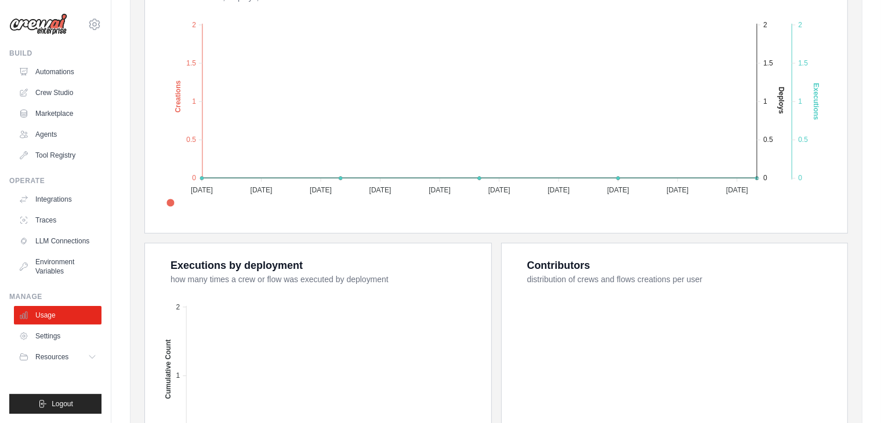
scroll to position [10, 0]
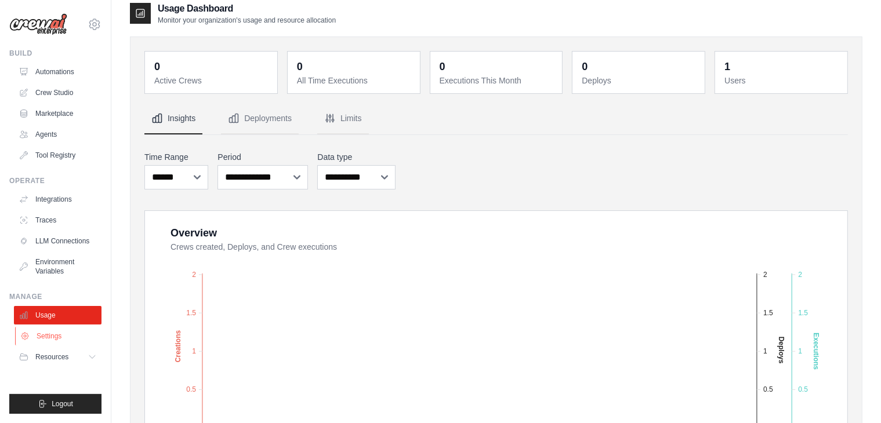
click at [47, 334] on link "Settings" at bounding box center [59, 336] width 88 height 19
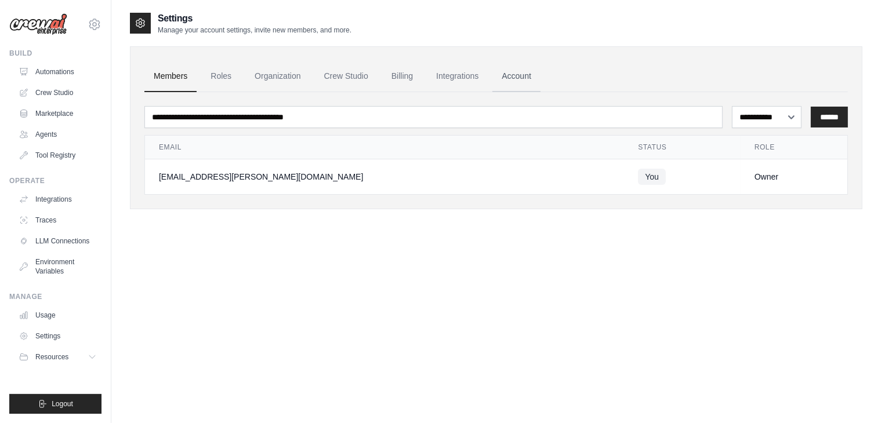
click at [511, 70] on link "Account" at bounding box center [516, 76] width 48 height 31
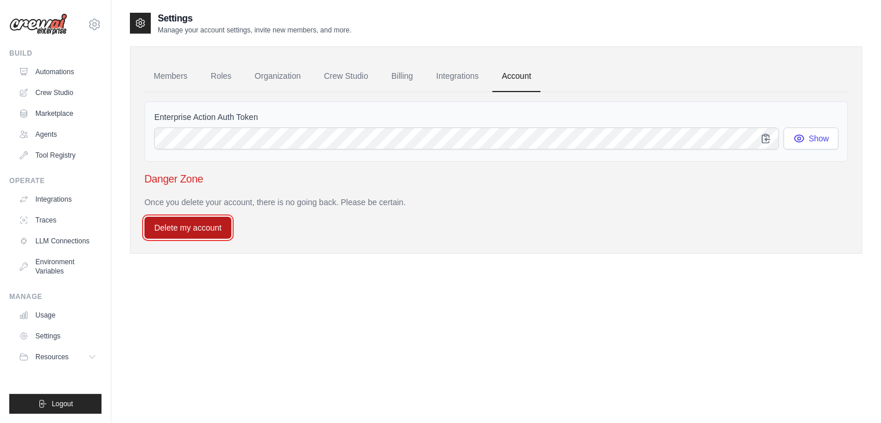
click at [203, 224] on button "Delete my account" at bounding box center [187, 228] width 87 height 22
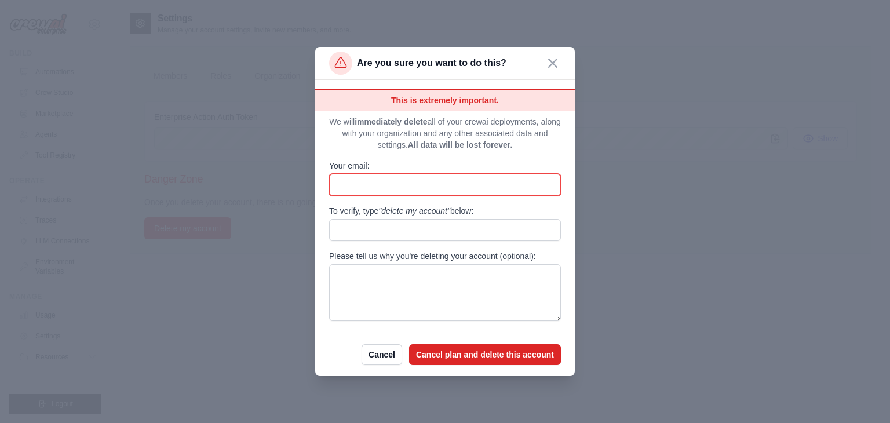
click at [340, 186] on input "Your email:" at bounding box center [445, 185] width 232 height 22
type input "**********"
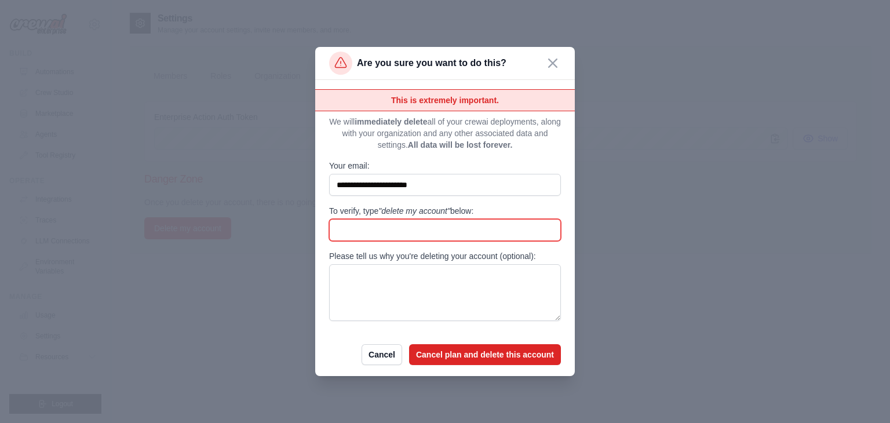
click at [396, 232] on input "To verify, type "delete my account" below:" at bounding box center [445, 230] width 232 height 22
type input "**********"
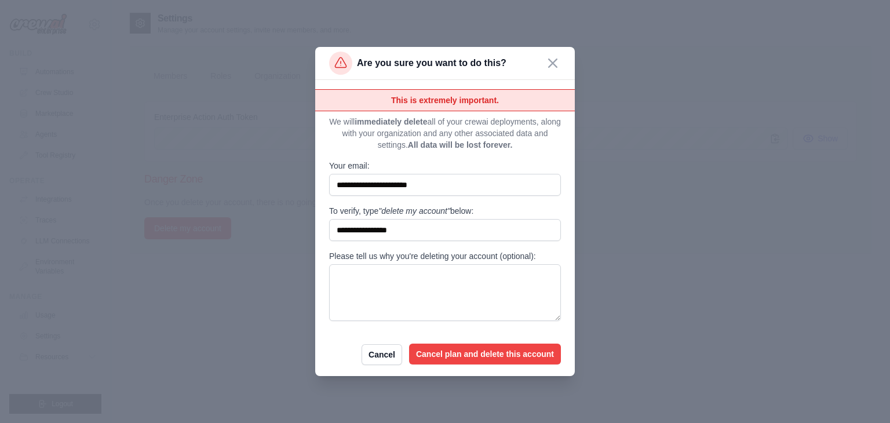
click at [472, 353] on button "Cancel plan and delete this account" at bounding box center [485, 354] width 152 height 21
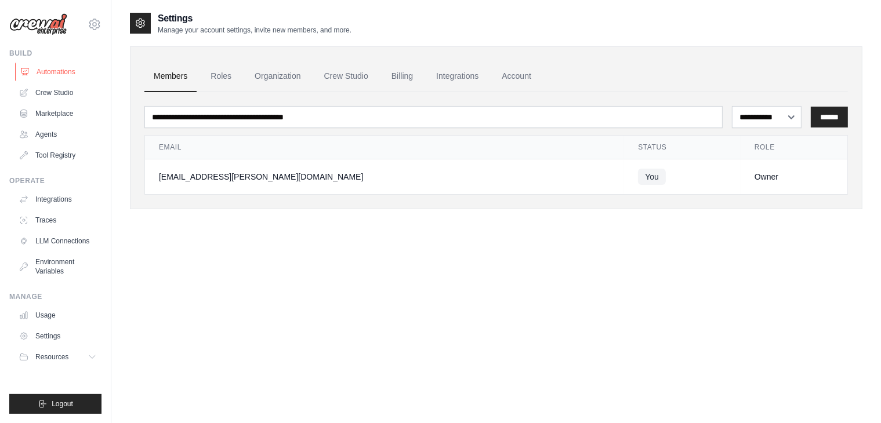
click at [69, 77] on link "Automations" at bounding box center [59, 72] width 88 height 19
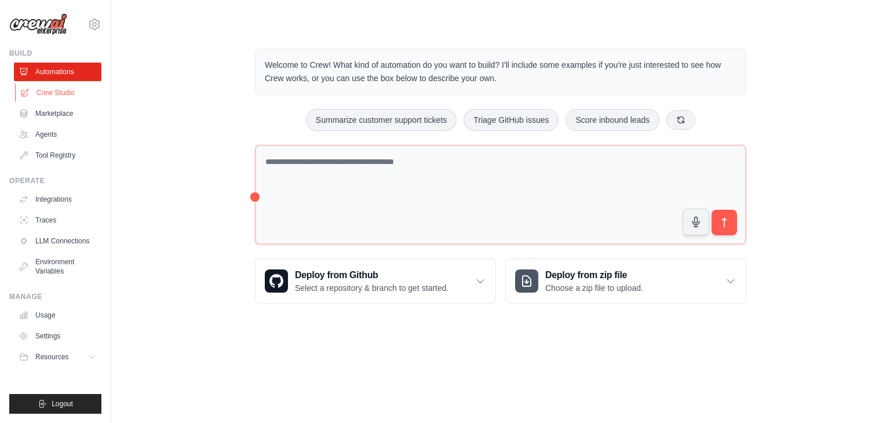
click at [53, 93] on link "Crew Studio" at bounding box center [59, 92] width 88 height 19
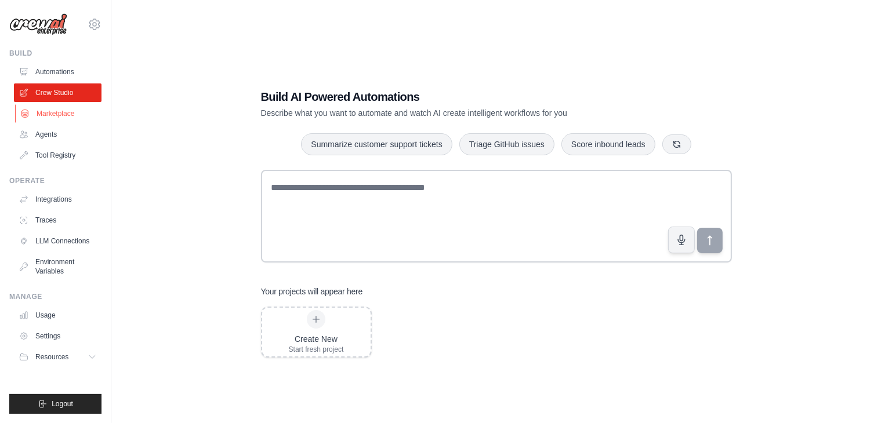
click at [53, 108] on link "Marketplace" at bounding box center [59, 113] width 88 height 19
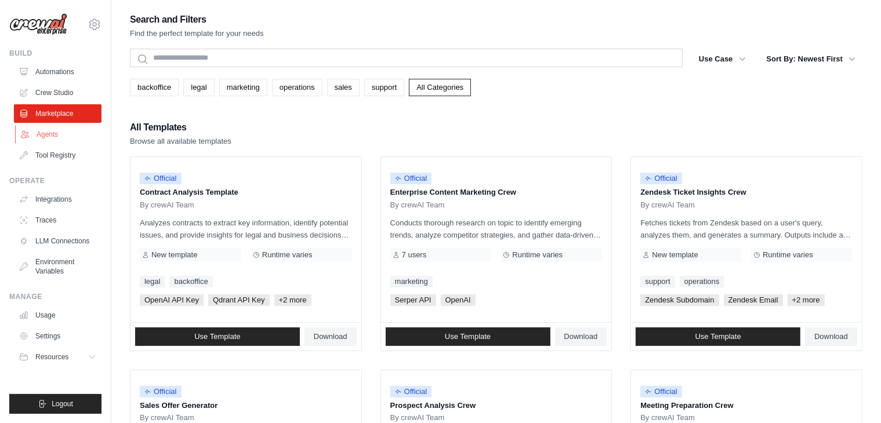
click at [53, 128] on link "Agents" at bounding box center [59, 134] width 88 height 19
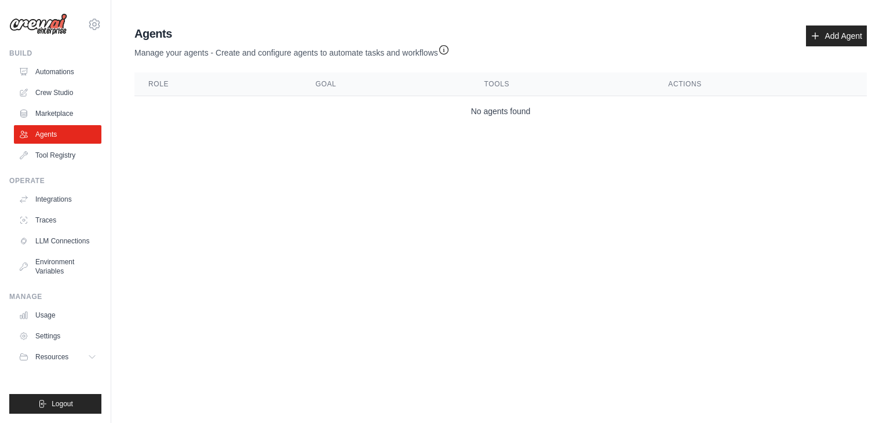
click at [54, 149] on link "Tool Registry" at bounding box center [58, 155] width 88 height 19
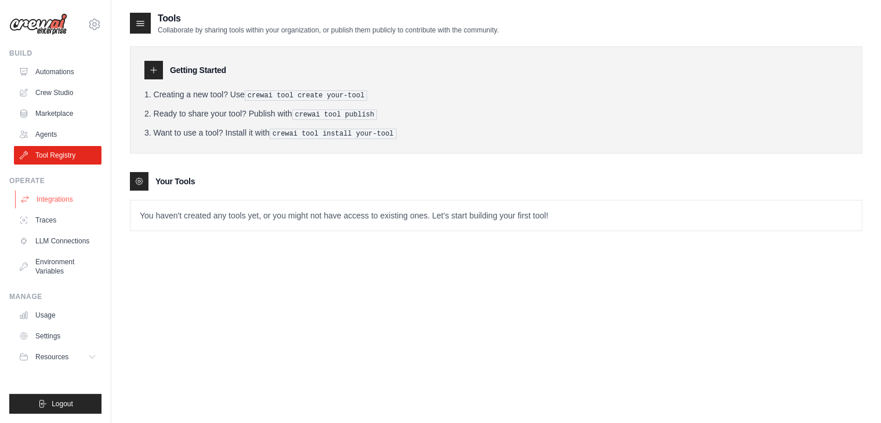
click at [59, 200] on link "Integrations" at bounding box center [59, 199] width 88 height 19
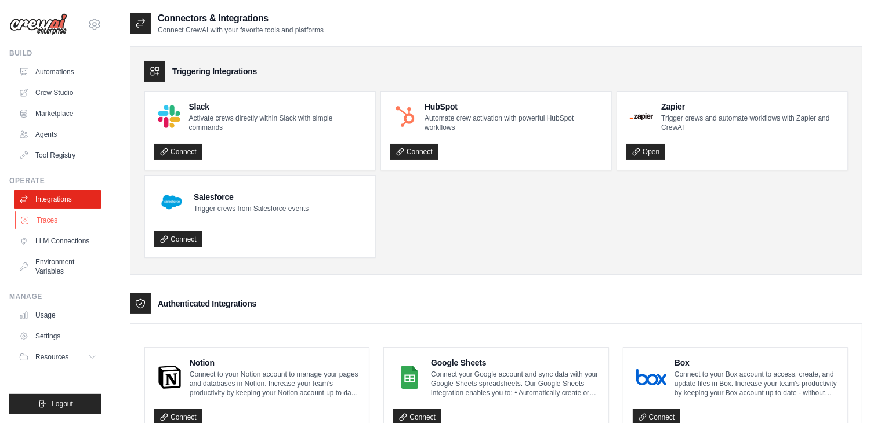
click at [60, 216] on link "Traces" at bounding box center [59, 220] width 88 height 19
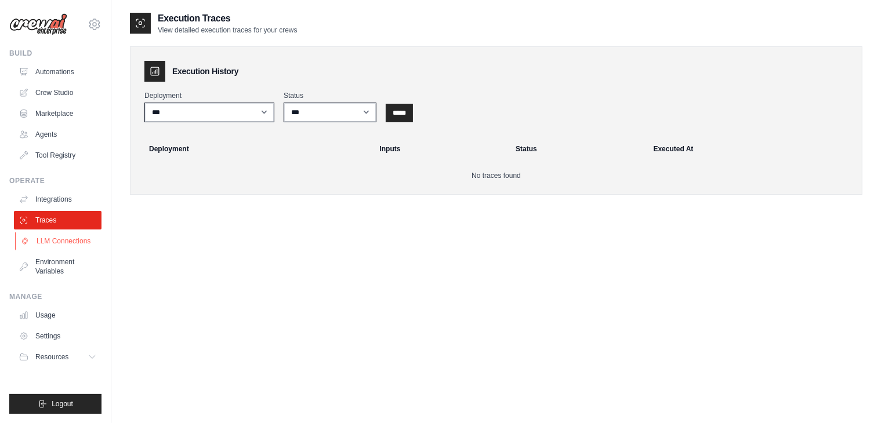
click at [63, 239] on link "LLM Connections" at bounding box center [59, 241] width 88 height 19
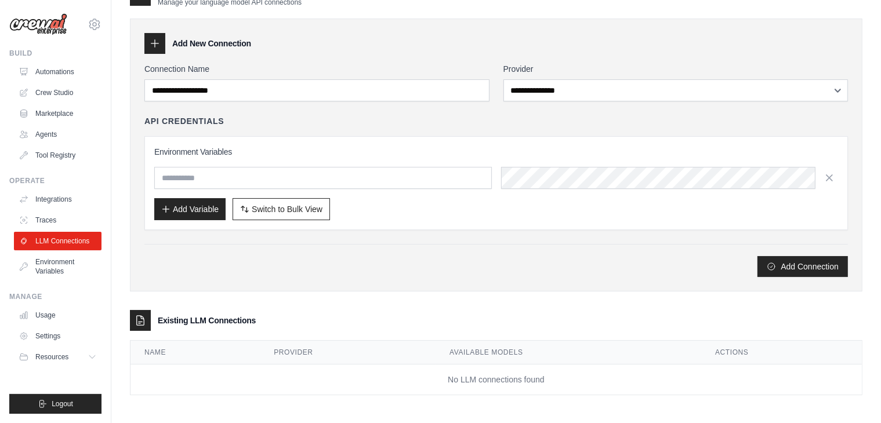
scroll to position [28, 0]
click at [32, 261] on link "Environment Variables" at bounding box center [59, 267] width 88 height 28
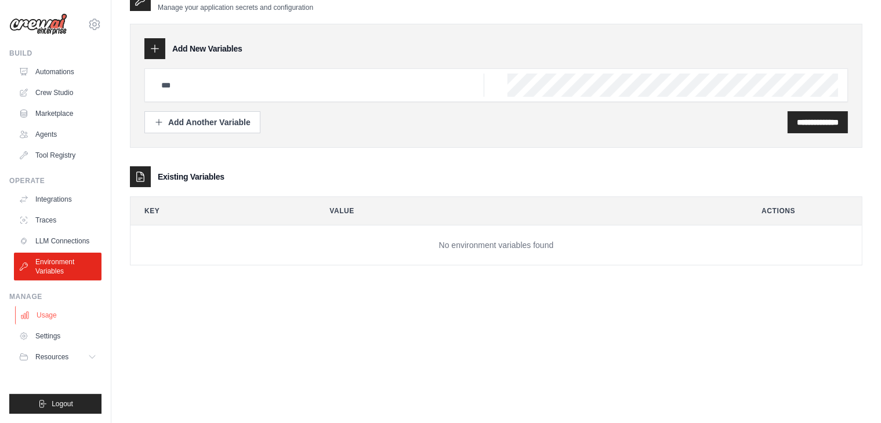
scroll to position [23, 0]
click at [51, 314] on link "Usage" at bounding box center [59, 315] width 88 height 19
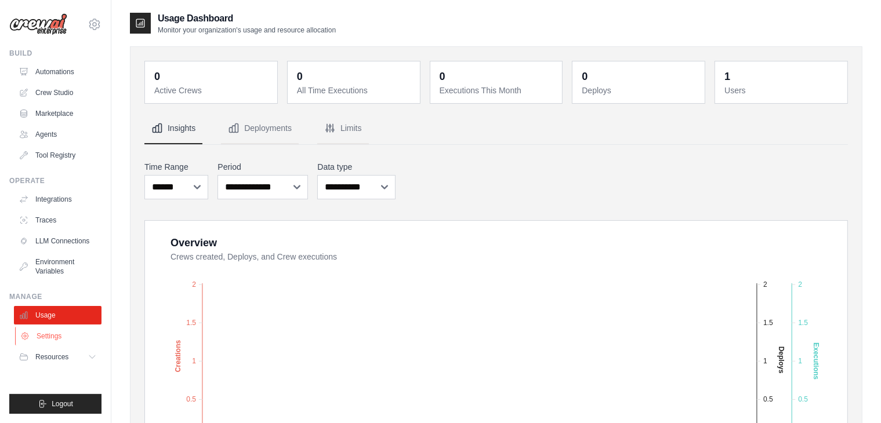
click at [53, 337] on link "Settings" at bounding box center [59, 336] width 88 height 19
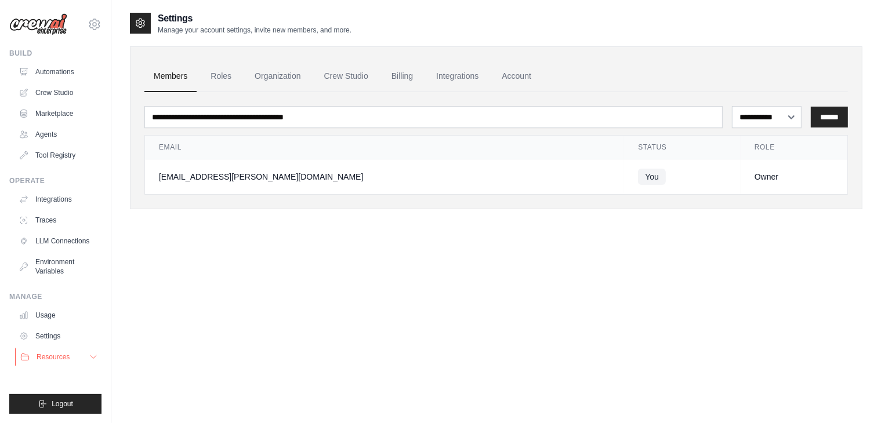
click at [54, 351] on button "Resources" at bounding box center [59, 357] width 88 height 19
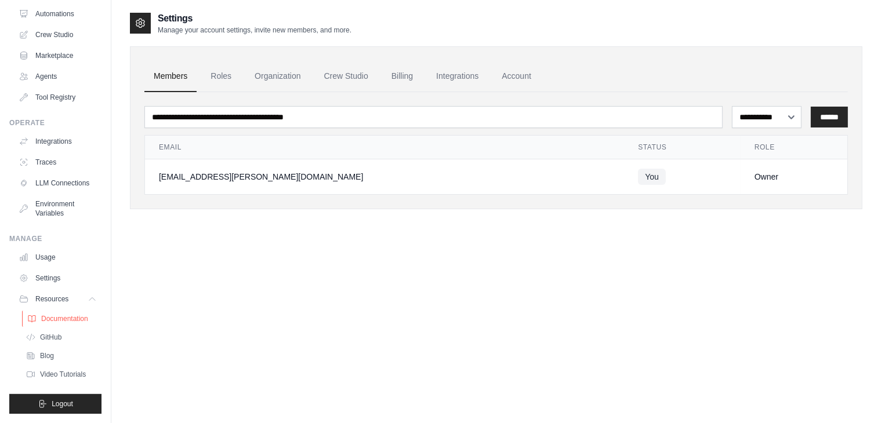
scroll to position [67, 0]
click at [53, 274] on link "Settings" at bounding box center [59, 278] width 88 height 19
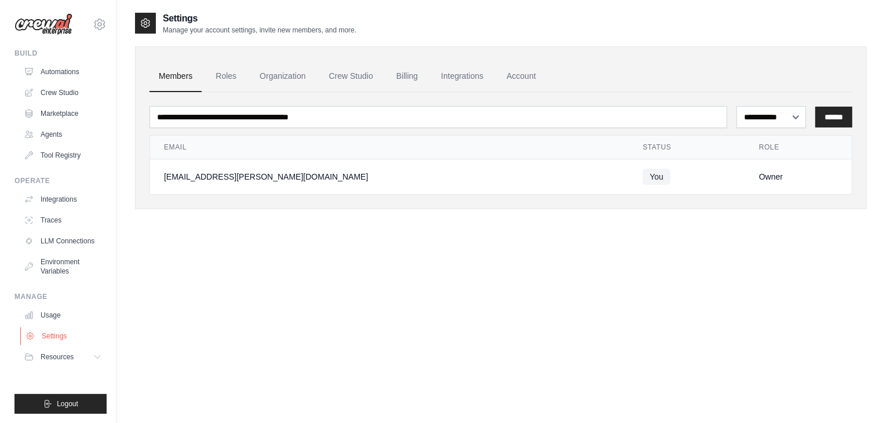
scroll to position [0, 0]
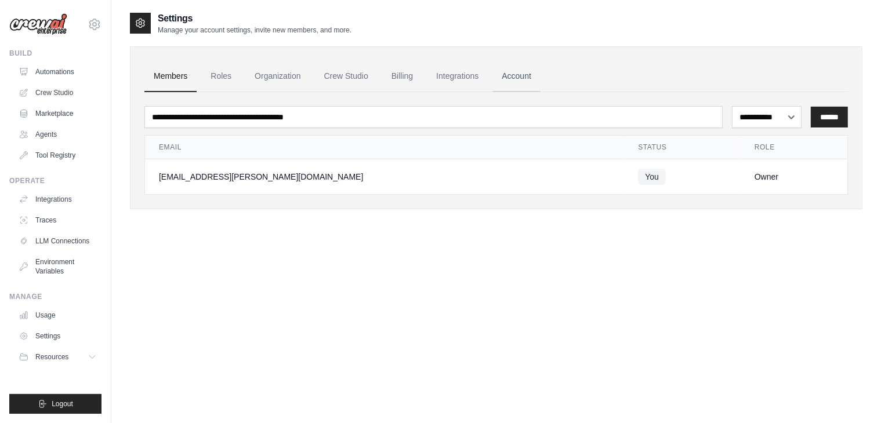
click at [531, 72] on link "Account" at bounding box center [516, 76] width 48 height 31
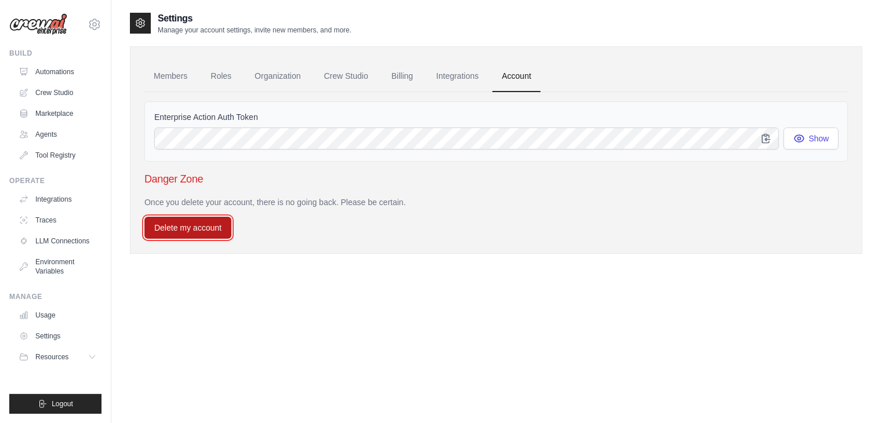
click at [199, 231] on button "Delete my account" at bounding box center [187, 228] width 87 height 22
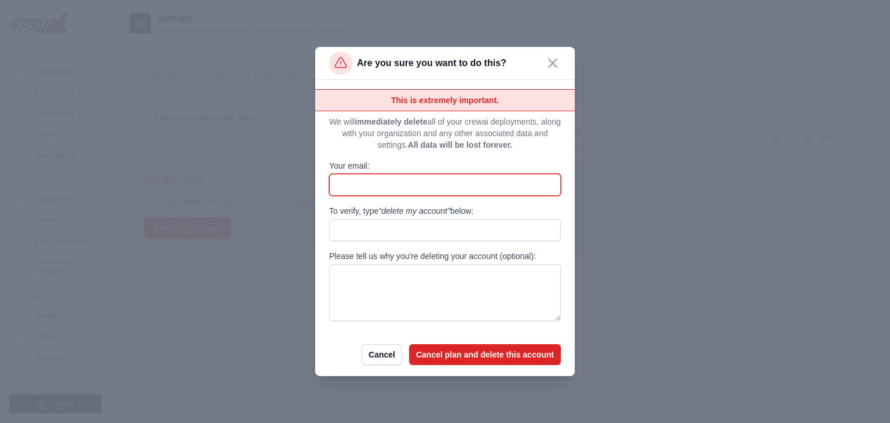
click at [382, 178] on input "Your email:" at bounding box center [445, 185] width 232 height 22
type input "**********"
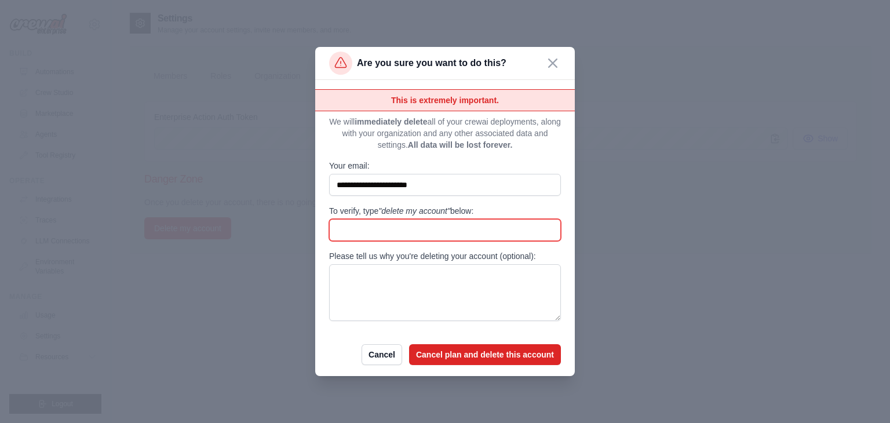
click at [383, 233] on input "To verify, type "delete my account" below:" at bounding box center [445, 230] width 232 height 22
type input "**********"
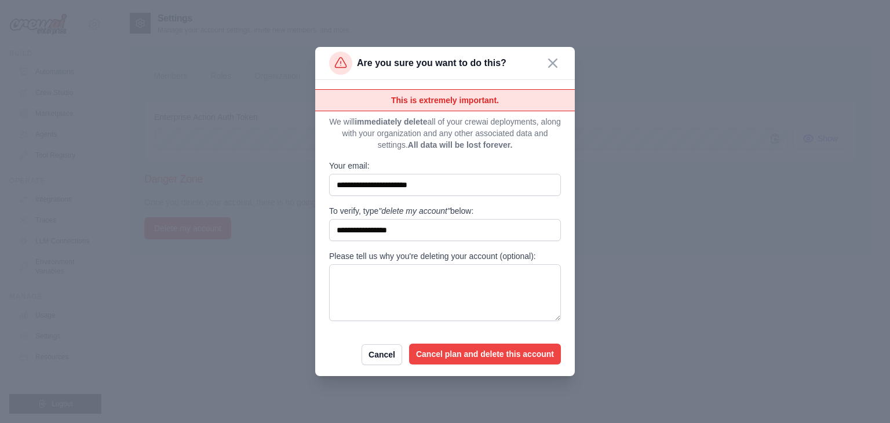
click at [453, 355] on button "Cancel plan and delete this account" at bounding box center [485, 354] width 152 height 21
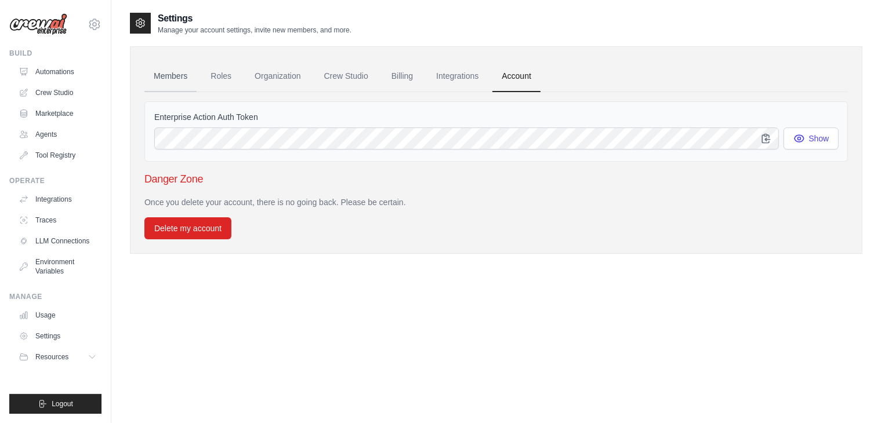
click at [180, 73] on link "Members" at bounding box center [170, 76] width 52 height 31
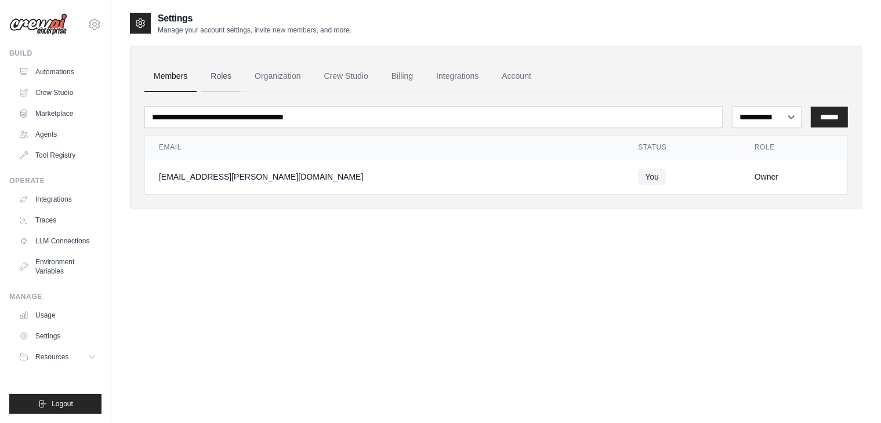
click at [217, 77] on link "Roles" at bounding box center [220, 76] width 39 height 31
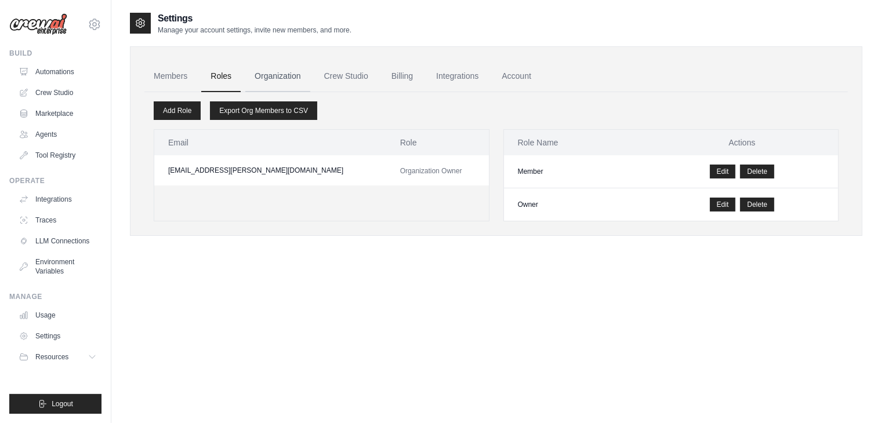
click at [272, 79] on link "Organization" at bounding box center [277, 76] width 64 height 31
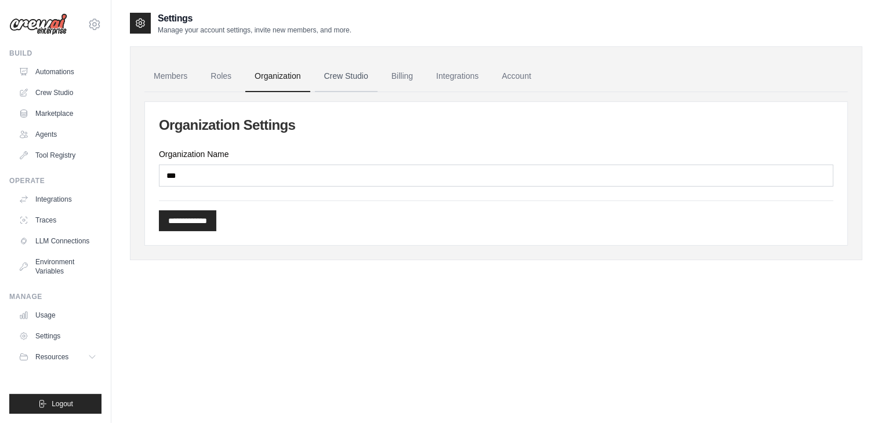
click at [315, 76] on link "Crew Studio" at bounding box center [346, 76] width 63 height 31
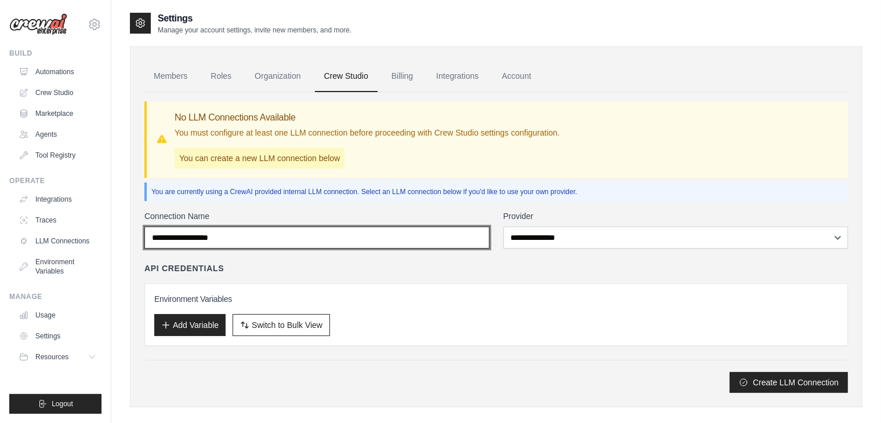
drag, startPoint x: 309, startPoint y: 232, endPoint x: 484, endPoint y: 235, distance: 175.1
click at [455, 237] on input "Connection Name" at bounding box center [316, 238] width 345 height 22
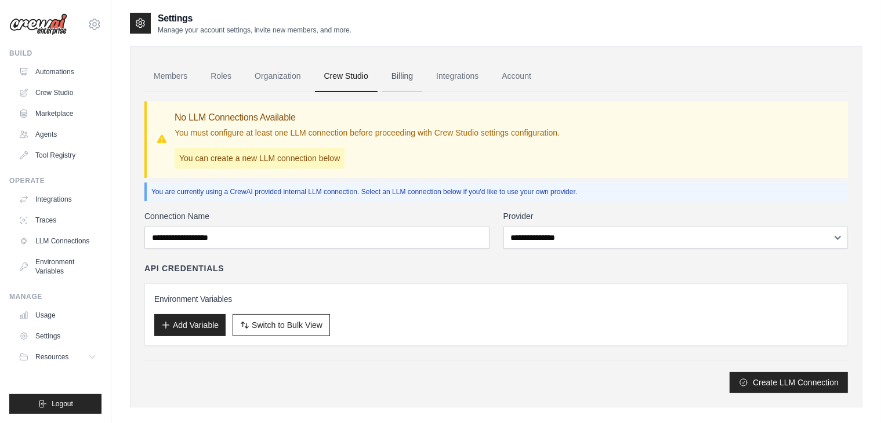
click at [414, 85] on link "Billing" at bounding box center [402, 76] width 40 height 31
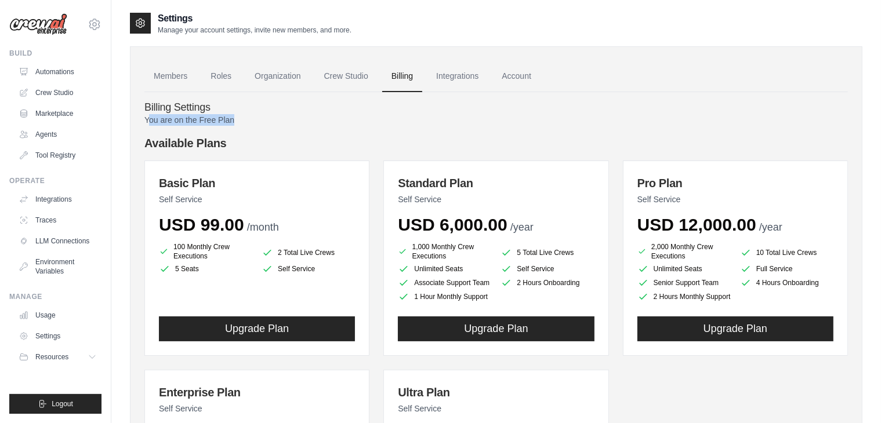
drag, startPoint x: 147, startPoint y: 122, endPoint x: 248, endPoint y: 125, distance: 100.3
click at [248, 125] on p "You are on the Free Plan" at bounding box center [495, 120] width 703 height 12
click at [63, 72] on link "Automations" at bounding box center [59, 72] width 88 height 19
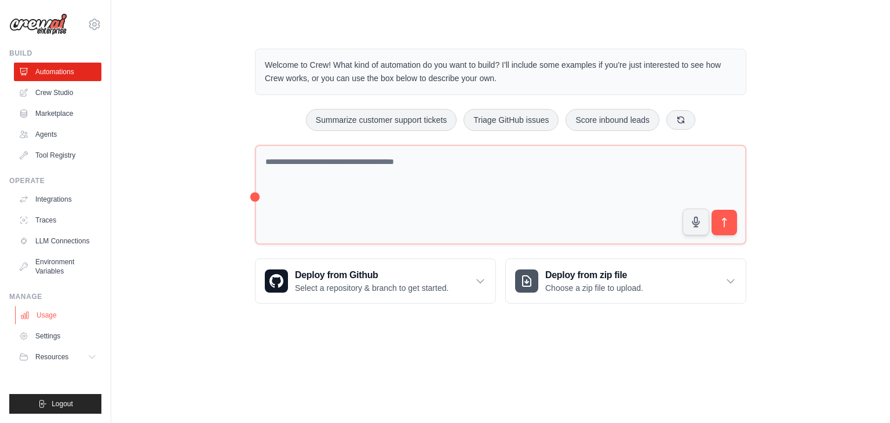
click at [52, 316] on link "Usage" at bounding box center [59, 315] width 88 height 19
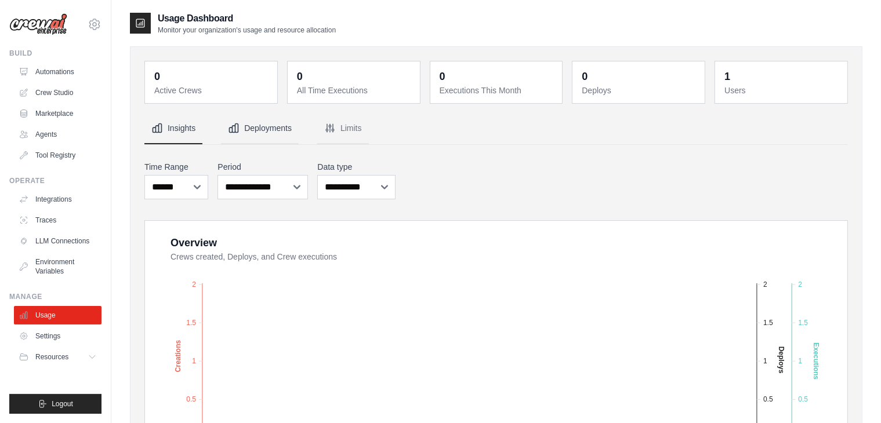
click at [274, 129] on button "Deployments" at bounding box center [260, 128] width 78 height 31
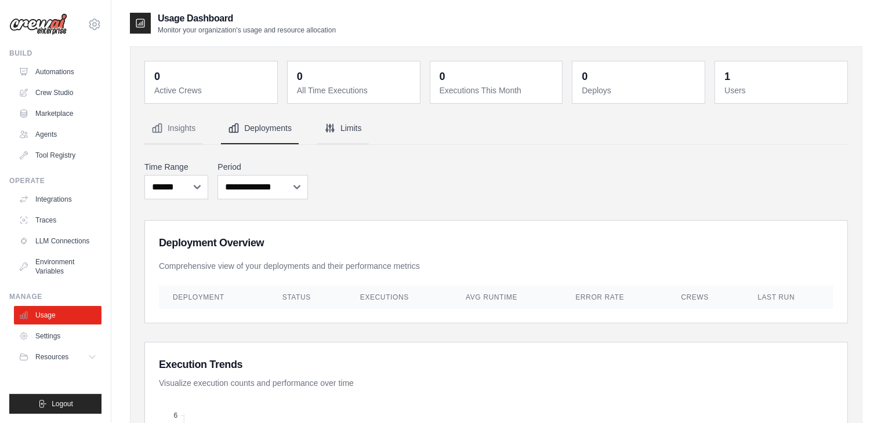
click at [336, 133] on button "Limits" at bounding box center [343, 128] width 52 height 31
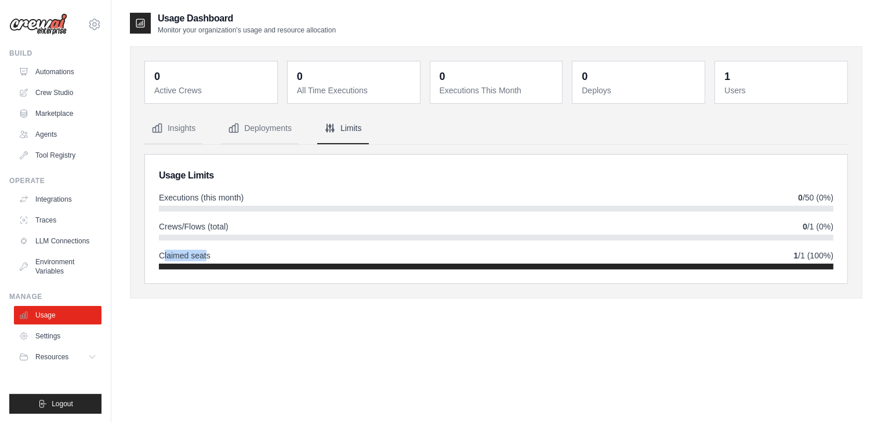
drag, startPoint x: 164, startPoint y: 256, endPoint x: 207, endPoint y: 256, distance: 42.9
click at [207, 256] on span "Claimed seats" at bounding box center [185, 256] width 52 height 12
click at [203, 228] on span "Crews/Flows (total)" at bounding box center [194, 227] width 70 height 12
drag, startPoint x: 159, startPoint y: 227, endPoint x: 220, endPoint y: 220, distance: 60.8
click at [218, 221] on span "Crews/Flows (total)" at bounding box center [194, 227] width 70 height 12
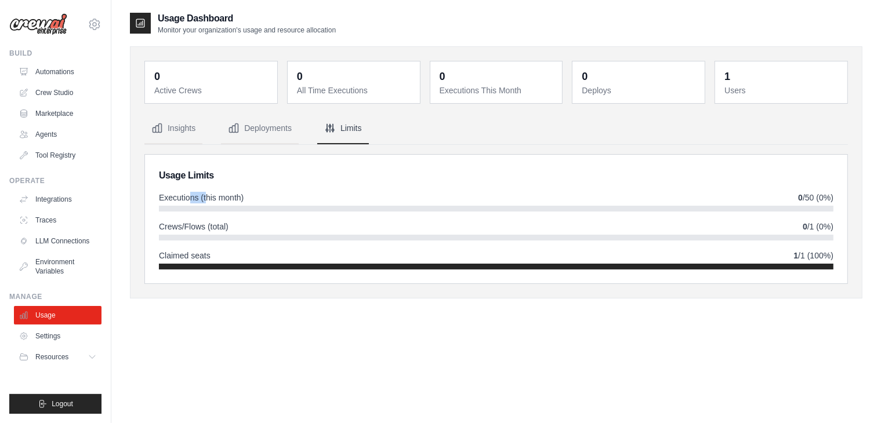
drag, startPoint x: 191, startPoint y: 195, endPoint x: 225, endPoint y: 192, distance: 33.8
click at [220, 193] on span "Executions (this month)" at bounding box center [201, 198] width 85 height 12
click at [276, 132] on button "Deployments" at bounding box center [260, 128] width 78 height 31
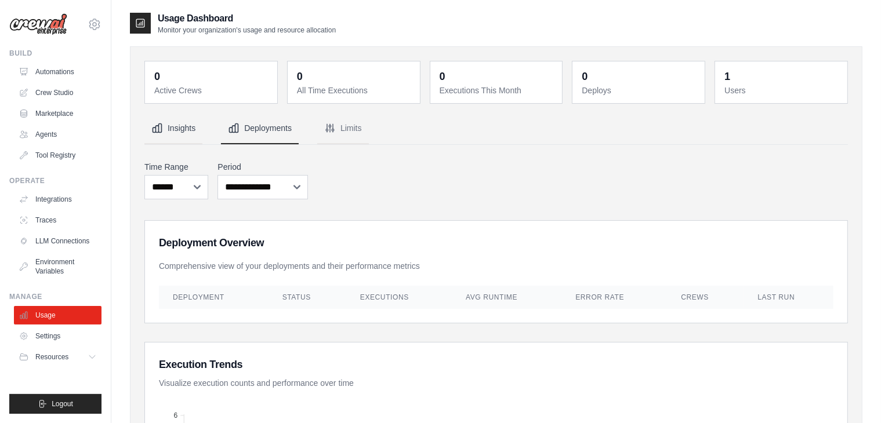
click at [179, 131] on button "Insights" at bounding box center [173, 128] width 58 height 31
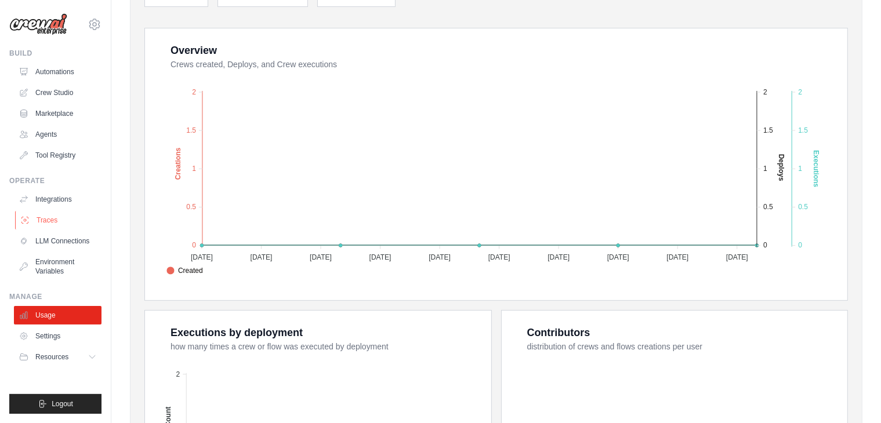
scroll to position [184, 0]
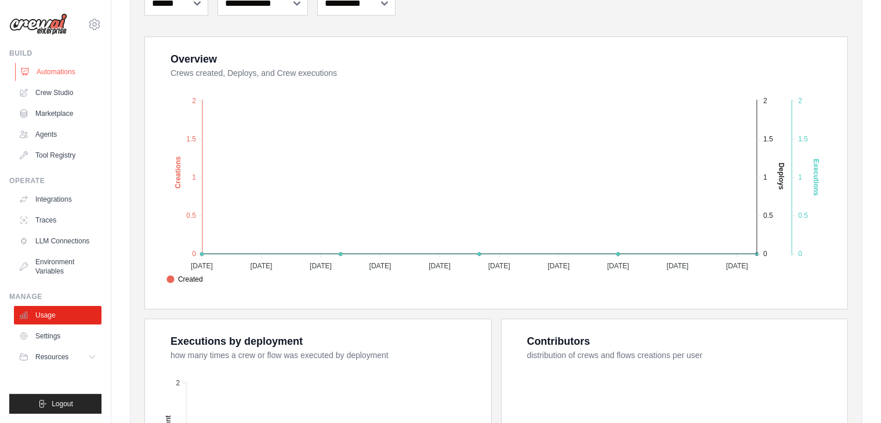
click at [60, 79] on link "Automations" at bounding box center [59, 72] width 88 height 19
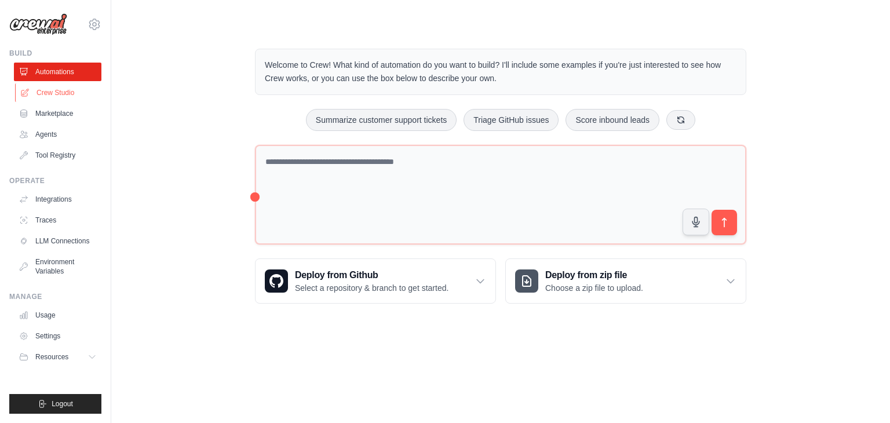
click at [56, 91] on link "Crew Studio" at bounding box center [59, 92] width 88 height 19
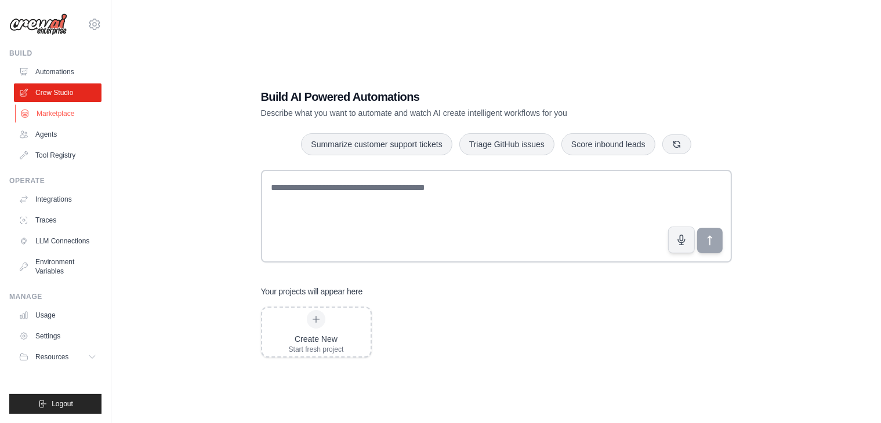
click at [54, 114] on link "Marketplace" at bounding box center [59, 113] width 88 height 19
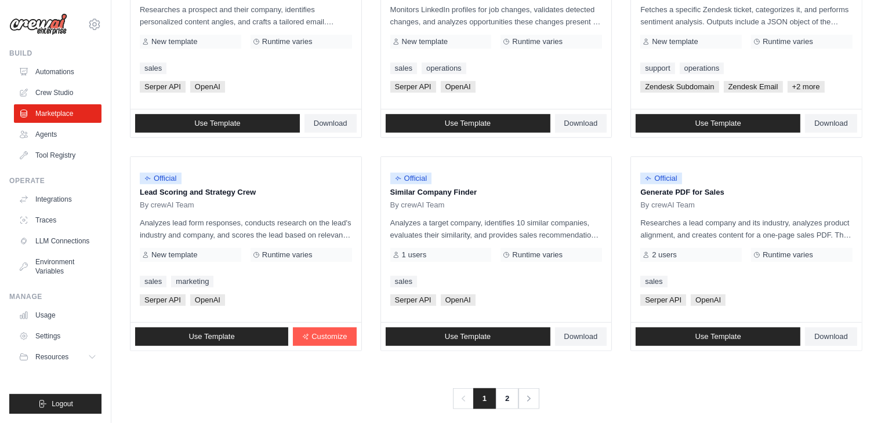
scroll to position [649, 0]
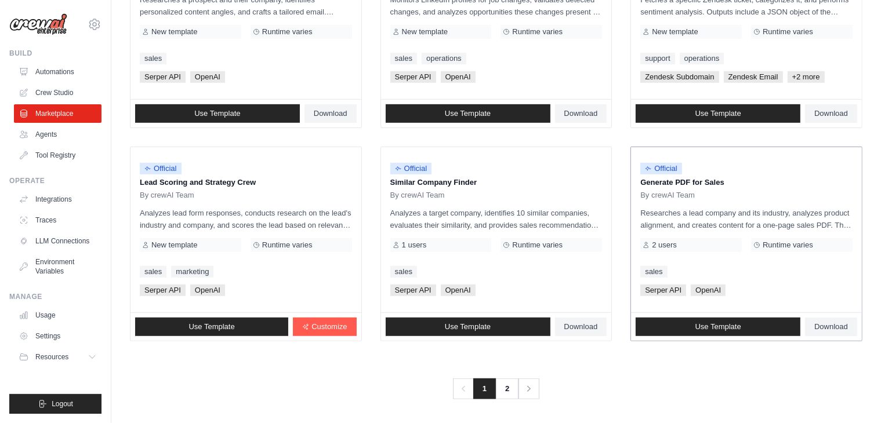
drag, startPoint x: 652, startPoint y: 181, endPoint x: 730, endPoint y: 181, distance: 78.3
click at [730, 181] on p "Generate PDF for Sales" at bounding box center [746, 183] width 212 height 12
click at [696, 195] on div "By crewAI Team" at bounding box center [746, 195] width 212 height 9
click at [500, 374] on div "Previous 1 2 Next" at bounding box center [496, 382] width 732 height 35
click at [508, 385] on link "2" at bounding box center [507, 389] width 23 height 21
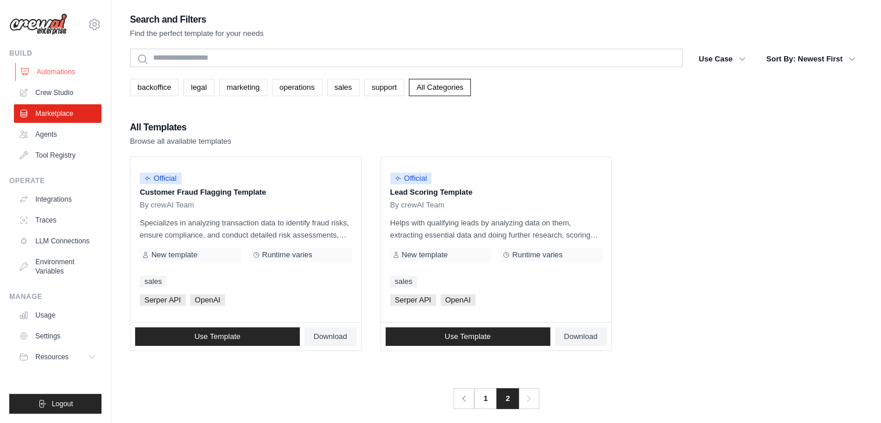
click at [71, 74] on link "Automations" at bounding box center [59, 72] width 88 height 19
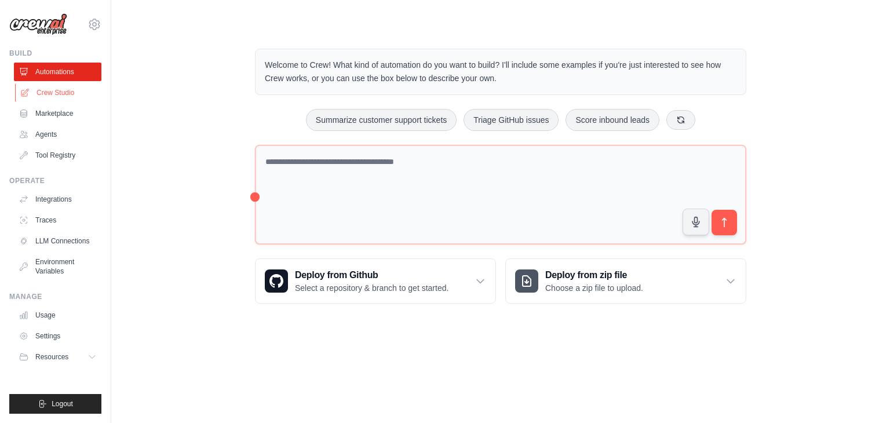
click at [65, 93] on link "Crew Studio" at bounding box center [59, 92] width 88 height 19
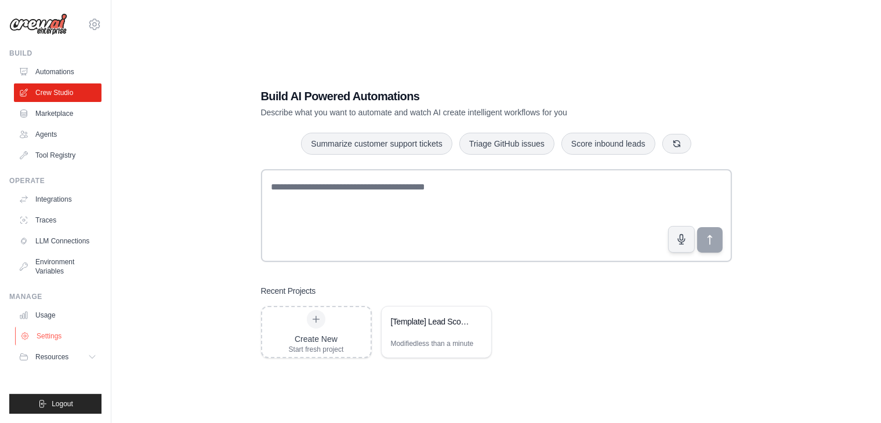
click at [43, 336] on link "Settings" at bounding box center [59, 336] width 88 height 19
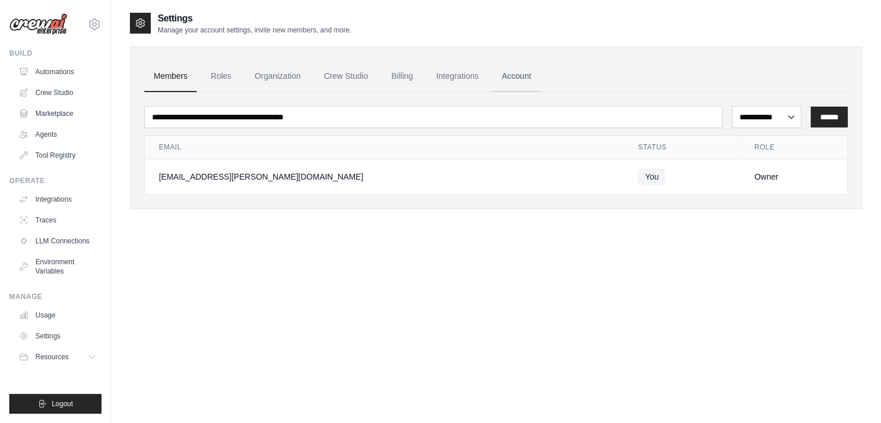
click at [533, 77] on link "Account" at bounding box center [516, 76] width 48 height 31
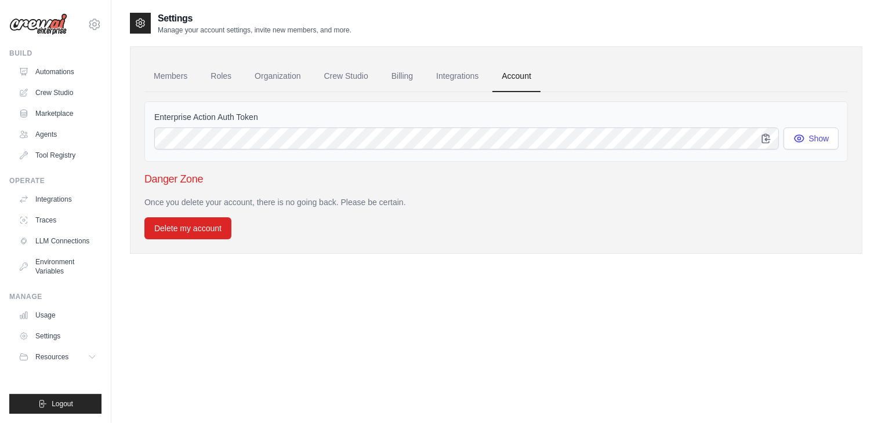
click at [210, 243] on div "Members Roles Organization Crew Studio Billing Integrations Account Enterprise …" at bounding box center [496, 150] width 732 height 208
click at [209, 230] on button "Delete my account" at bounding box center [187, 228] width 87 height 22
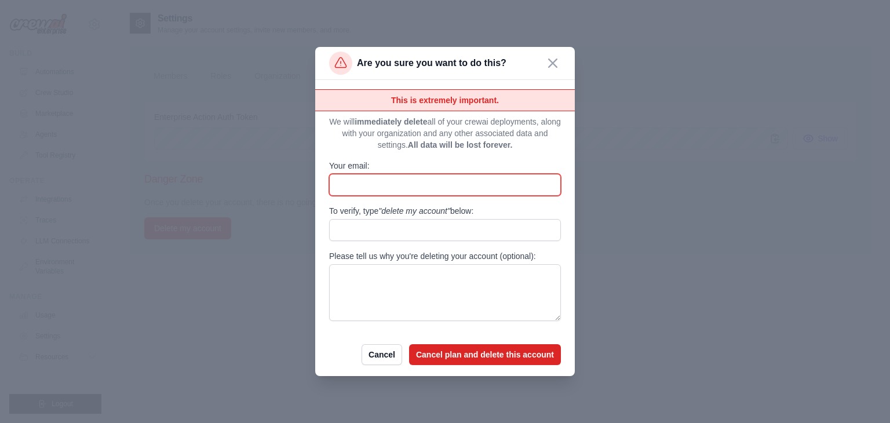
click at [363, 178] on input "Your email:" at bounding box center [445, 185] width 232 height 22
type input "**********"
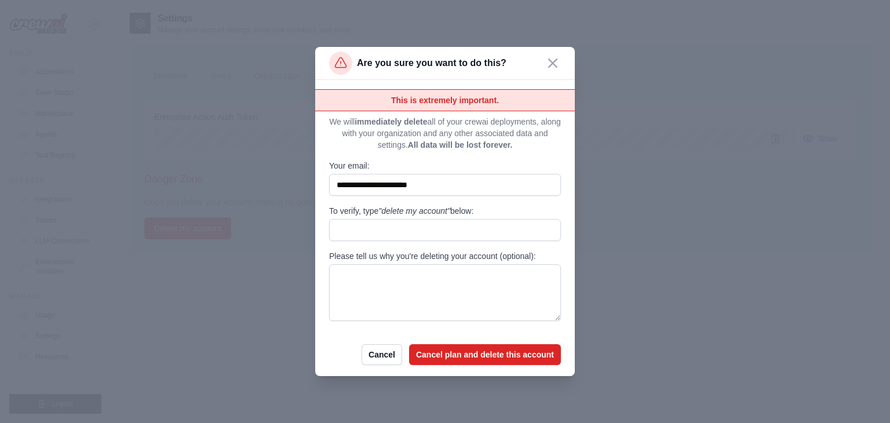
click at [394, 242] on div "**********" at bounding box center [445, 205] width 232 height 232
click at [391, 241] on div "**********" at bounding box center [445, 205] width 232 height 232
click at [383, 229] on input "To verify, type "delete my account" below:" at bounding box center [445, 230] width 232 height 22
type input "**********"
click at [442, 351] on button "Cancel plan and delete this account" at bounding box center [485, 354] width 152 height 21
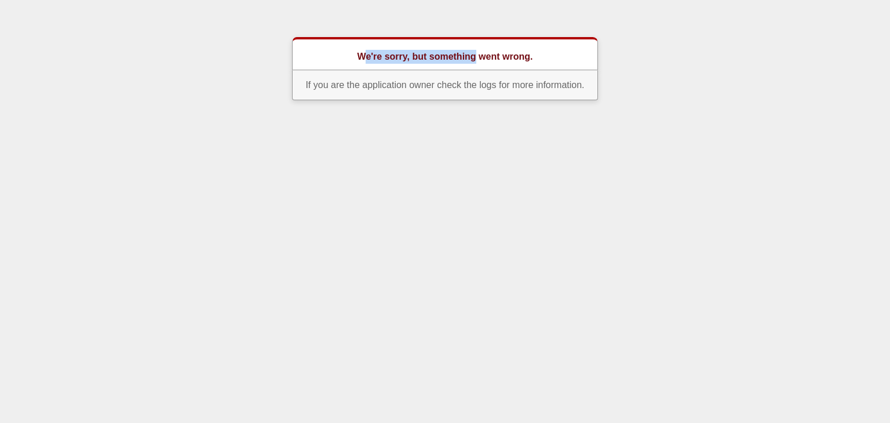
drag, startPoint x: 366, startPoint y: 56, endPoint x: 474, endPoint y: 66, distance: 108.2
click at [473, 57] on h1 "We're sorry, but something went wrong." at bounding box center [444, 57] width 231 height 14
click at [474, 79] on p "If you are the application owner check the logs for more information." at bounding box center [445, 85] width 306 height 30
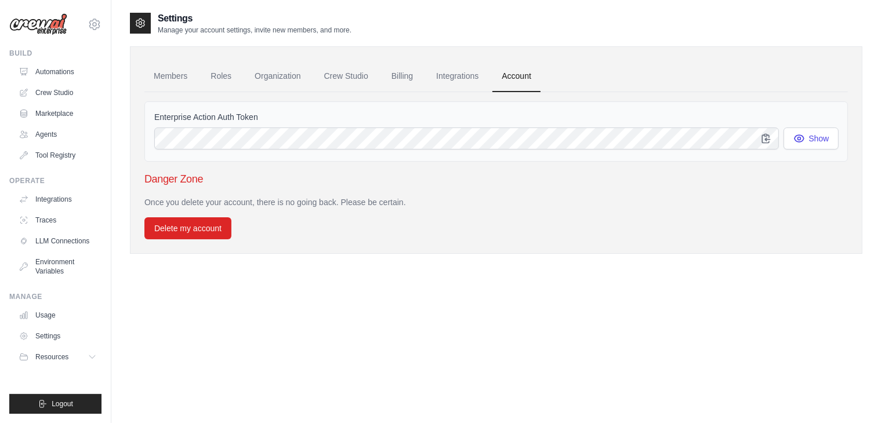
click at [49, 28] on img at bounding box center [38, 24] width 58 height 22
click at [96, 21] on icon at bounding box center [95, 24] width 14 height 14
click at [96, 78] on link "Settings" at bounding box center [94, 78] width 102 height 21
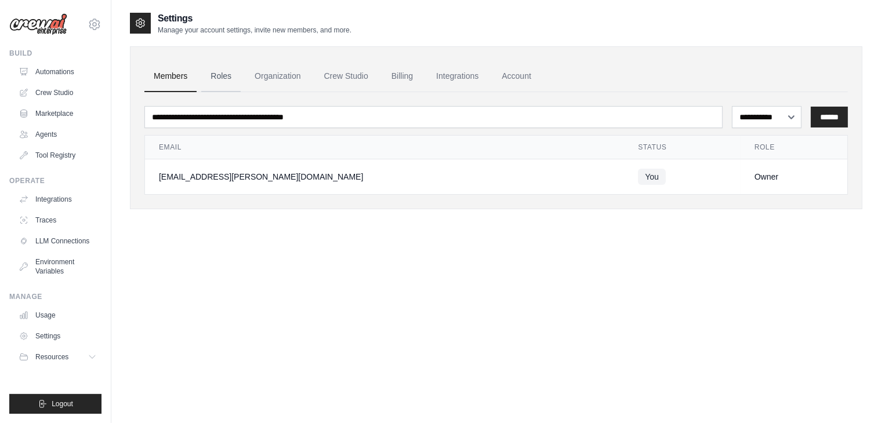
click at [220, 75] on link "Roles" at bounding box center [220, 76] width 39 height 31
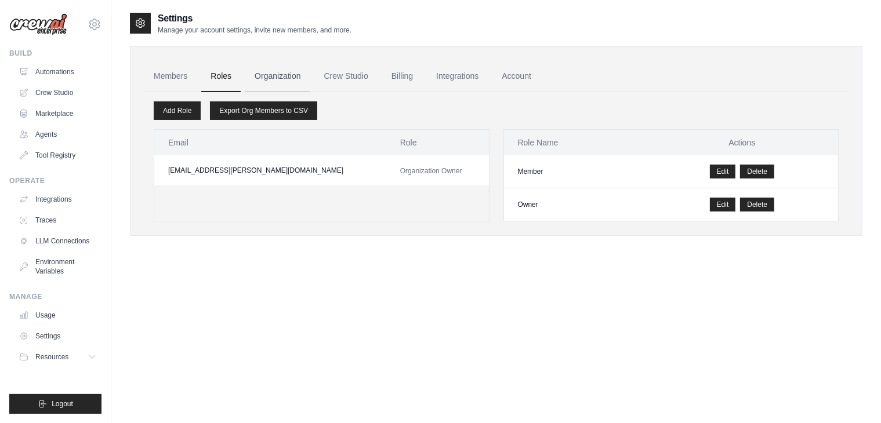
click at [259, 75] on link "Organization" at bounding box center [277, 76] width 64 height 31
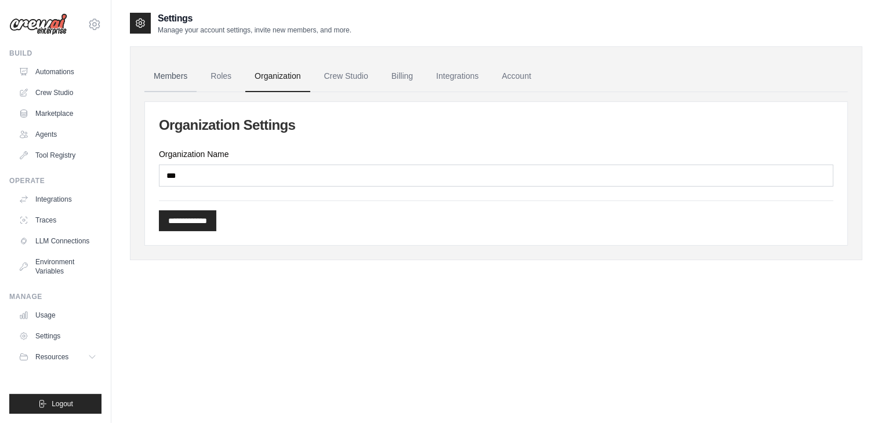
click at [167, 79] on link "Members" at bounding box center [170, 76] width 52 height 31
